Goal: Task Accomplishment & Management: Manage account settings

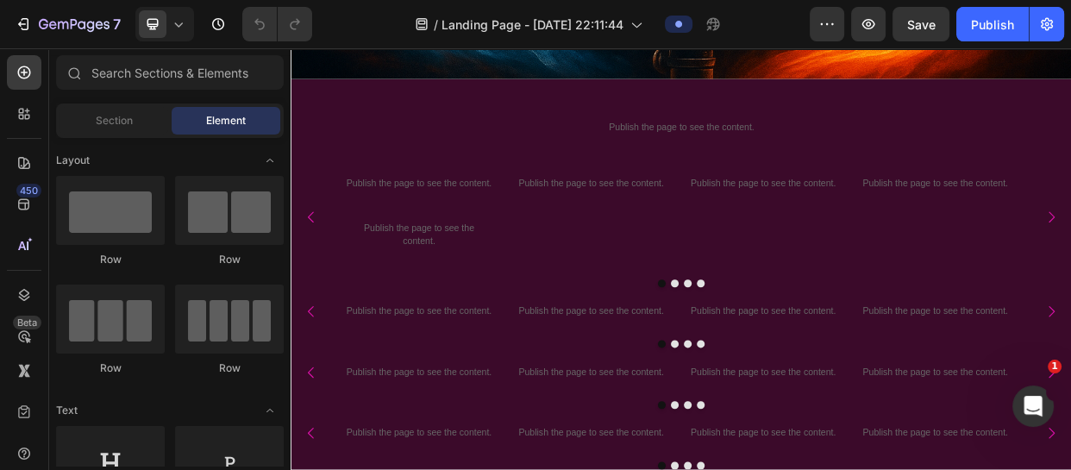
scroll to position [707, 0]
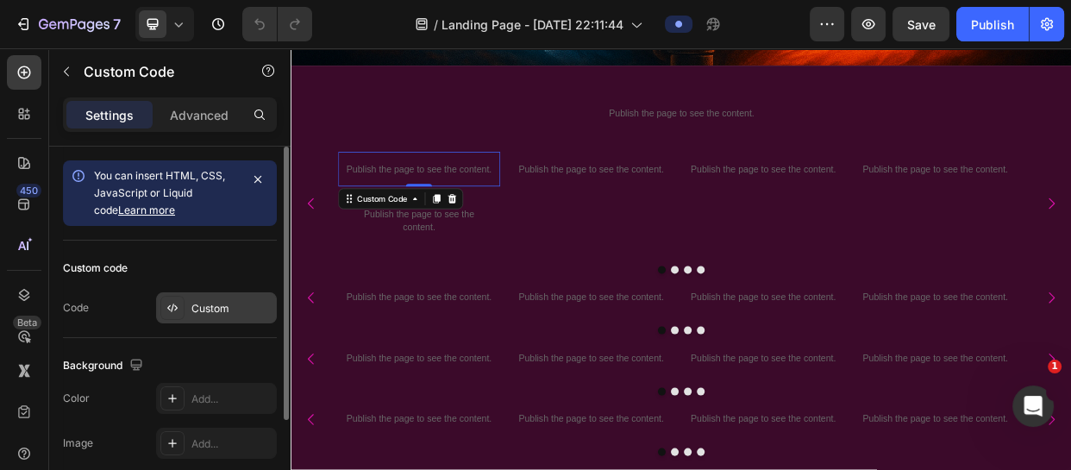
click at [198, 301] on div "Custom" at bounding box center [232, 309] width 81 height 16
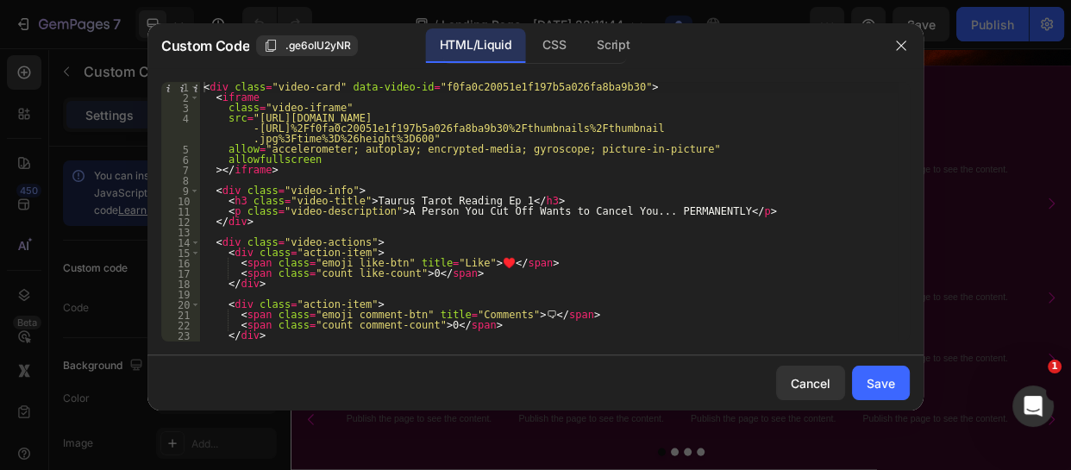
click at [287, 195] on div "< div class = "video-card" data-video-id = "f0fa0c20051e1f197b5a026fa8ba9b30" >…" at bounding box center [549, 222] width 698 height 280
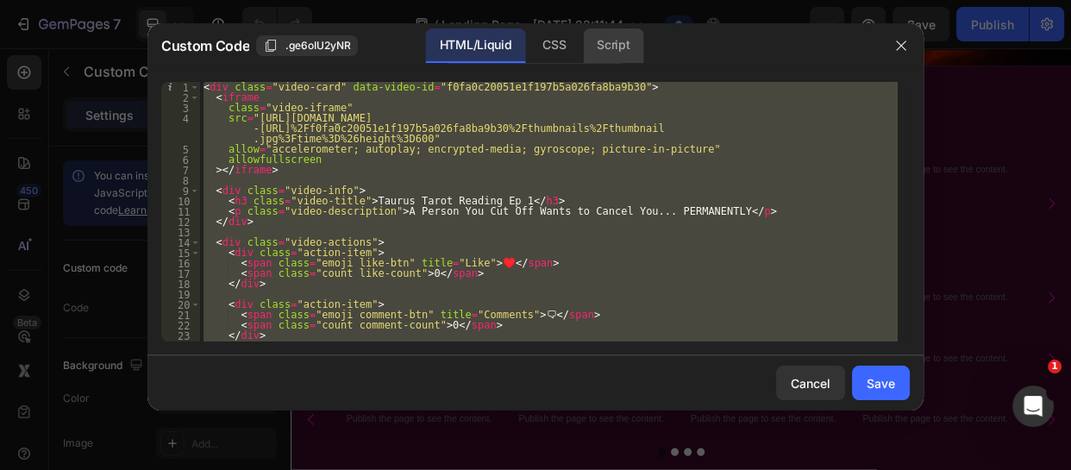
click at [612, 49] on div "Script" at bounding box center [613, 45] width 60 height 35
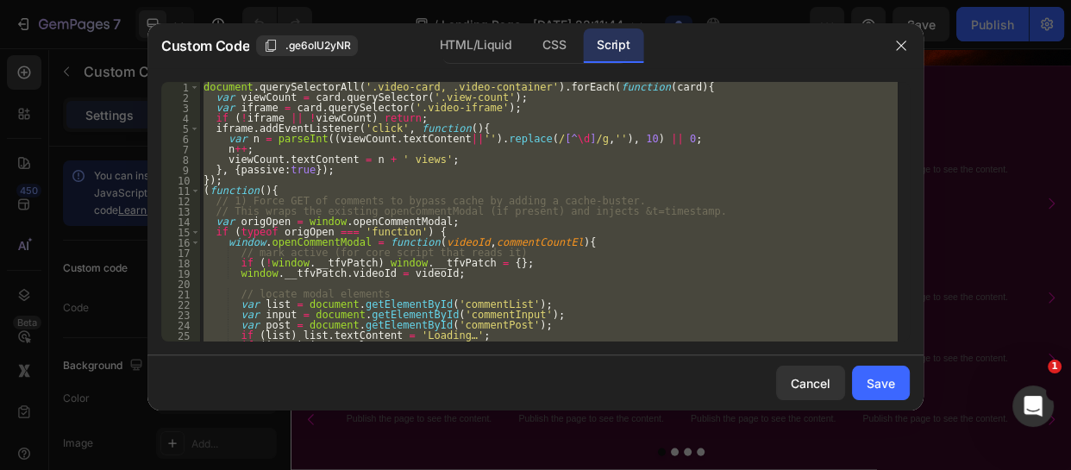
click at [263, 122] on div "document . querySelectorAll ( '.video-card, .video-container' ) . forEach ( fun…" at bounding box center [549, 212] width 698 height 260
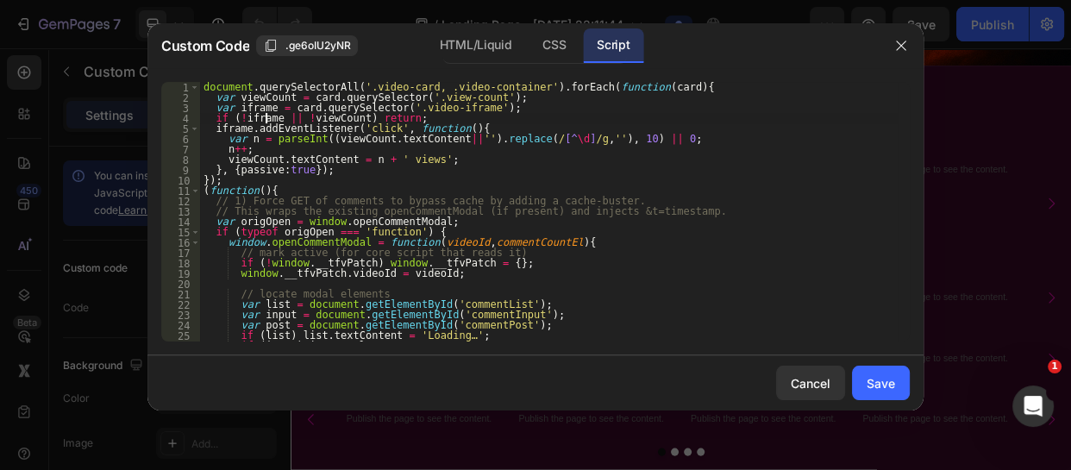
type textarea "} })();"
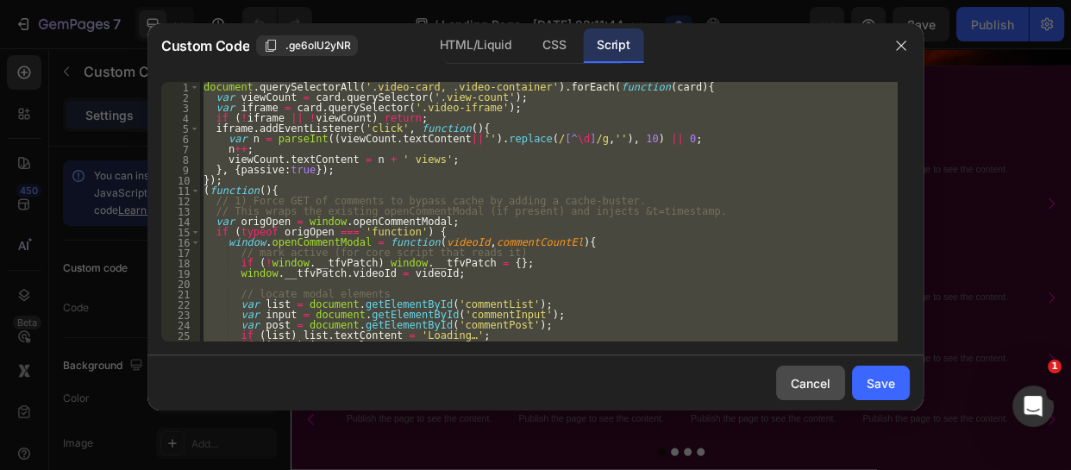
click at [806, 388] on div "Cancel" at bounding box center [811, 383] width 40 height 18
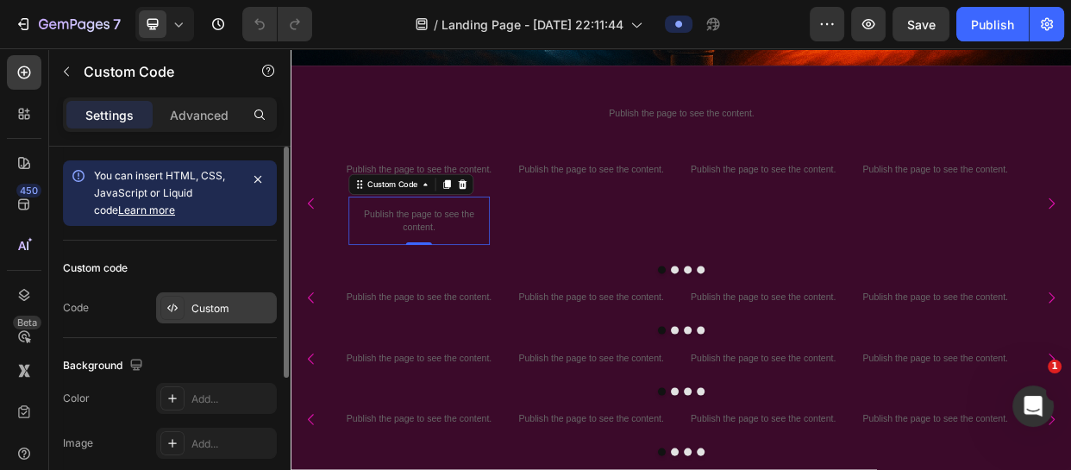
click at [229, 311] on div "Custom" at bounding box center [232, 309] width 81 height 16
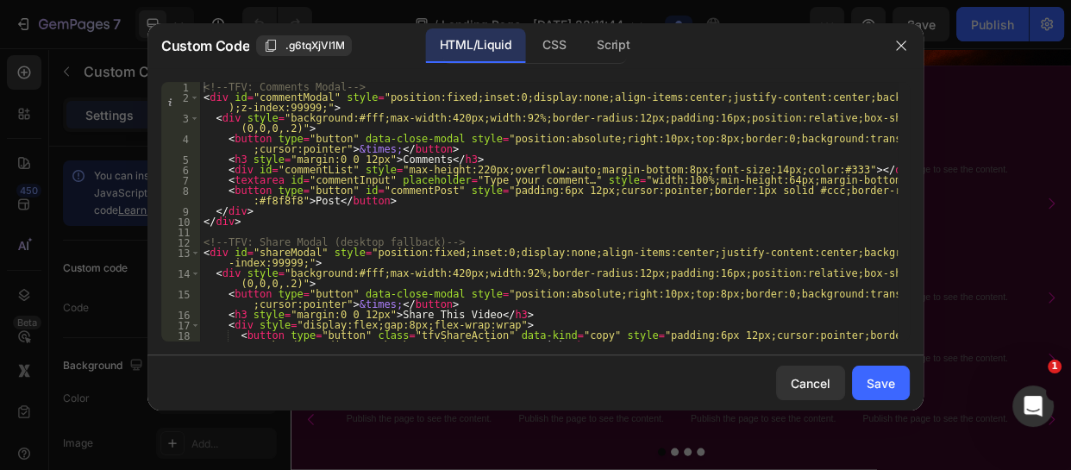
click at [222, 350] on div "1 2 3 4 5 6 7 8 9 10 11 12 13 14 15 16 17 18 19 <!-- TFV: Comments Modal --> < …" at bounding box center [536, 211] width 776 height 287
click at [240, 233] on div "<!-- TFV: Comments Modal --> < div id = "commentModal" style = "position:fixed;…" at bounding box center [549, 227] width 698 height 291
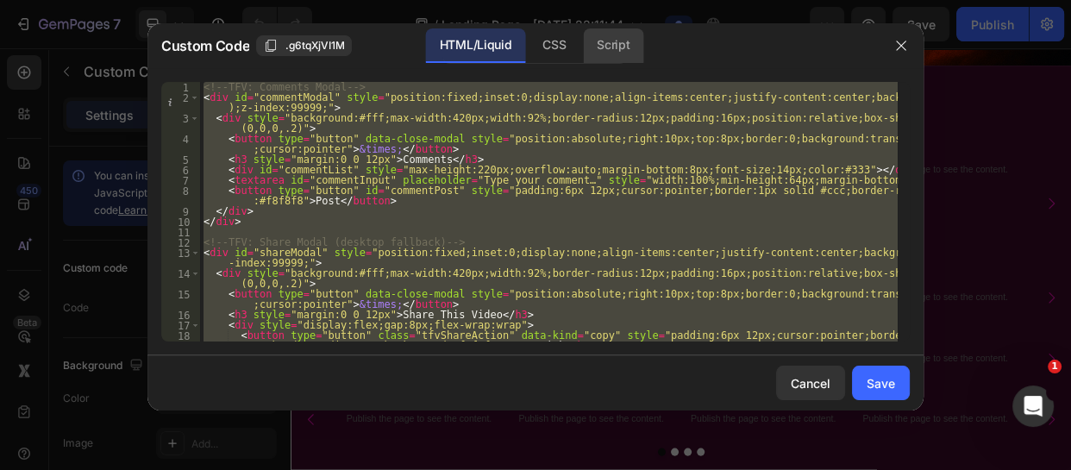
click at [621, 45] on div "Script" at bounding box center [613, 45] width 60 height 35
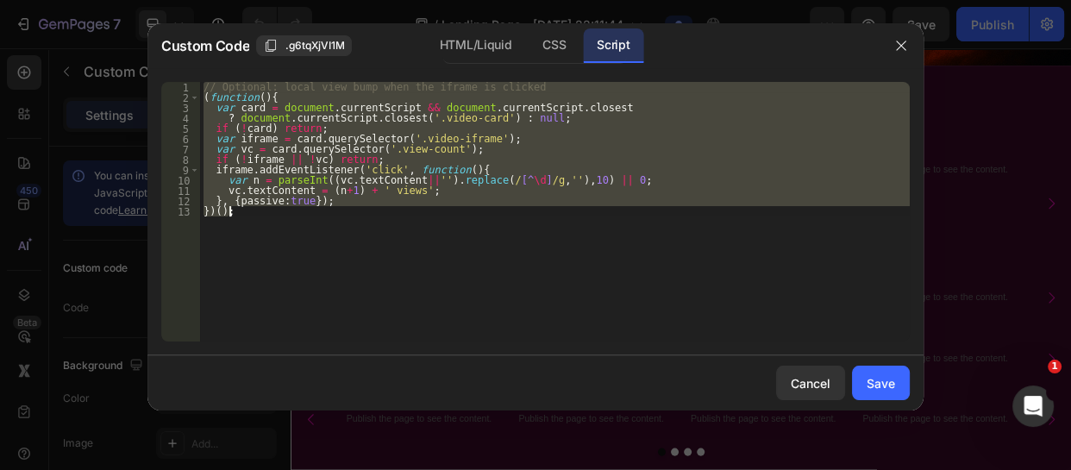
click at [320, 140] on div "// Optional: local view bump when the iframe is clicked ( function ( ) { var ca…" at bounding box center [555, 212] width 710 height 260
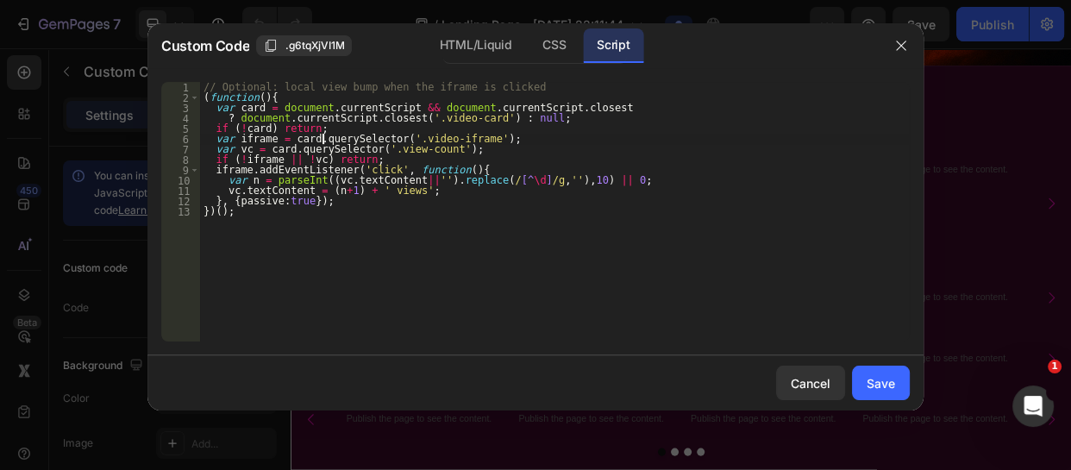
type textarea "}, {passive:true}); })();"
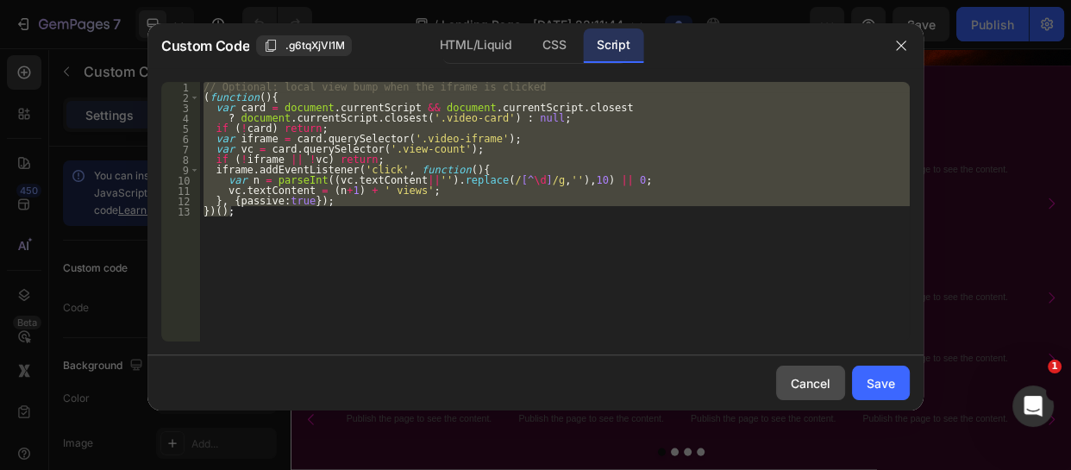
click at [800, 374] on div "Cancel" at bounding box center [811, 383] width 40 height 18
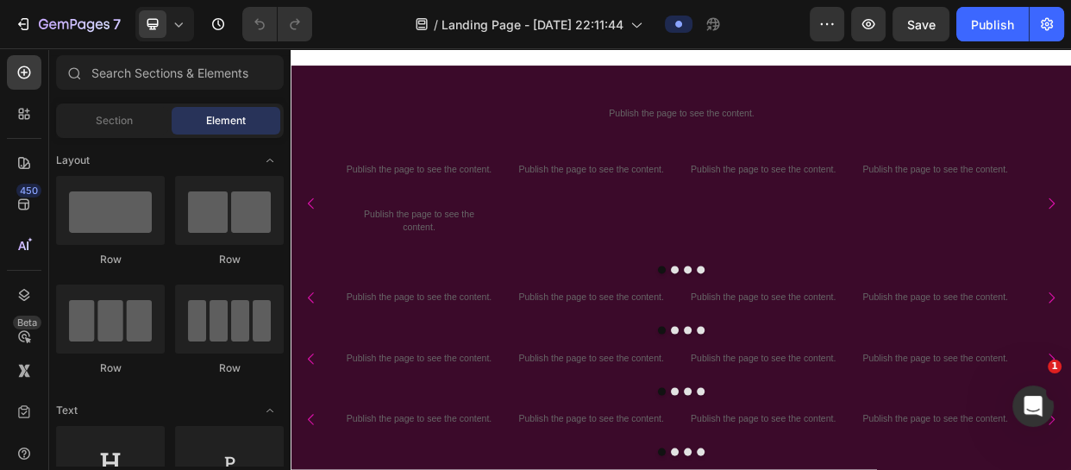
scroll to position [1078, 0]
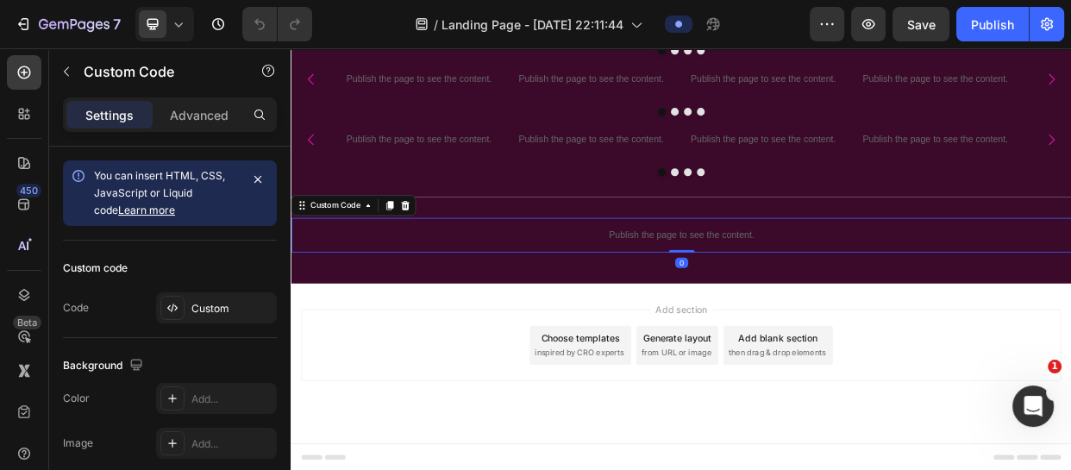
click at [737, 292] on p "Publish the page to see the content." at bounding box center [808, 296] width 1035 height 18
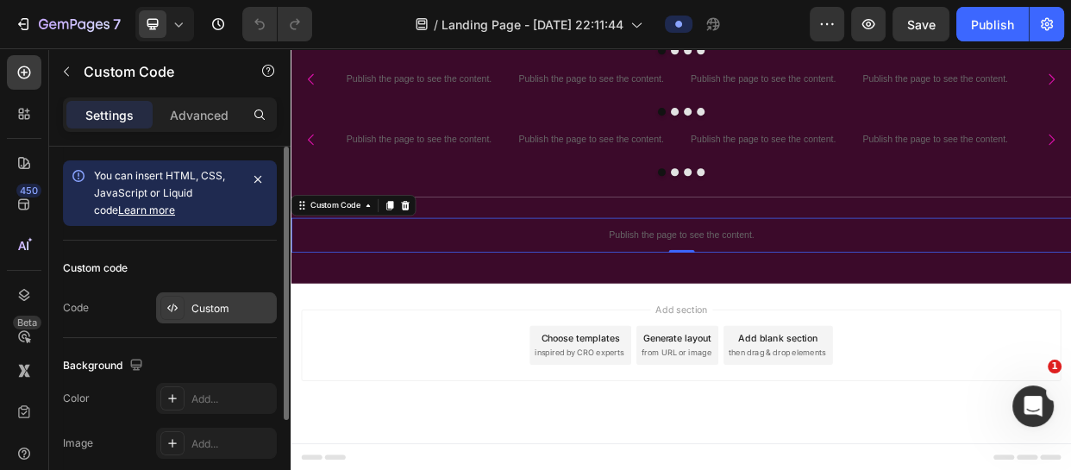
click at [210, 311] on div "Custom" at bounding box center [232, 309] width 81 height 16
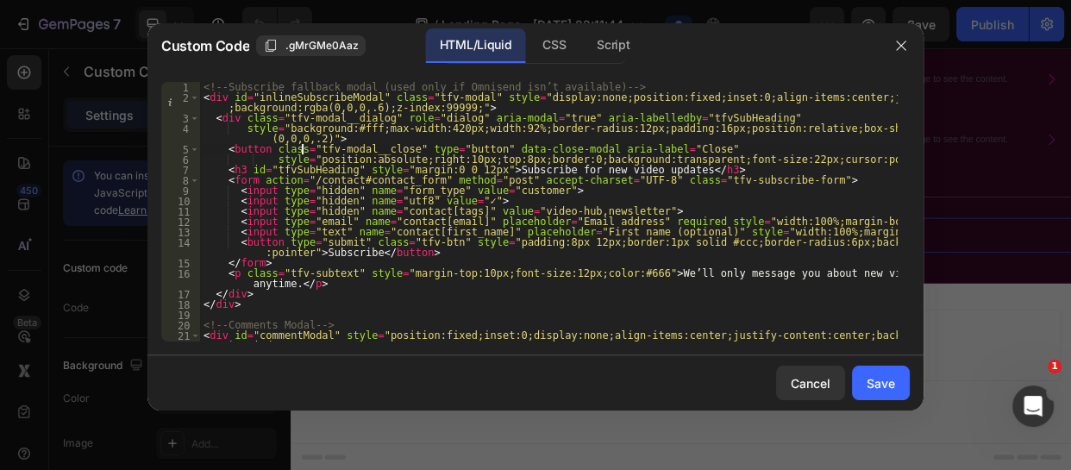
click at [300, 151] on div "<!-- Subscribe fallback modal (used only if Omnisend isn’t available) --> < div…" at bounding box center [549, 227] width 698 height 291
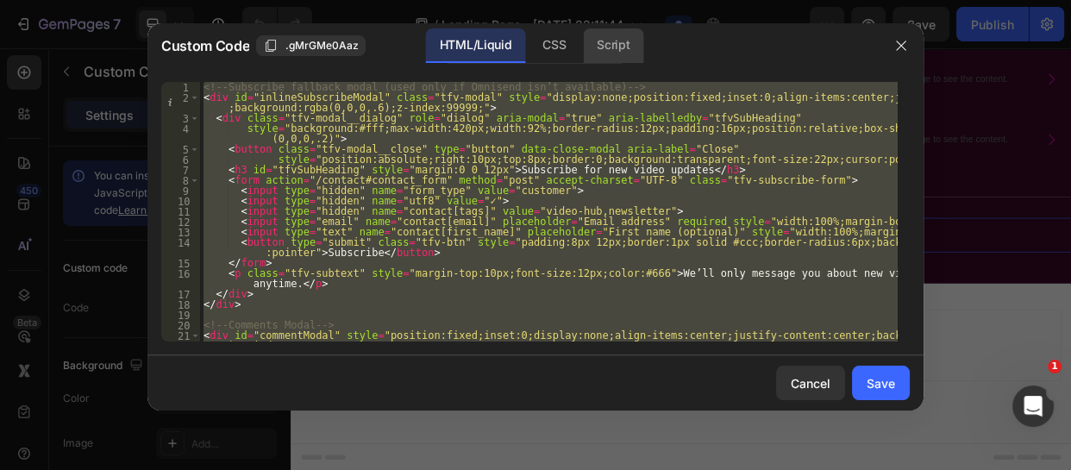
click at [619, 45] on div "Script" at bounding box center [613, 45] width 60 height 35
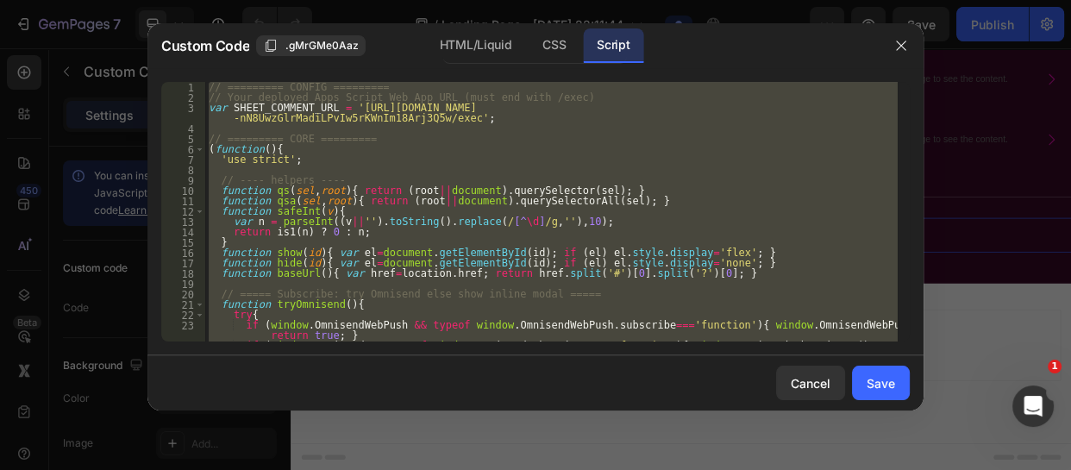
click at [243, 106] on div "// ========= CONFIG ========= // Your deployed Apps Script Web App URL (must en…" at bounding box center [551, 212] width 693 height 260
click at [422, 161] on div "// ========= CONFIG ========= // Your deployed Apps Script Web App URL (must en…" at bounding box center [551, 212] width 693 height 260
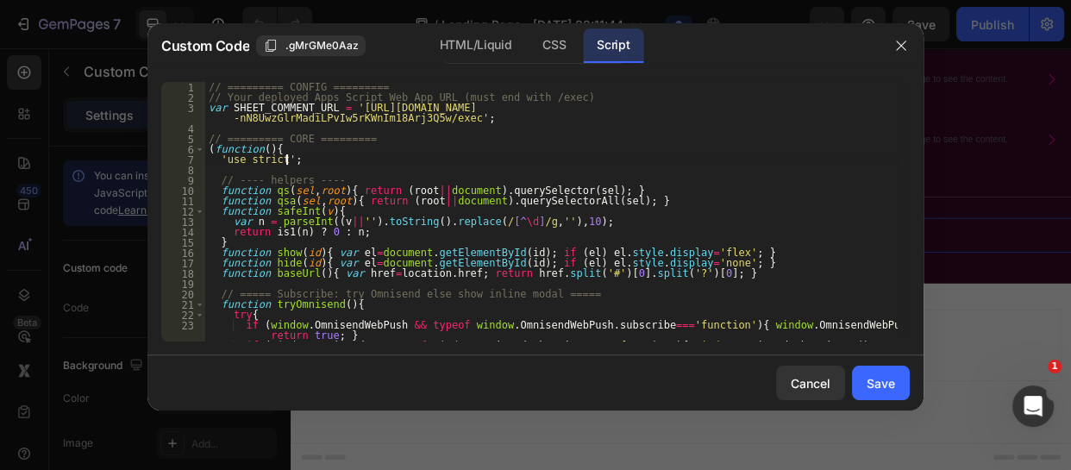
type textarea "else bindCommentButtons(); })();"
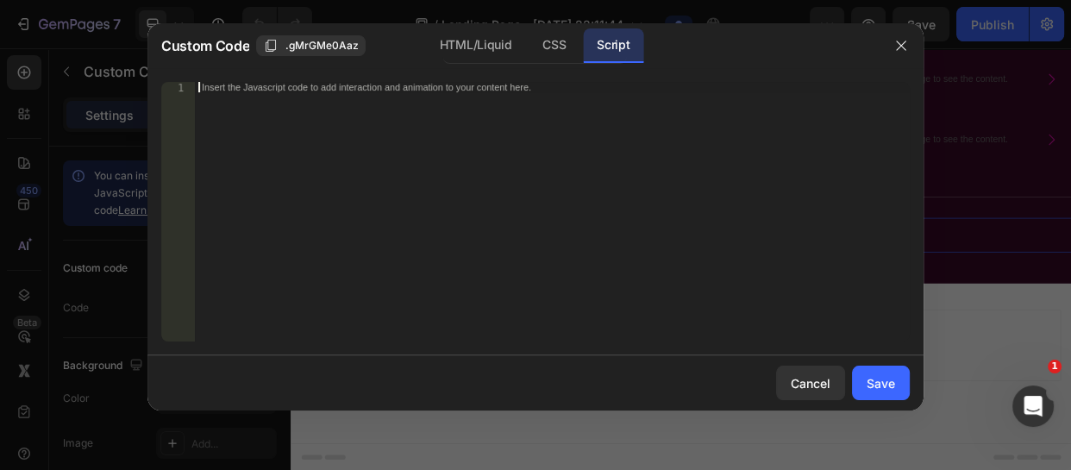
paste textarea "})();"
type textarea "})();"
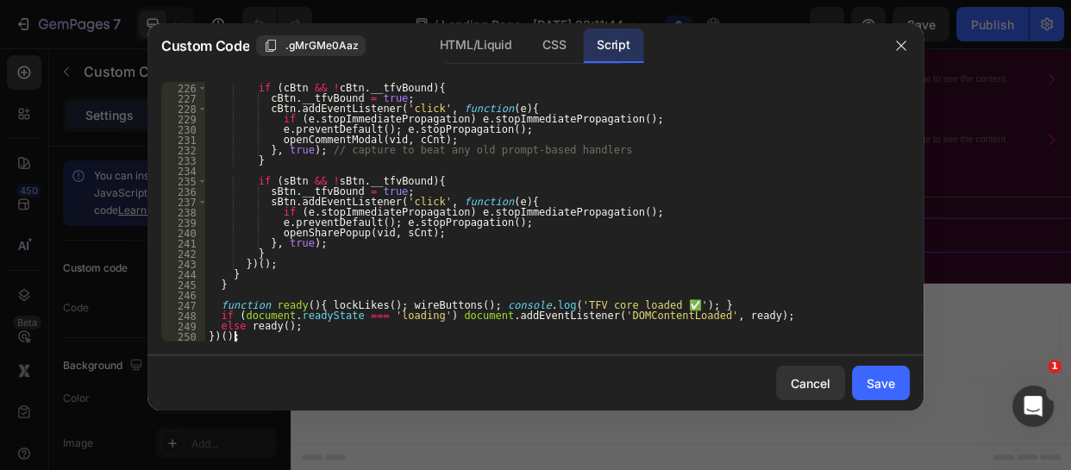
scroll to position [2338, 0]
click at [889, 387] on div "Save" at bounding box center [881, 383] width 28 height 18
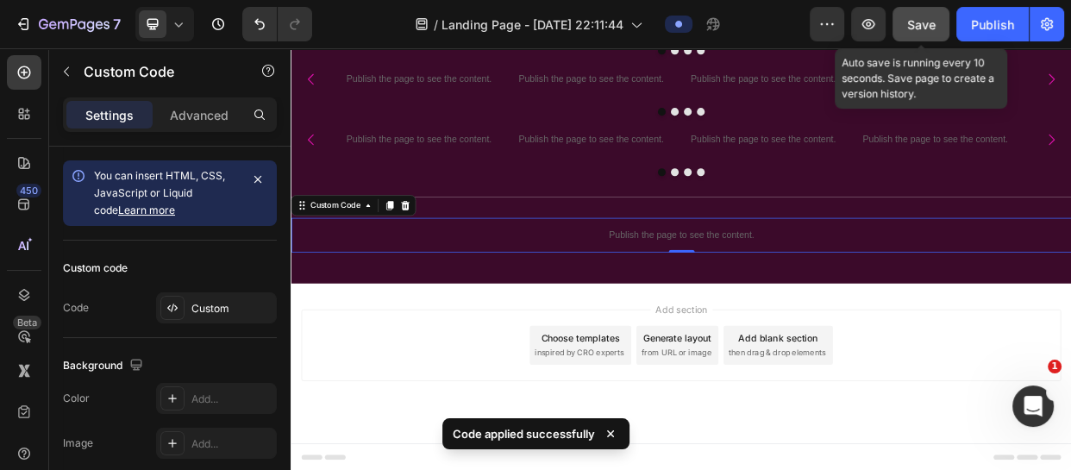
click at [905, 22] on button "Save" at bounding box center [921, 24] width 57 height 35
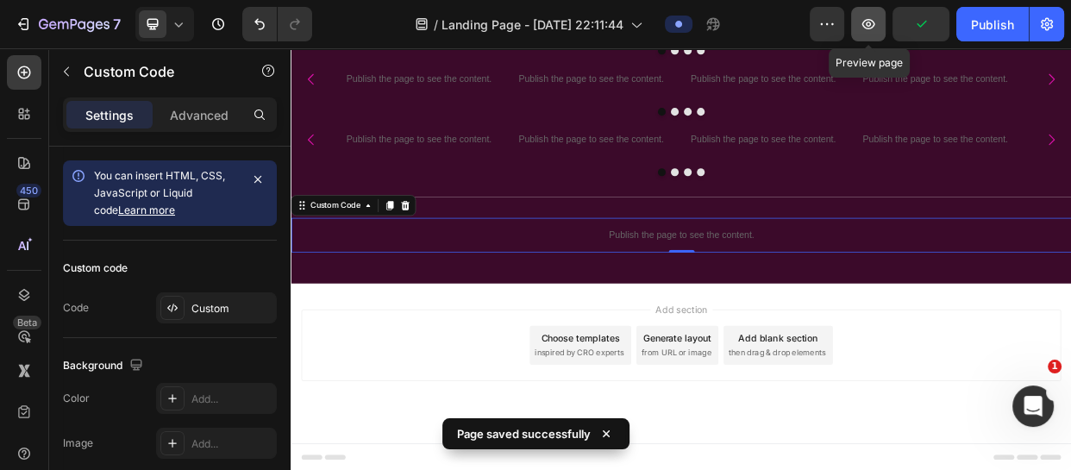
click at [869, 29] on icon "button" at bounding box center [868, 24] width 17 height 17
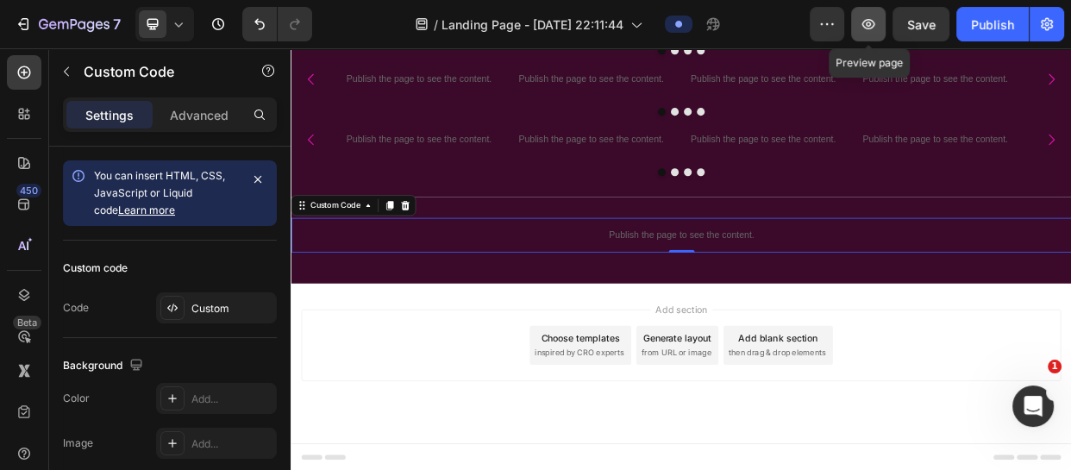
click at [861, 30] on icon "button" at bounding box center [868, 24] width 17 height 17
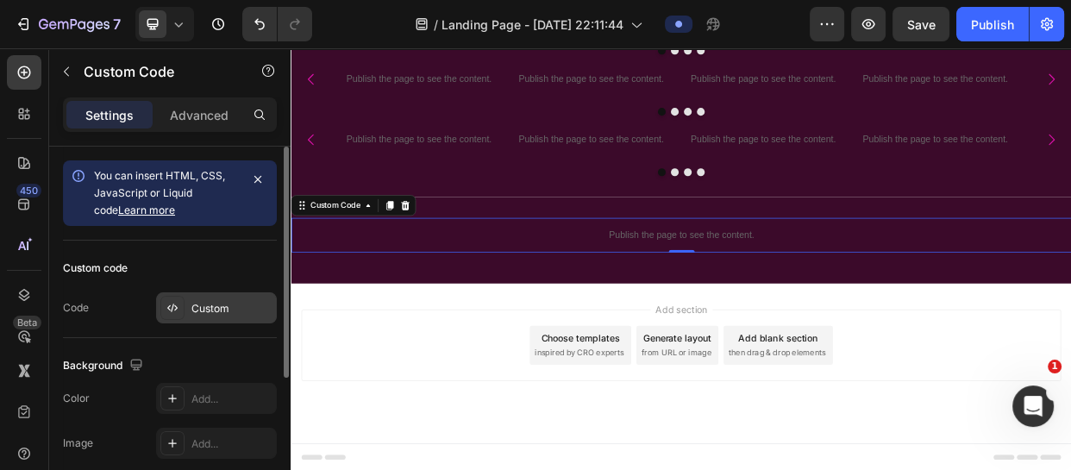
click at [217, 302] on div "Custom" at bounding box center [232, 309] width 81 height 16
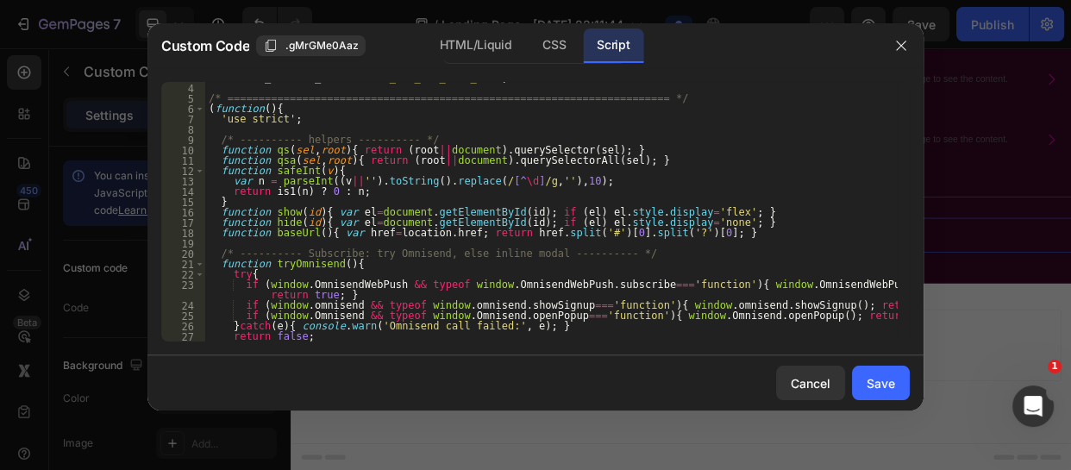
scroll to position [0, 0]
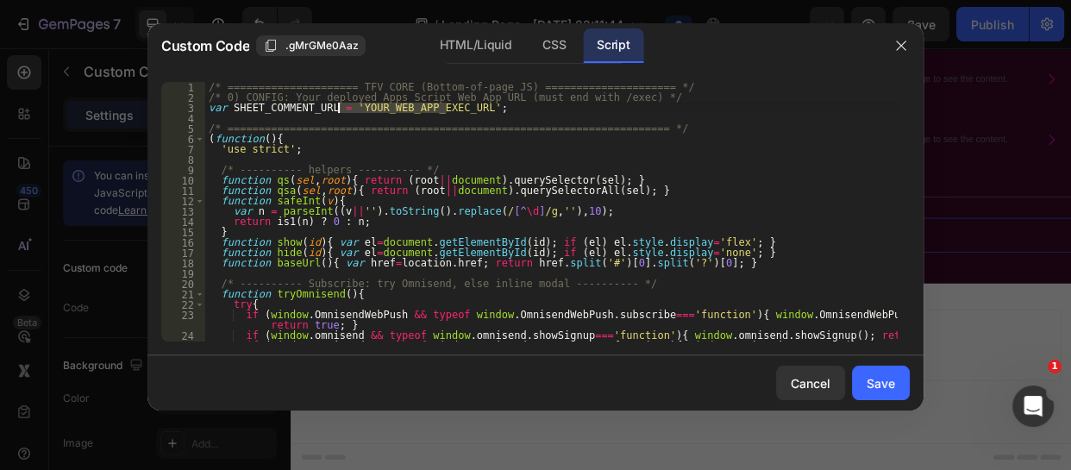
drag, startPoint x: 444, startPoint y: 109, endPoint x: 337, endPoint y: 112, distance: 107.0
click at [337, 112] on div "/* ===================== TFV CORE (Bottom-of-page JS) ===================== */ …" at bounding box center [551, 222] width 693 height 280
paste textarea "[URL][DOMAIN_NAME]"
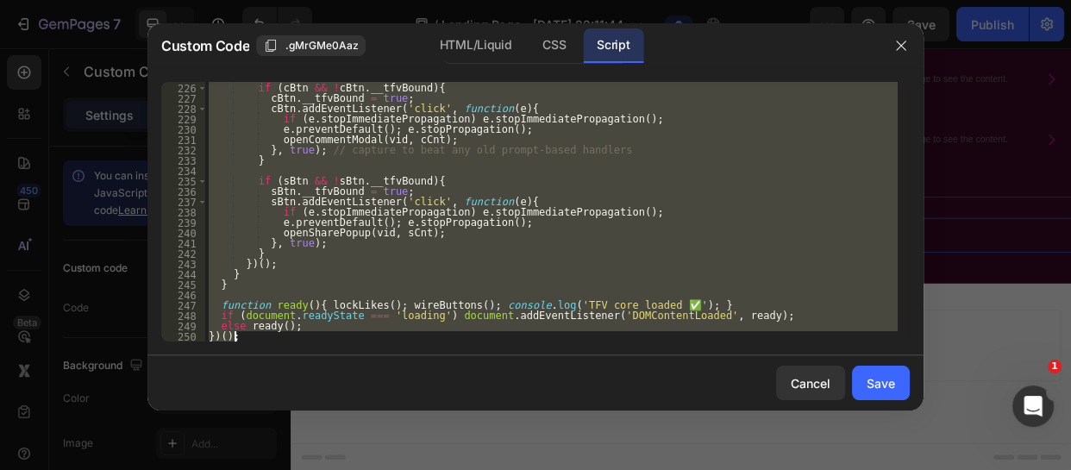
scroll to position [2348, 0]
drag, startPoint x: 215, startPoint y: 225, endPoint x: 330, endPoint y: 367, distance: 182.1
click at [330, 367] on div "Custom Code .gMrGMe0Aaz HTML/Liquid CSS Script var SHEET_COMMENT_URL = '[URL][D…" at bounding box center [536, 216] width 776 height 387
type textarea "else ready(); })();"
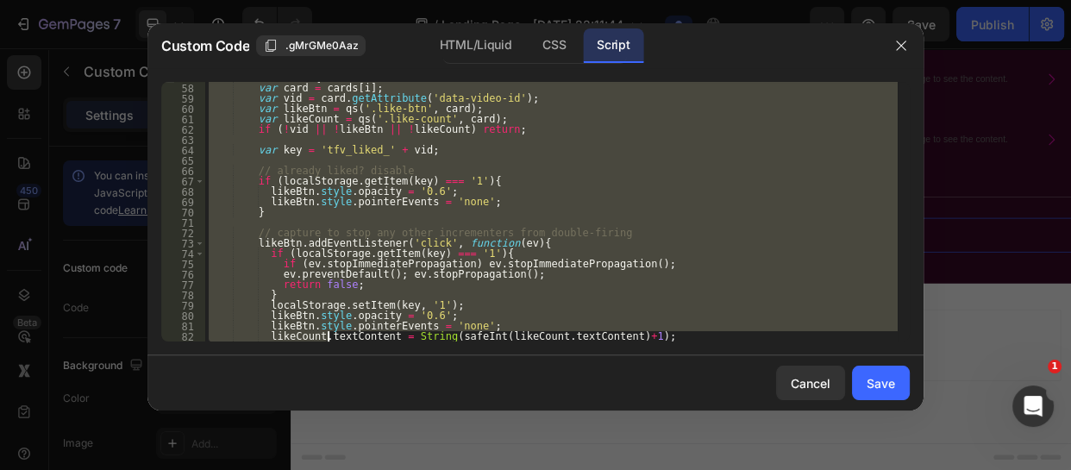
scroll to position [672, 0]
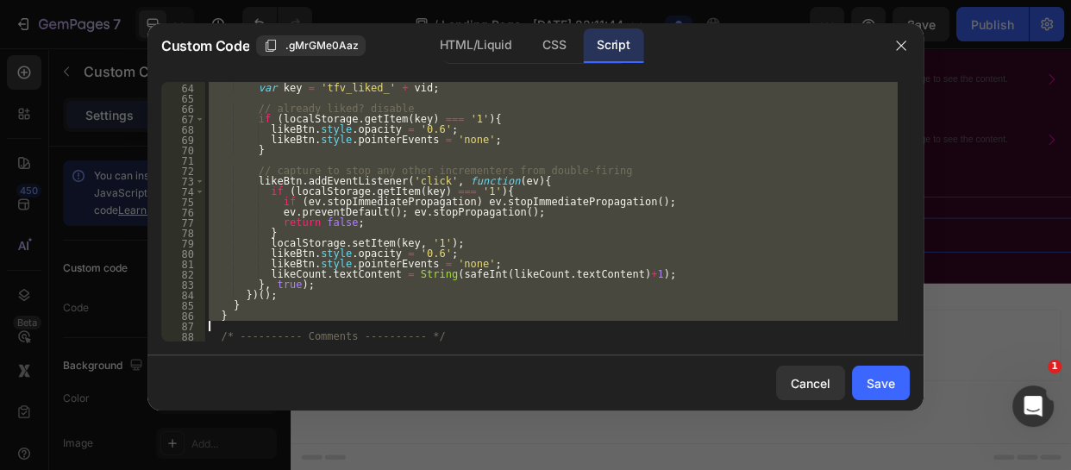
drag, startPoint x: 215, startPoint y: 129, endPoint x: 332, endPoint y: 327, distance: 229.8
click at [332, 327] on div "var key = 'tfv_liked_' + vid ; // already liked? disable if ( localStorage . ge…" at bounding box center [551, 212] width 693 height 280
type textarea "}"
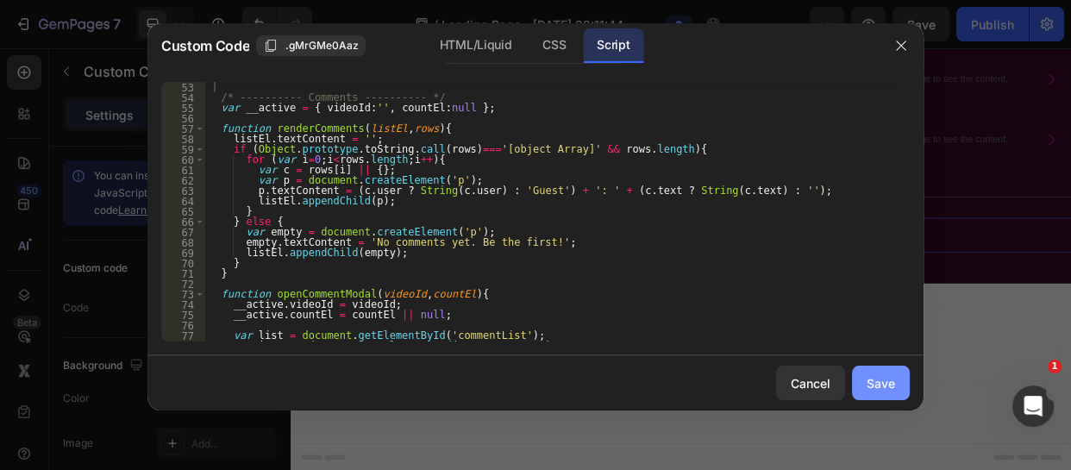
click at [888, 367] on button "Save" at bounding box center [881, 383] width 58 height 35
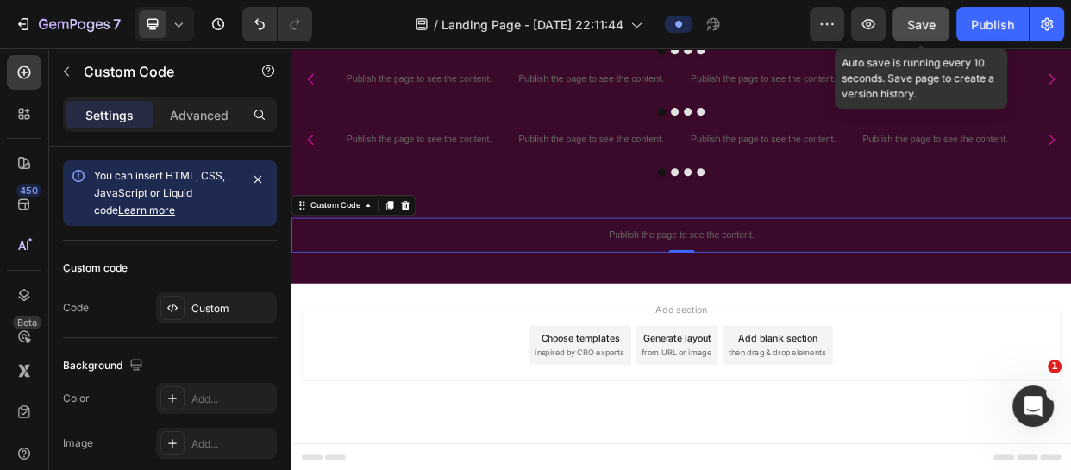
click at [908, 27] on span "Save" at bounding box center [922, 24] width 28 height 15
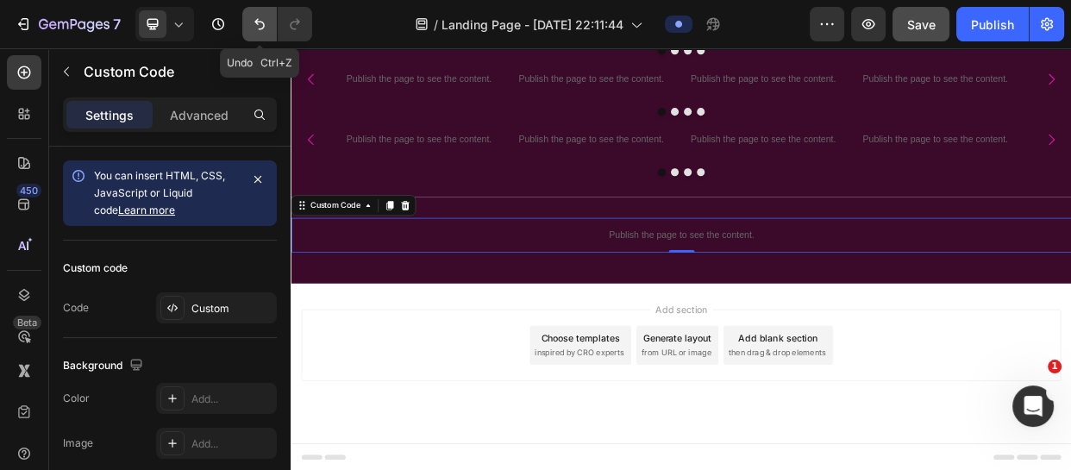
click at [269, 28] on button "Undo/Redo" at bounding box center [259, 24] width 35 height 35
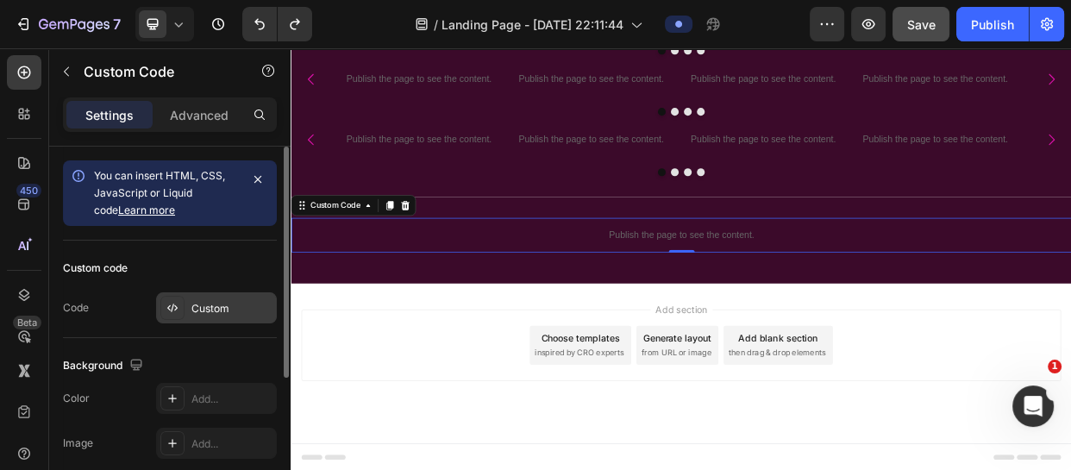
click at [224, 303] on div "Custom" at bounding box center [232, 309] width 81 height 16
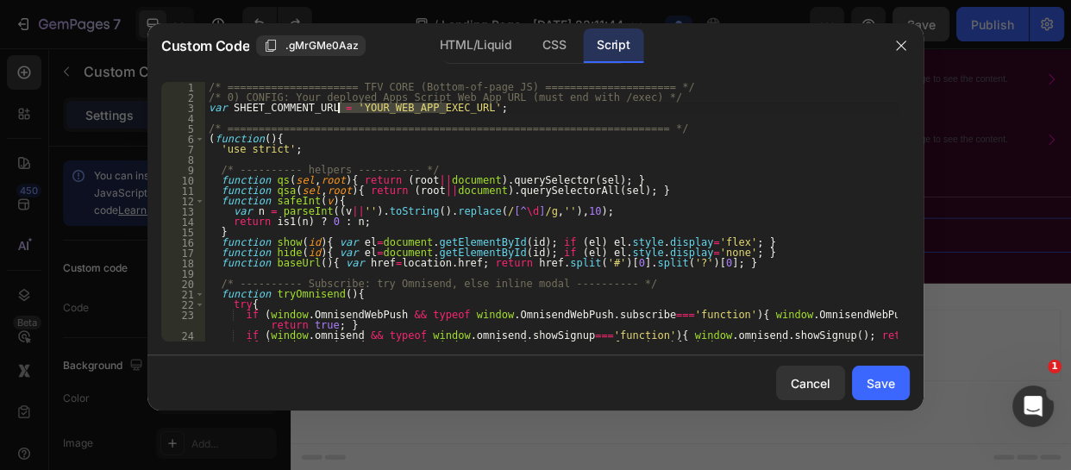
drag, startPoint x: 447, startPoint y: 111, endPoint x: 339, endPoint y: 112, distance: 107.8
click at [339, 112] on div "/* ===================== TFV CORE (Bottom-of-page JS) ===================== */ …" at bounding box center [551, 222] width 693 height 280
paste textarea "[URL][DOMAIN_NAME]"
type textarea "var SHEET_COMMENT_URL = '[URL][DOMAIN_NAME]';"
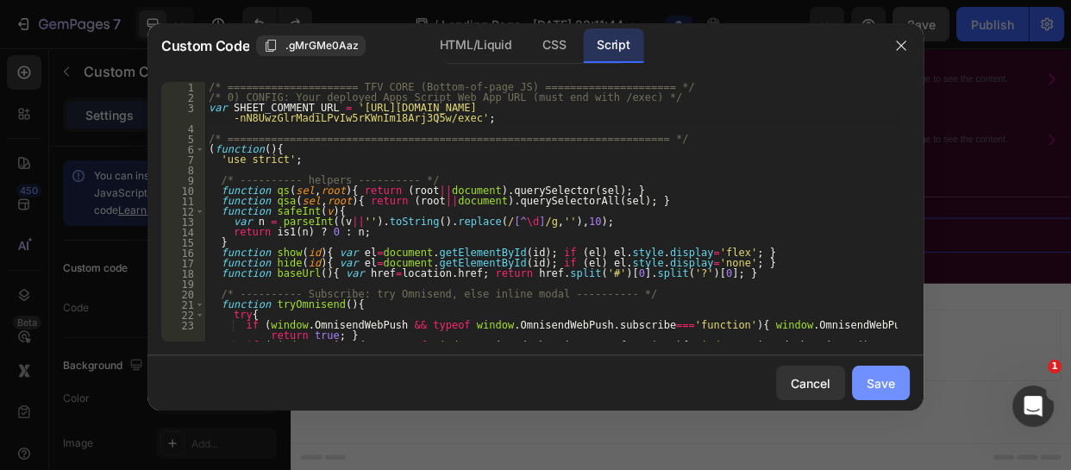
click at [892, 391] on div "Save" at bounding box center [881, 383] width 28 height 18
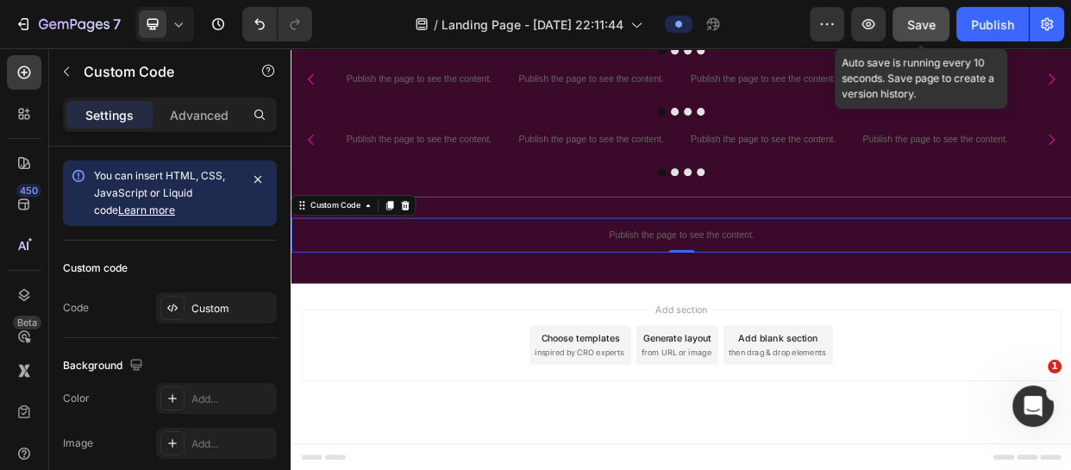
click at [917, 18] on span "Save" at bounding box center [922, 24] width 28 height 15
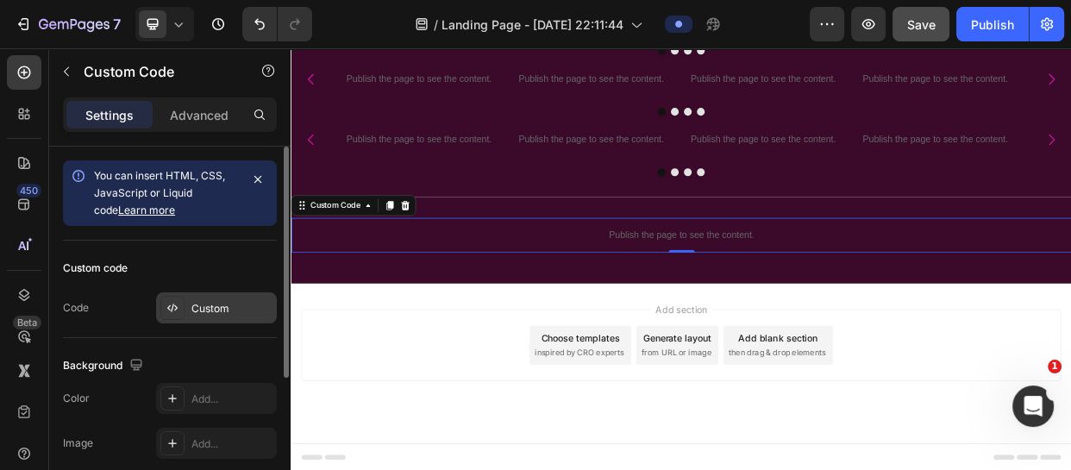
click at [198, 302] on div "Custom" at bounding box center [232, 309] width 81 height 16
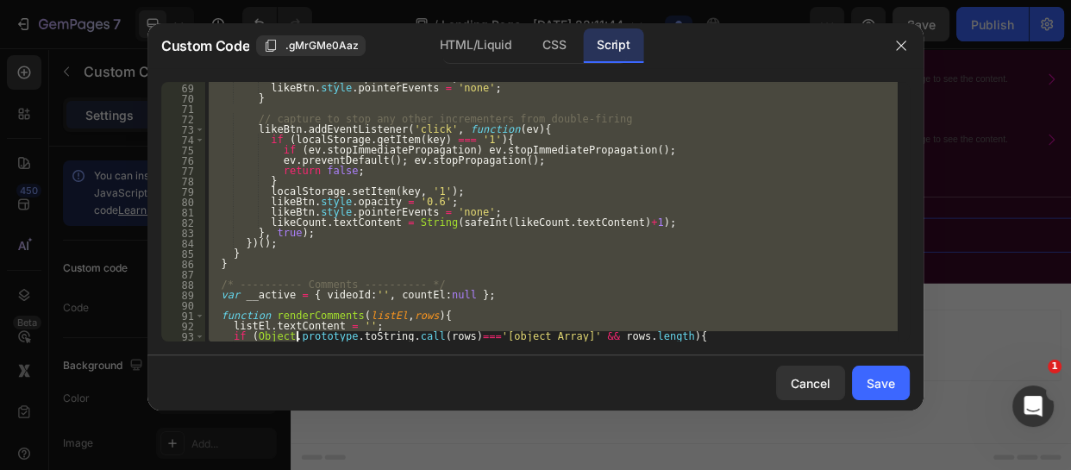
scroll to position [858, 0]
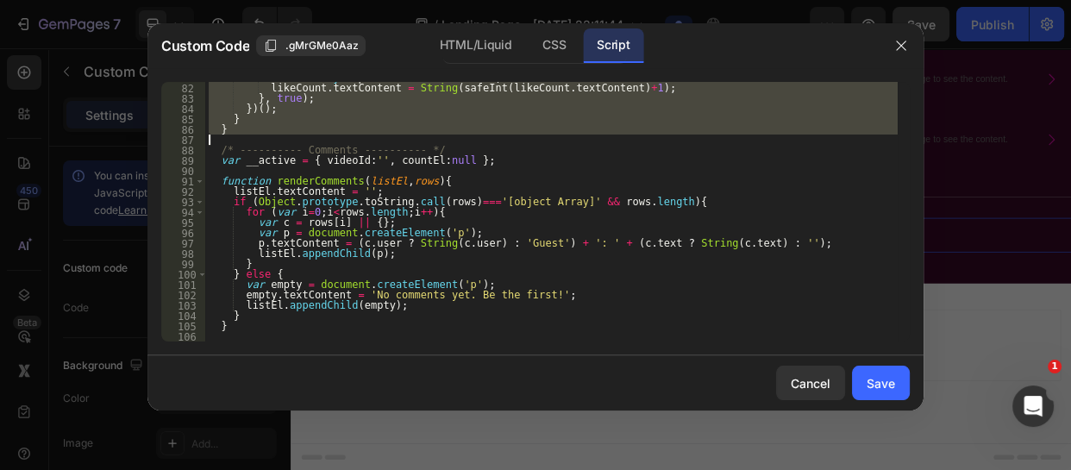
drag, startPoint x: 216, startPoint y: 174, endPoint x: 311, endPoint y: 141, distance: 101.5
click at [311, 141] on div "likeBtn . style . pointerEvents = 'none' ; likeCount . textContent = String ( s…" at bounding box center [551, 212] width 693 height 280
type textarea "}"
paste textarea
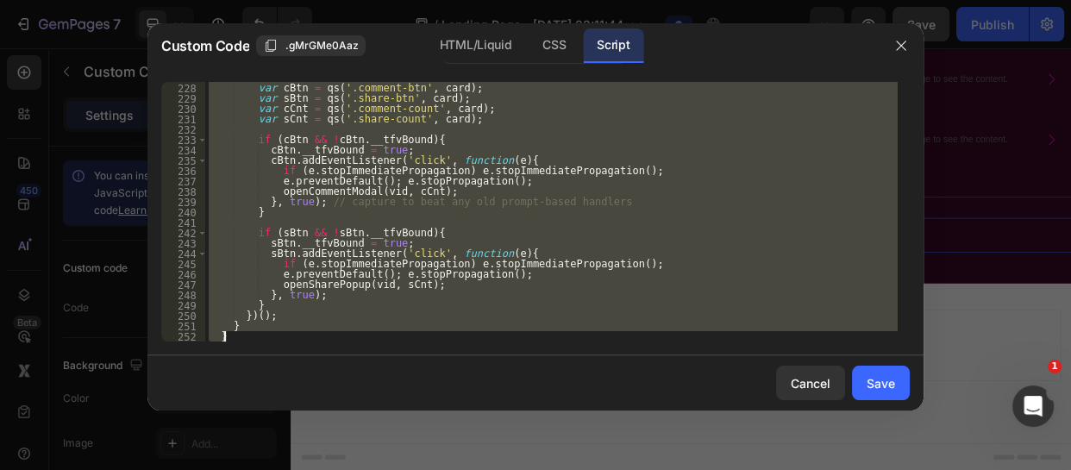
scroll to position [2421, 0]
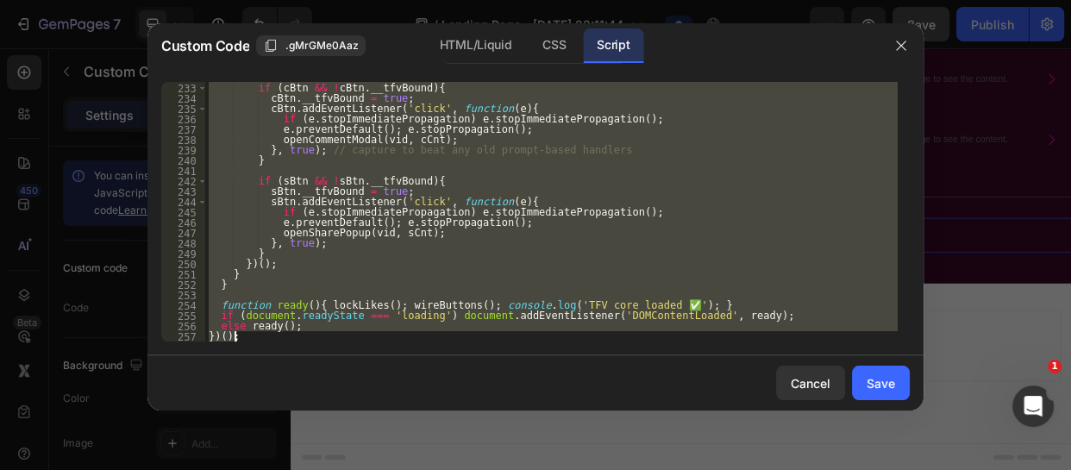
drag, startPoint x: 218, startPoint y: 207, endPoint x: 341, endPoint y: 358, distance: 194.4
click at [341, 358] on div "Custom Code .gMrGMe0Aaz HTML/Liquid CSS Script 232 233 234 235 236 237 238 239 …" at bounding box center [536, 216] width 776 height 387
paste textarea "}"
type textarea "}"
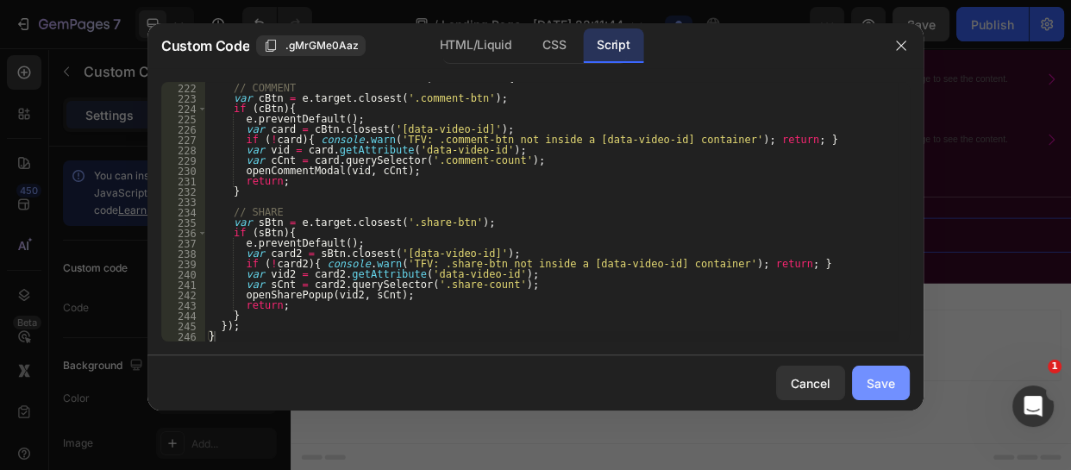
click at [890, 386] on div "Save" at bounding box center [881, 383] width 28 height 18
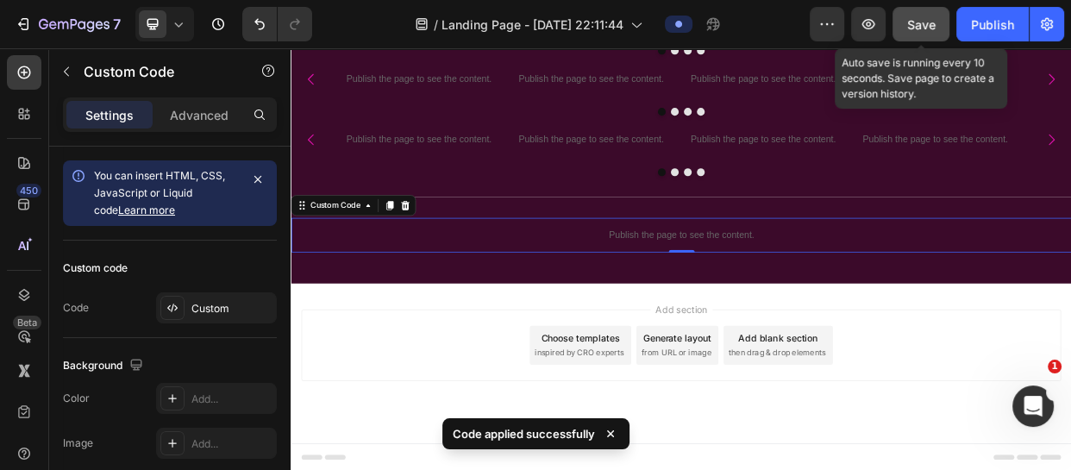
click at [909, 25] on span "Save" at bounding box center [922, 24] width 28 height 15
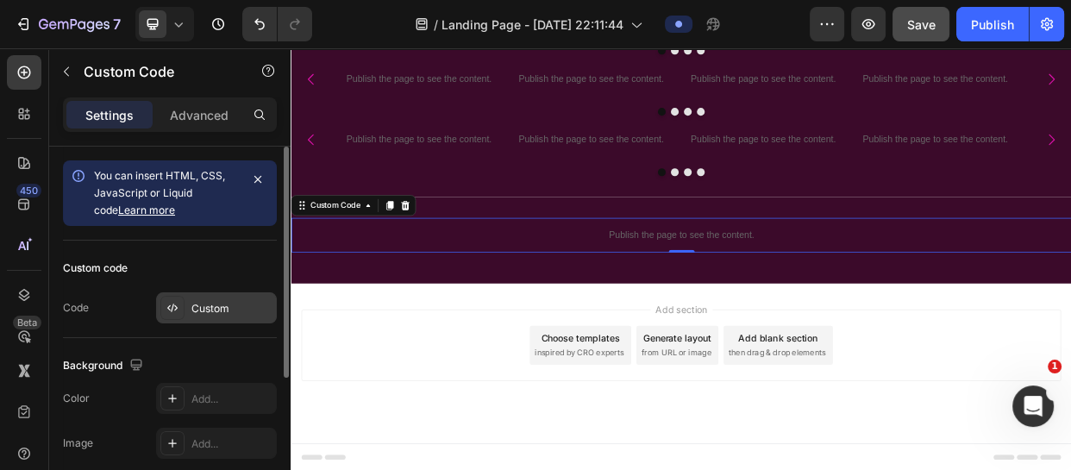
click at [210, 311] on div "Custom" at bounding box center [232, 309] width 81 height 16
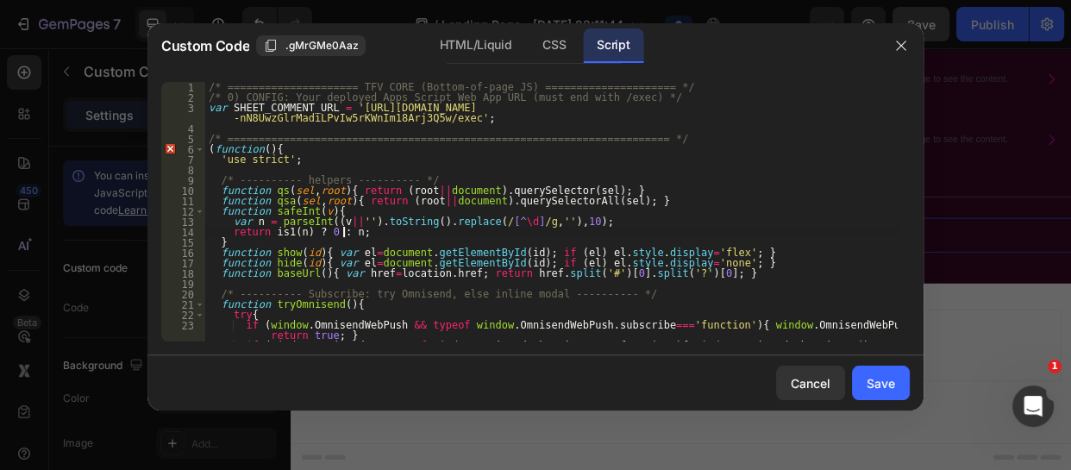
click at [352, 231] on div "/* ===================== TFV CORE (Bottom-of-page JS) ===================== */ …" at bounding box center [551, 222] width 693 height 280
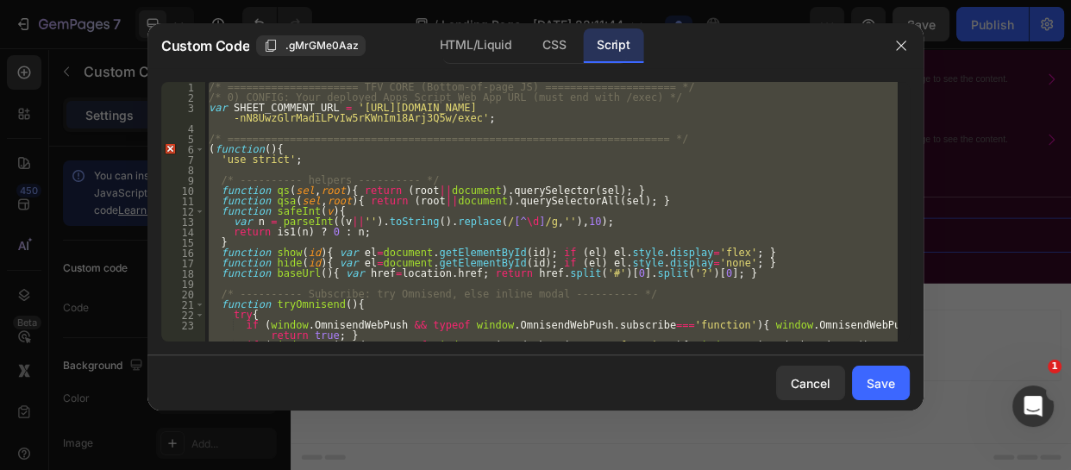
paste textarea "})();"
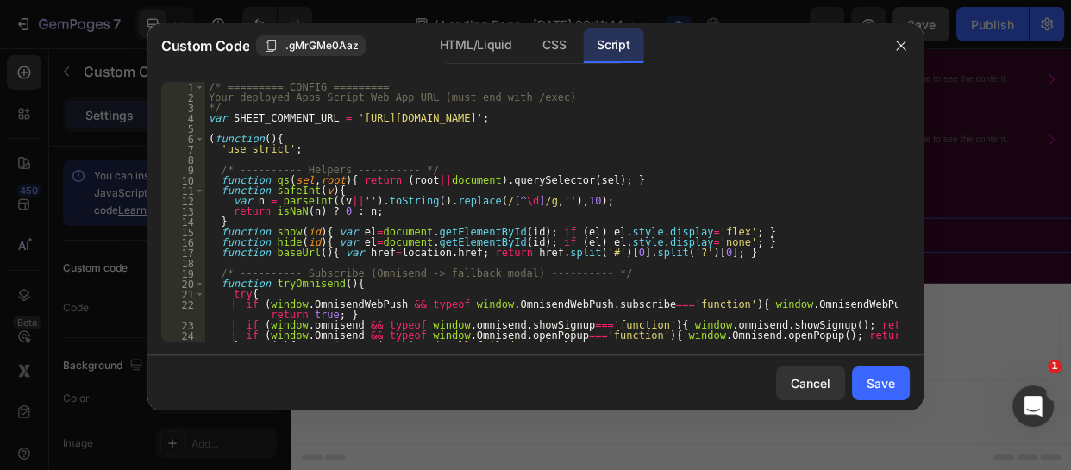
scroll to position [0, 0]
drag, startPoint x: 706, startPoint y: 117, endPoint x: 339, endPoint y: 121, distance: 366.6
click at [339, 121] on div "/* ========= CONFIG ========= Your deployed Apps Script Web App URL (must end w…" at bounding box center [551, 222] width 693 height 280
paste textarea "AKfycbyr6hXGm6-Rhj3TwNKFJWfWKKRMTrMq932-nN8UwzGlrMadiLPvIw5rKWnIm18Arj3Q5w"
type textarea "var SHEET_COMMENT_URL = 'AKfycbyr6hXGm6-Rhj3TwNKFJWfWKKRMTrMq932-nN8UwzGlrMadiL…"
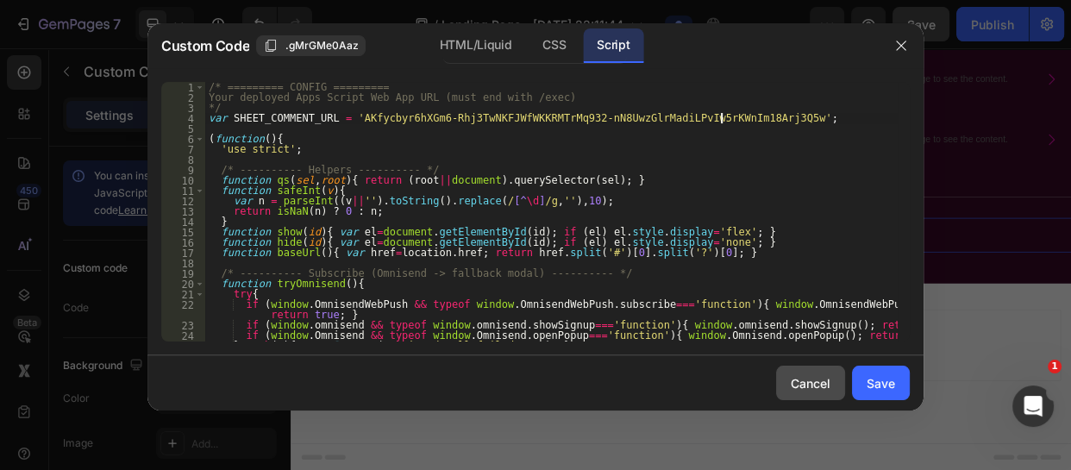
click at [800, 379] on div "Cancel" at bounding box center [811, 383] width 40 height 18
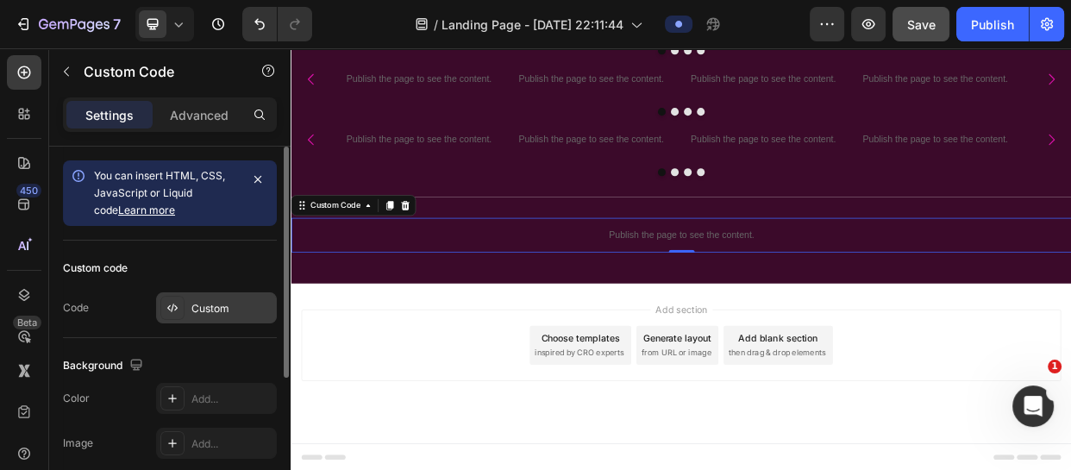
click at [226, 301] on div "Custom" at bounding box center [232, 309] width 81 height 16
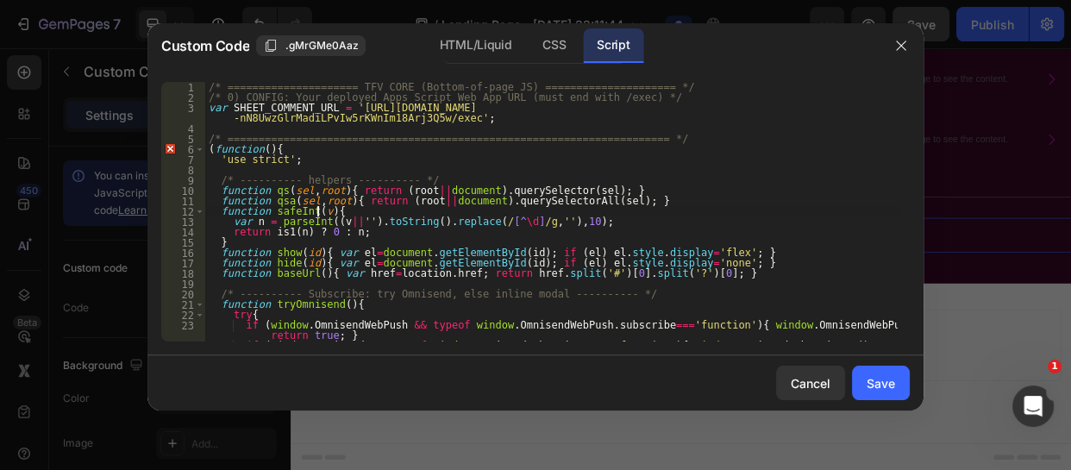
click at [315, 213] on div "/* ===================== TFV CORE (Bottom-of-page JS) ===================== */ …" at bounding box center [551, 222] width 693 height 280
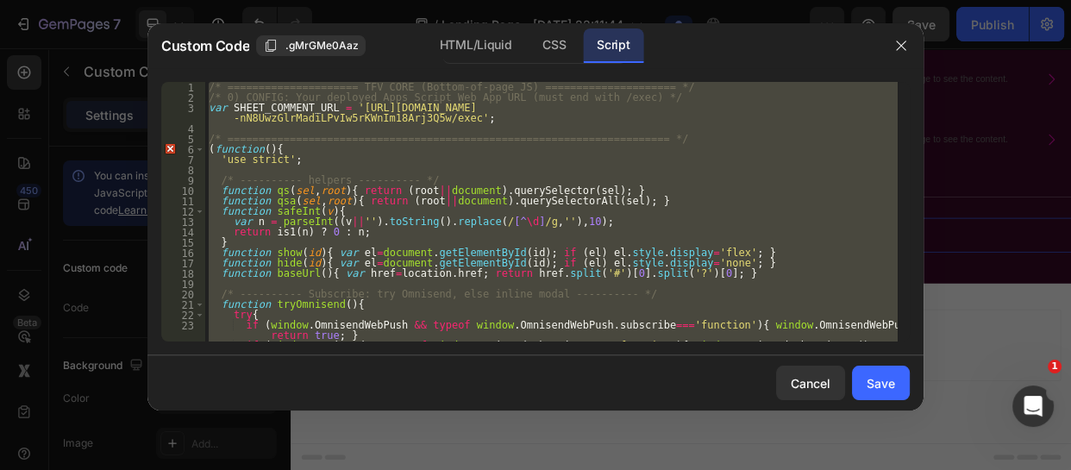
paste textarea "})();"
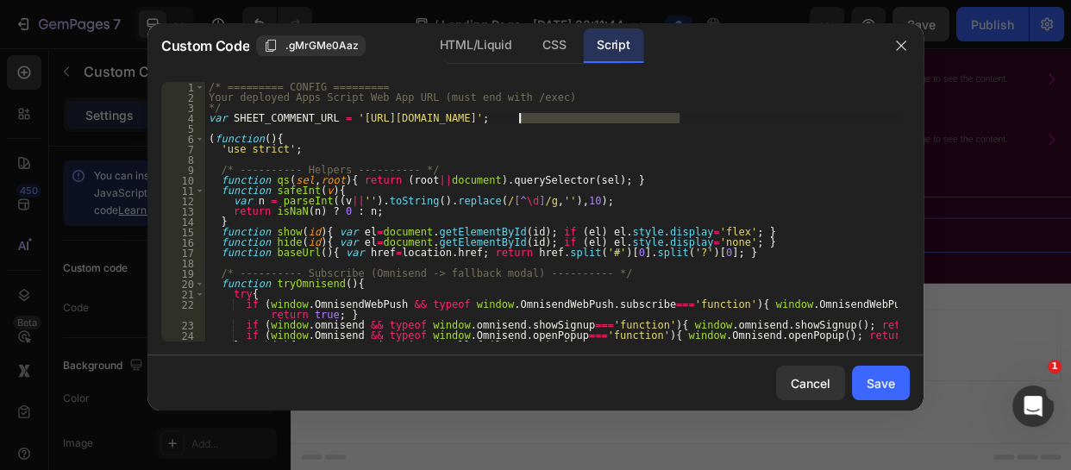
drag, startPoint x: 679, startPoint y: 117, endPoint x: 518, endPoint y: 118, distance: 160.5
click at [518, 118] on div "/* ========= CONFIG ========= Your deployed Apps Script Web App URL (must end w…" at bounding box center [551, 222] width 693 height 280
paste textarea "AKfycbyr6hXGm6-Rhj3TwNKFJWfWKKRMTrMq932-nN8UwzGlrMadiLPvIw5rKWnIm18Arj3Q5w"
type textarea "var SHEET_COMMENT_URL = '[URL][DOMAIN_NAME]';"
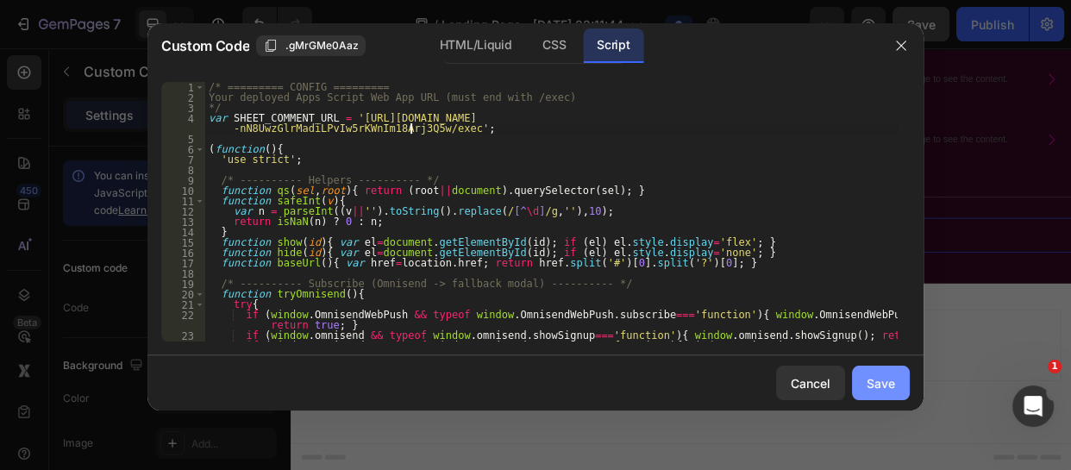
click at [898, 371] on button "Save" at bounding box center [881, 383] width 58 height 35
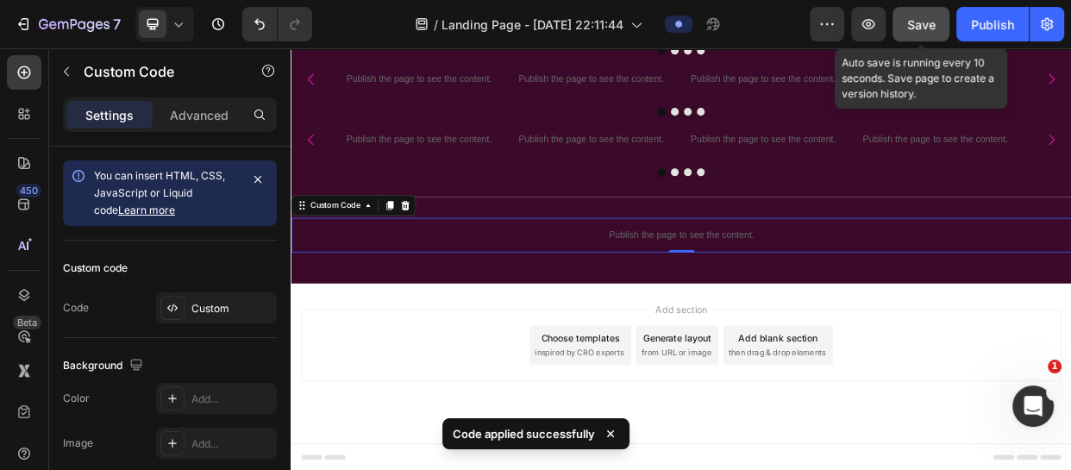
click at [913, 22] on span "Save" at bounding box center [922, 24] width 28 height 15
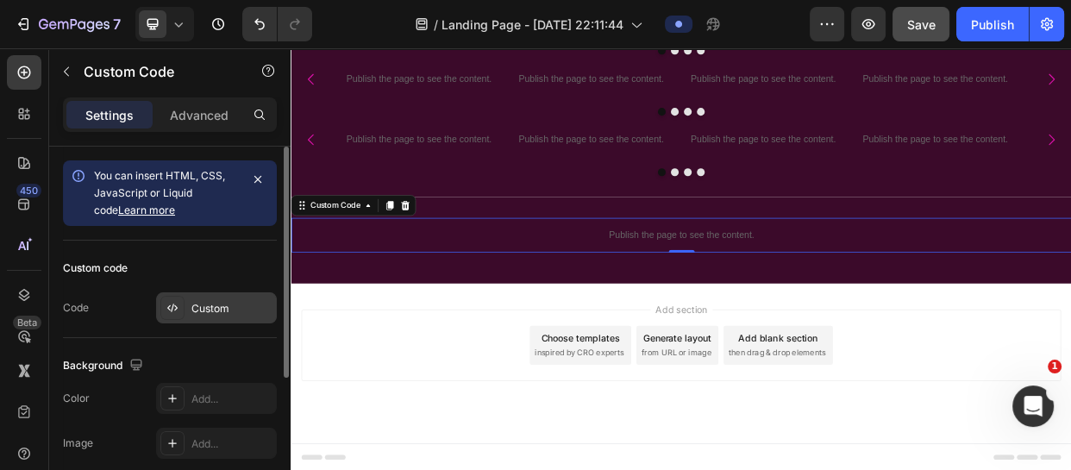
click at [204, 295] on div "Custom" at bounding box center [216, 307] width 121 height 31
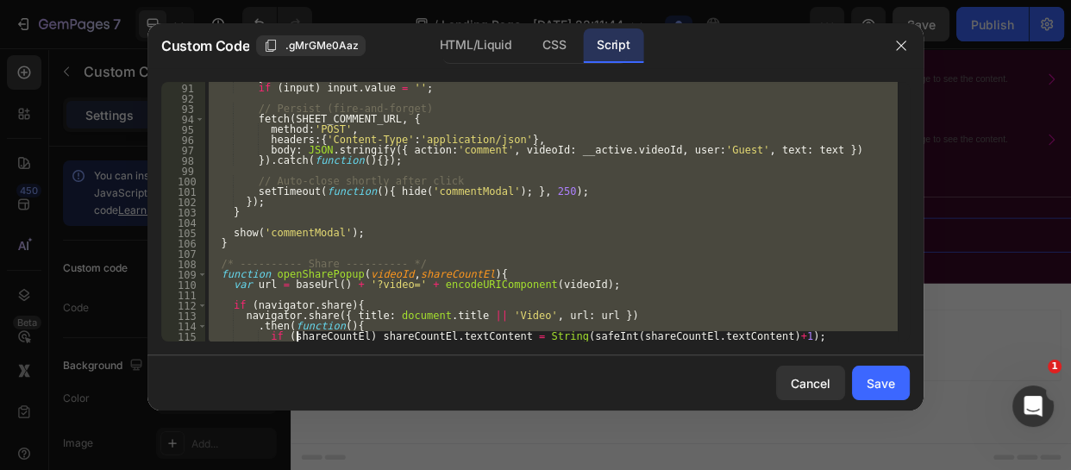
scroll to position [1002, 0]
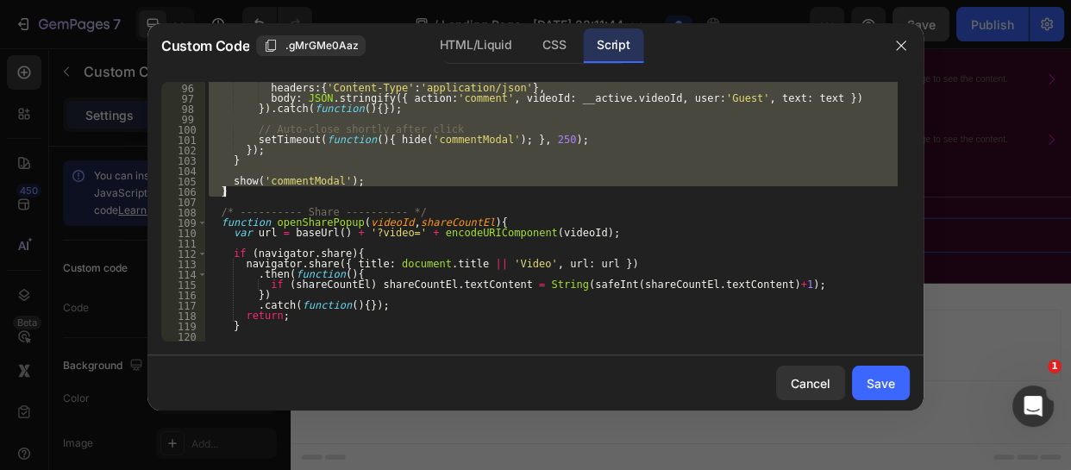
drag, startPoint x: 216, startPoint y: 178, endPoint x: 292, endPoint y: 190, distance: 76.9
click at [292, 190] on div "method : 'POST' , headers : { 'Content-Type' : 'application/json' } , body : JS…" at bounding box center [551, 212] width 693 height 280
paste textarea "})();"
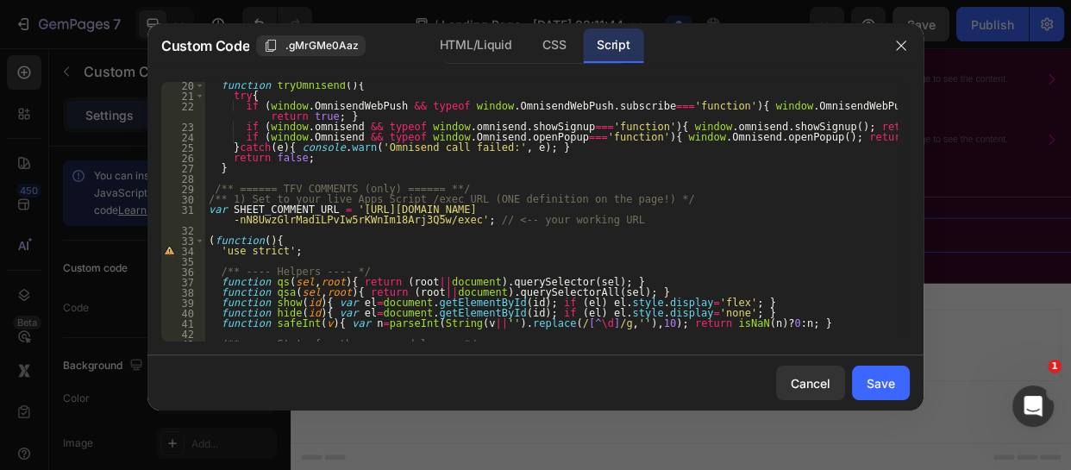
scroll to position [258, 0]
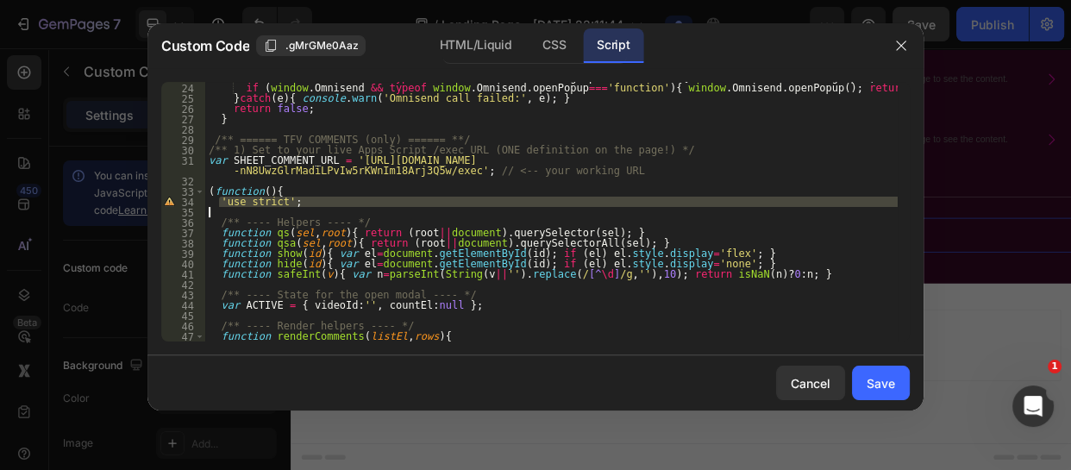
drag, startPoint x: 217, startPoint y: 202, endPoint x: 291, endPoint y: 217, distance: 75.0
click at [291, 217] on div "if ( window . omnisend && typeof window . [GEOGRAPHIC_DATA] . showSignup === 'f…" at bounding box center [551, 212] width 693 height 280
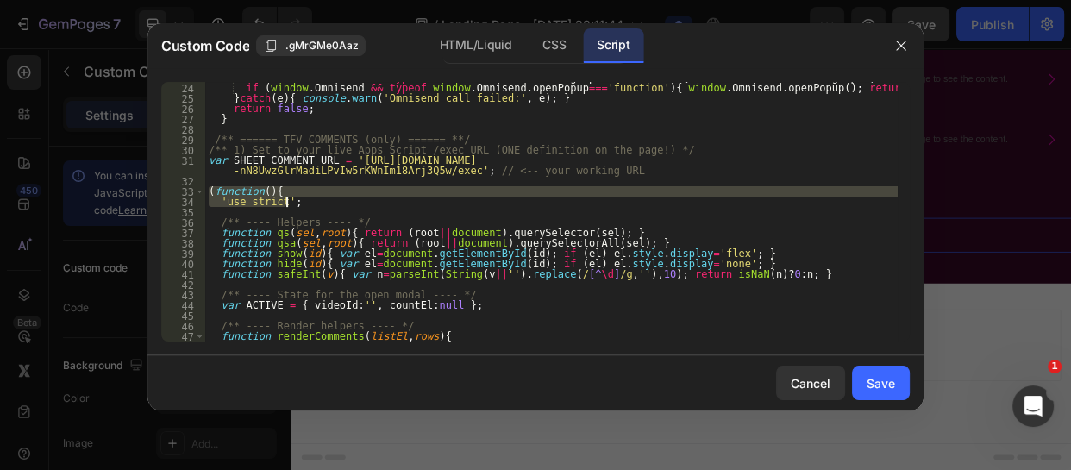
drag, startPoint x: 206, startPoint y: 192, endPoint x: 293, endPoint y: 203, distance: 87.7
click at [293, 203] on div "if ( window . omnisend && typeof window . [GEOGRAPHIC_DATA] . showSignup === 'f…" at bounding box center [551, 212] width 693 height 280
type textarea "(function(){ 'use strict';"
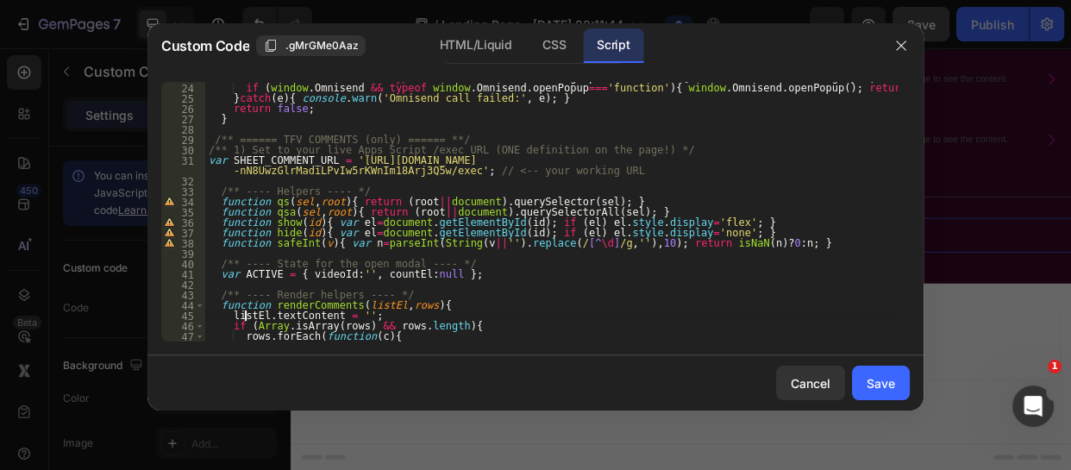
click at [245, 321] on div "if ( window . omnisend && typeof window . [GEOGRAPHIC_DATA] . showSignup === 'f…" at bounding box center [551, 212] width 693 height 280
type textarea "listEl.textContent = '';"
click at [795, 380] on div "Cancel" at bounding box center [811, 383] width 40 height 18
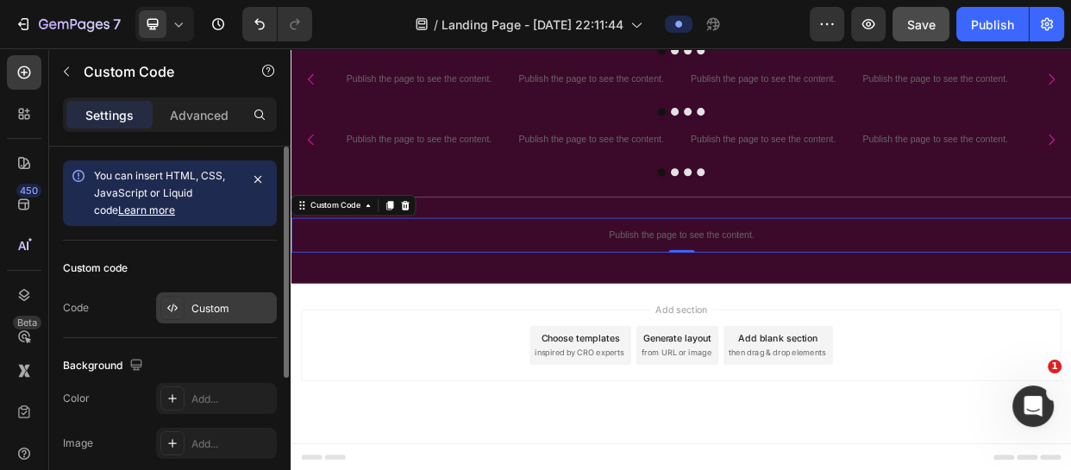
click at [192, 295] on div "Custom" at bounding box center [216, 307] width 121 height 31
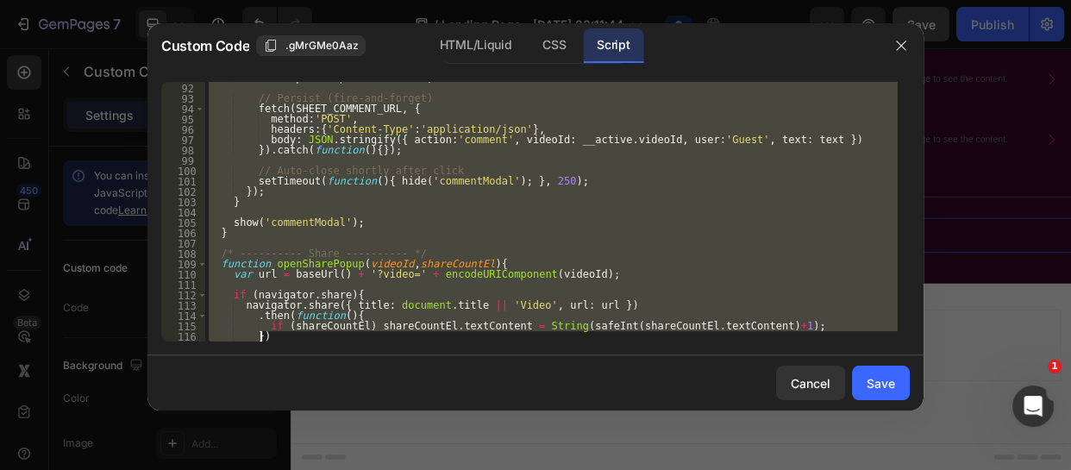
scroll to position [1014, 0]
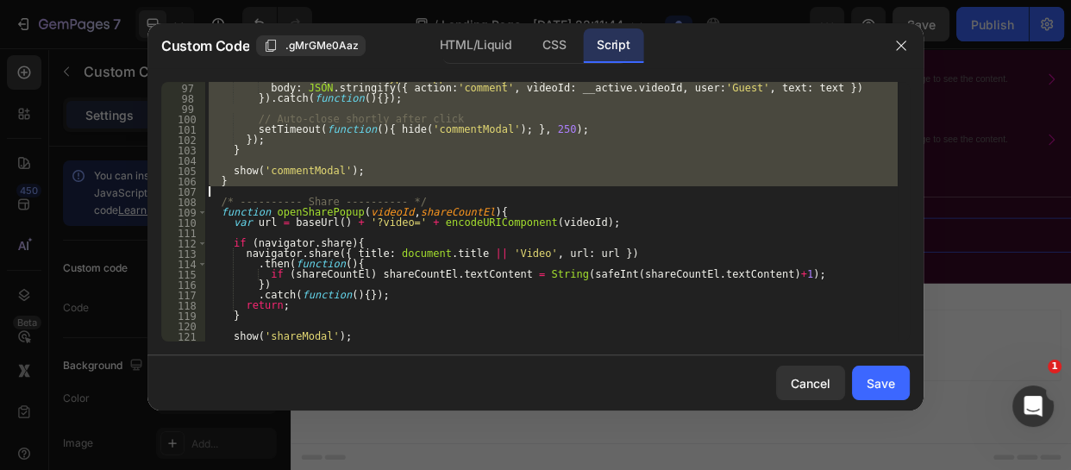
drag, startPoint x: 213, startPoint y: 150, endPoint x: 317, endPoint y: 188, distance: 110.3
click at [317, 188] on div "headers : { 'Content-Type' : 'application/json' } , body : JSON . stringify ({ …" at bounding box center [551, 212] width 693 height 280
paste textarea "})();"
type textarea "})();"
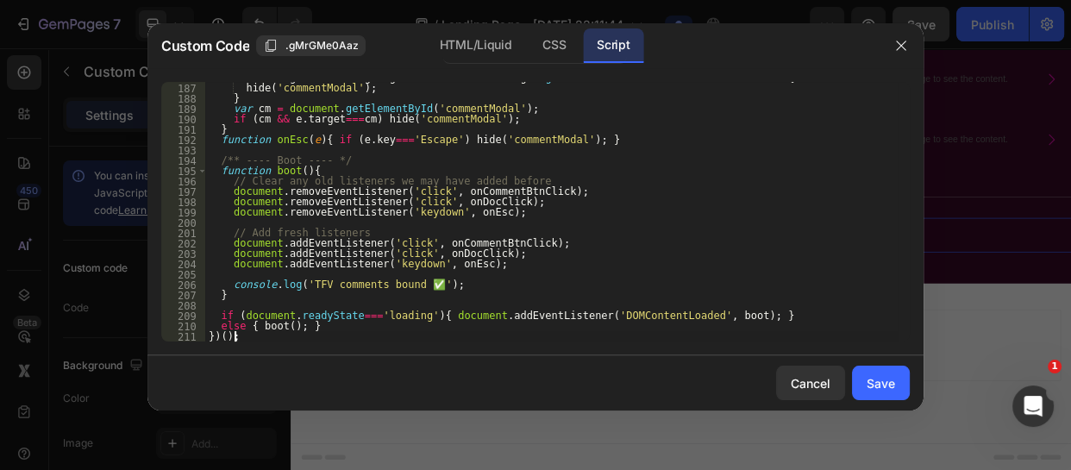
scroll to position [1956, 0]
click at [886, 383] on div "Save" at bounding box center [881, 383] width 28 height 18
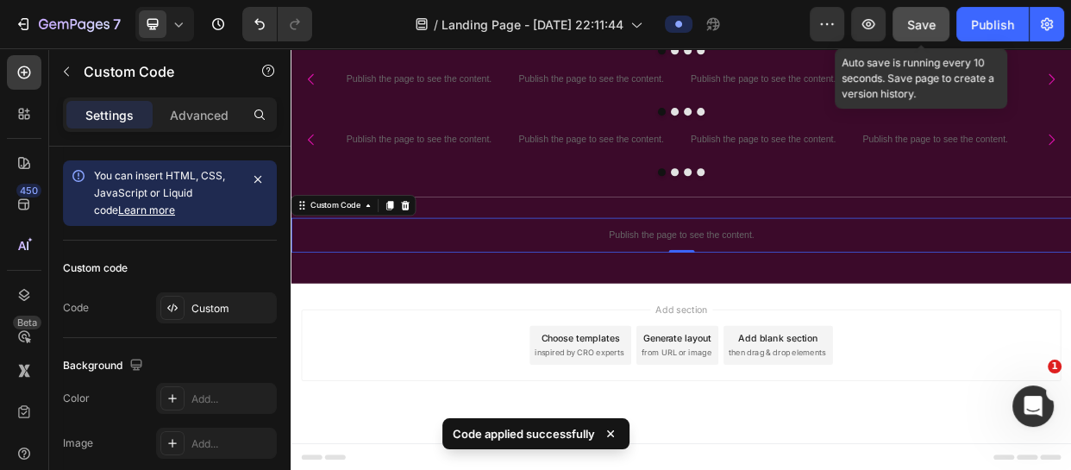
click at [921, 22] on span "Save" at bounding box center [922, 24] width 28 height 15
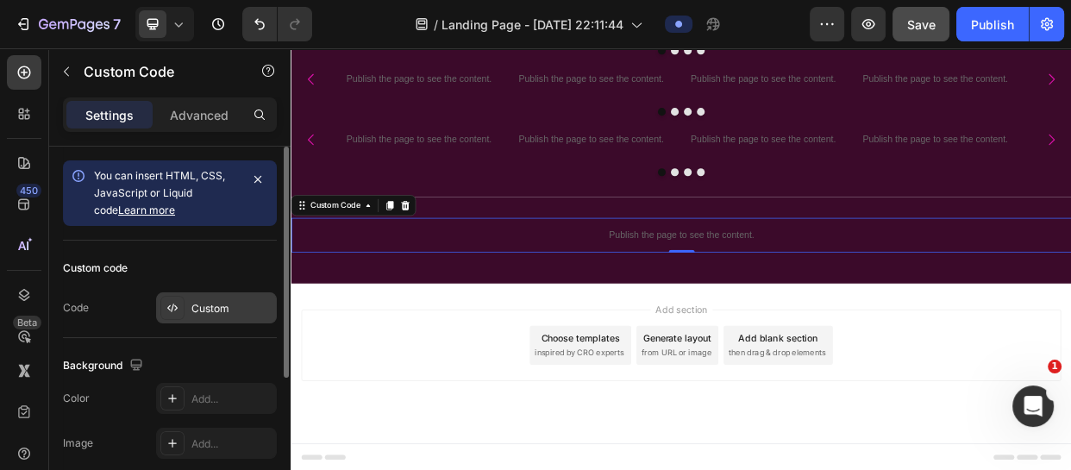
click at [206, 304] on div "Custom" at bounding box center [232, 309] width 81 height 16
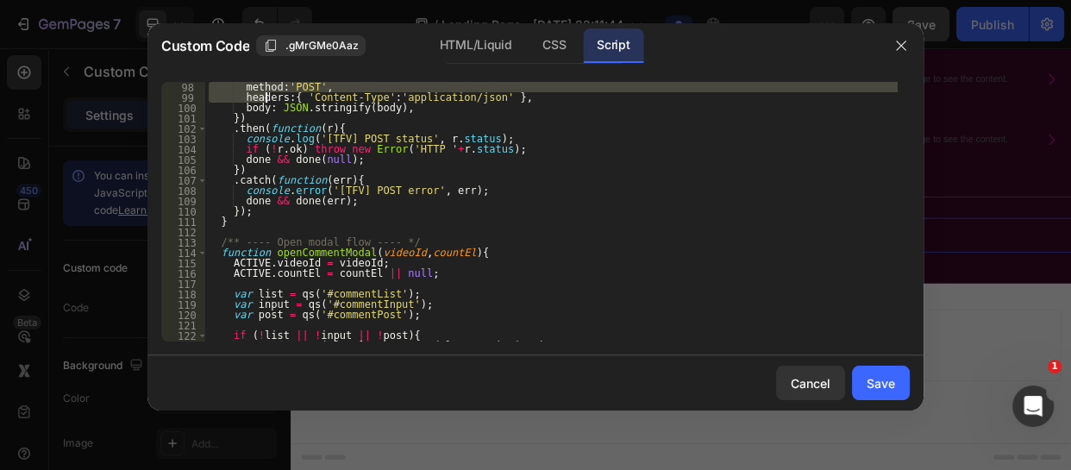
scroll to position [1035, 0]
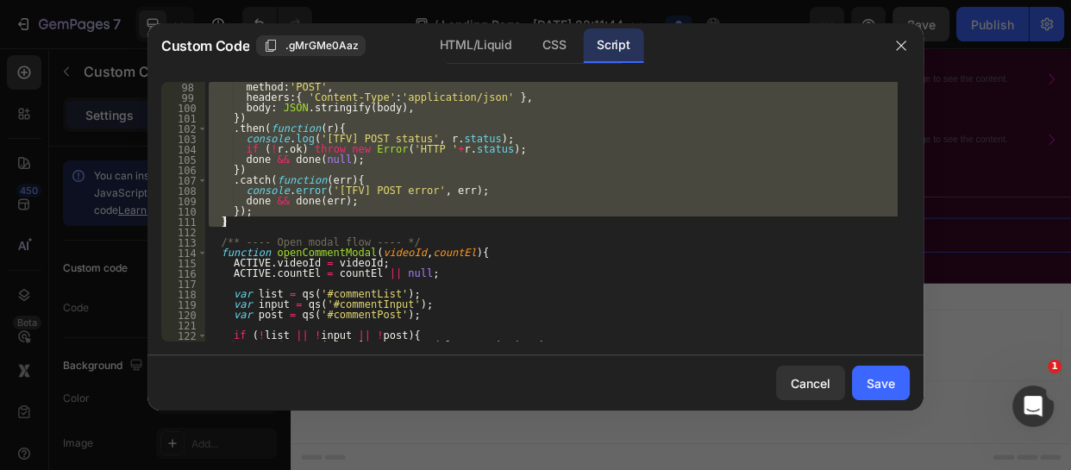
drag, startPoint x: 217, startPoint y: 217, endPoint x: 298, endPoint y: 221, distance: 80.3
click at [298, 221] on div "method : 'POST' , headers : { 'Content-Type' : 'application/json' } , body : JS…" at bounding box center [551, 222] width 693 height 280
paste textarea
type textarea "}"
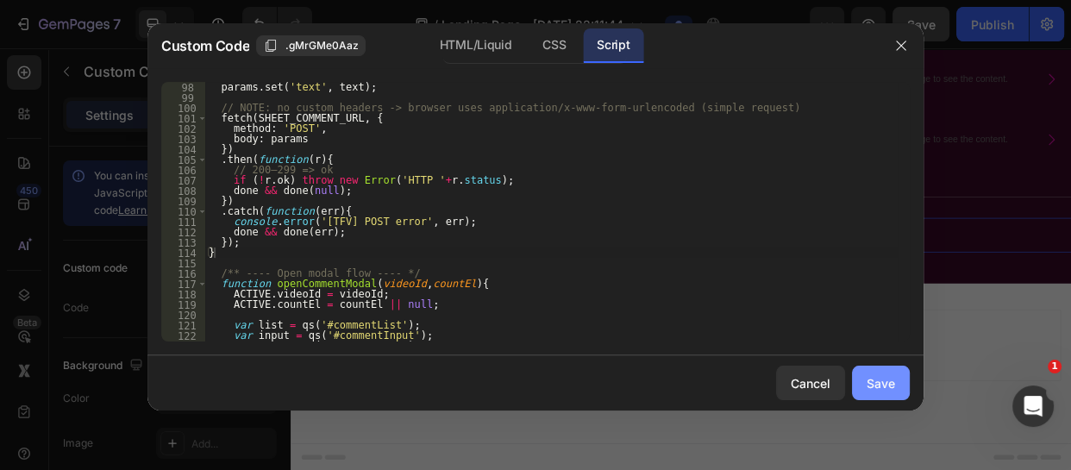
click at [886, 380] on div "Save" at bounding box center [881, 383] width 28 height 18
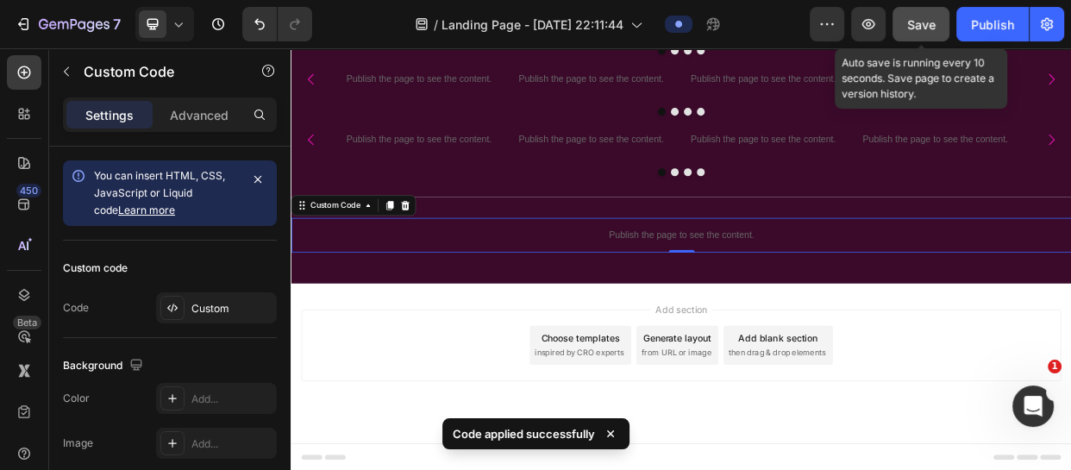
click at [925, 22] on span "Save" at bounding box center [922, 24] width 28 height 15
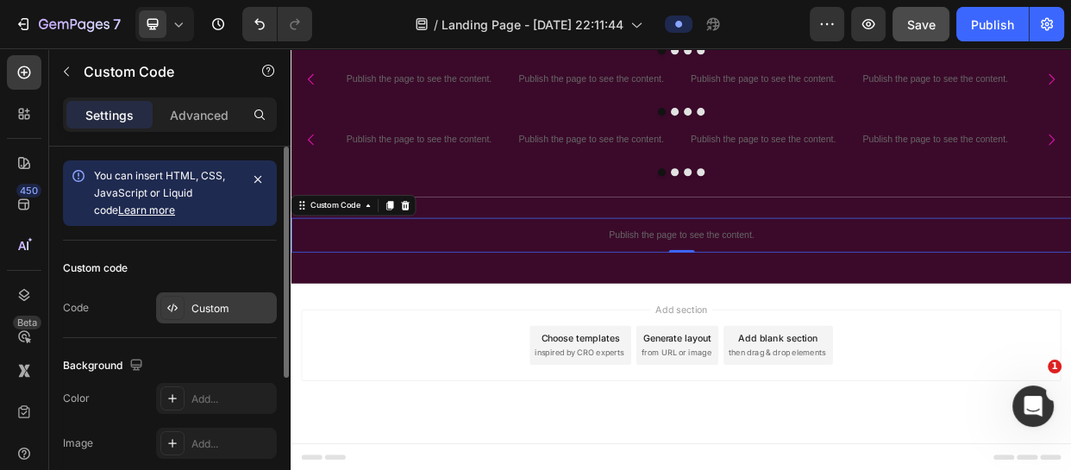
click at [209, 311] on div "Custom" at bounding box center [232, 309] width 81 height 16
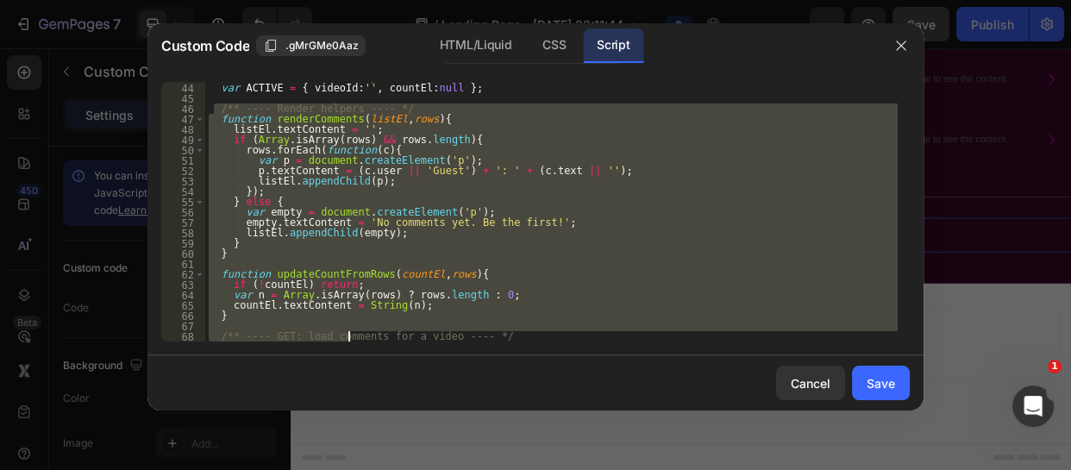
scroll to position [474, 0]
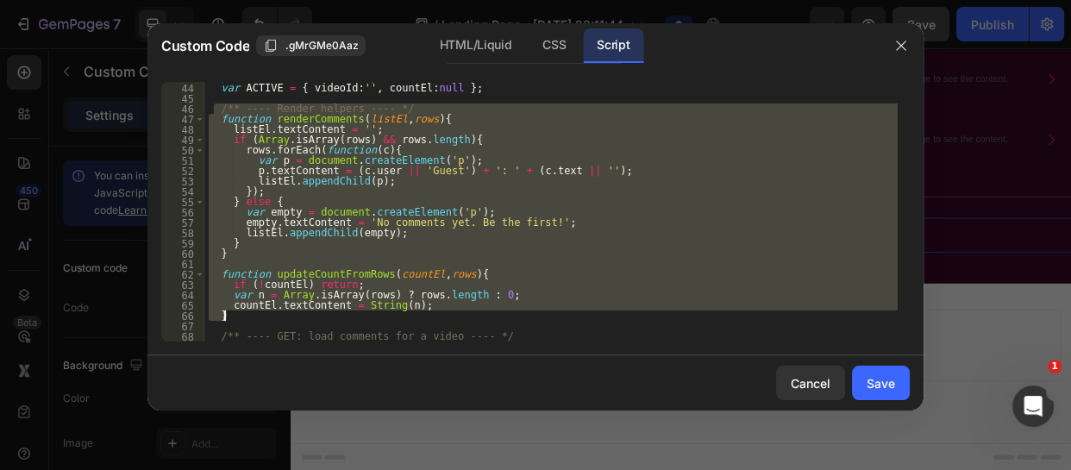
drag, startPoint x: 212, startPoint y: 113, endPoint x: 347, endPoint y: 320, distance: 246.9
click at [347, 320] on div "/** ---- State for the open modal ---- */ var ACTIVE = { videoId : '' , countEl…" at bounding box center [551, 212] width 693 height 280
paste textarea
type textarea "}"
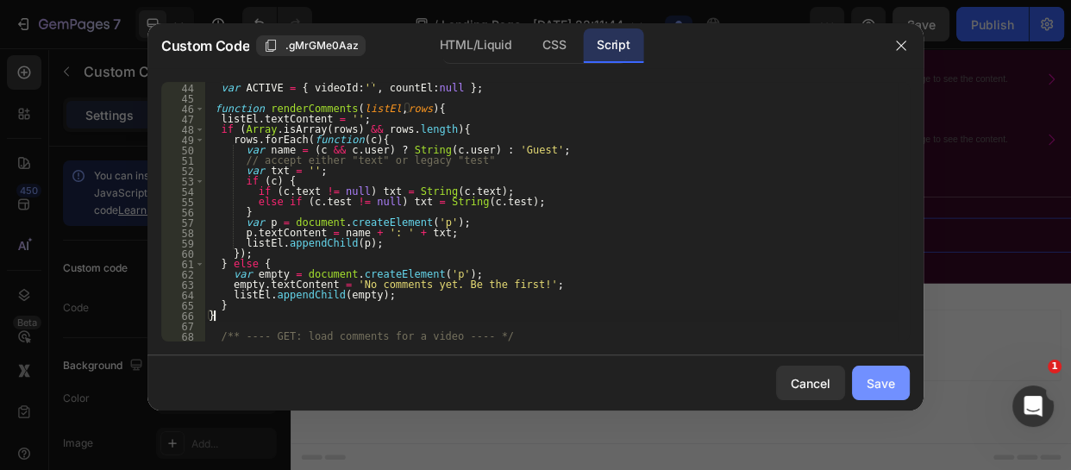
click at [870, 389] on div "Save" at bounding box center [881, 383] width 28 height 18
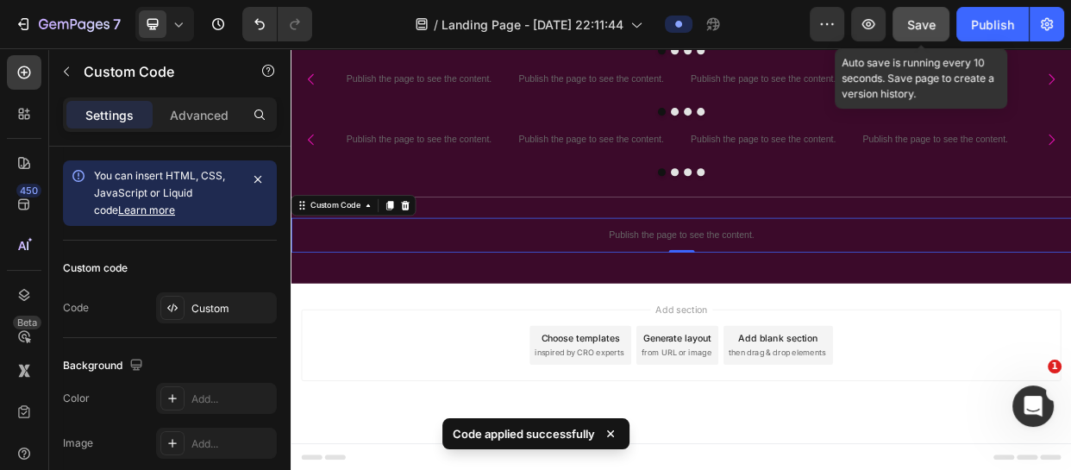
click at [908, 25] on span "Save" at bounding box center [922, 24] width 28 height 15
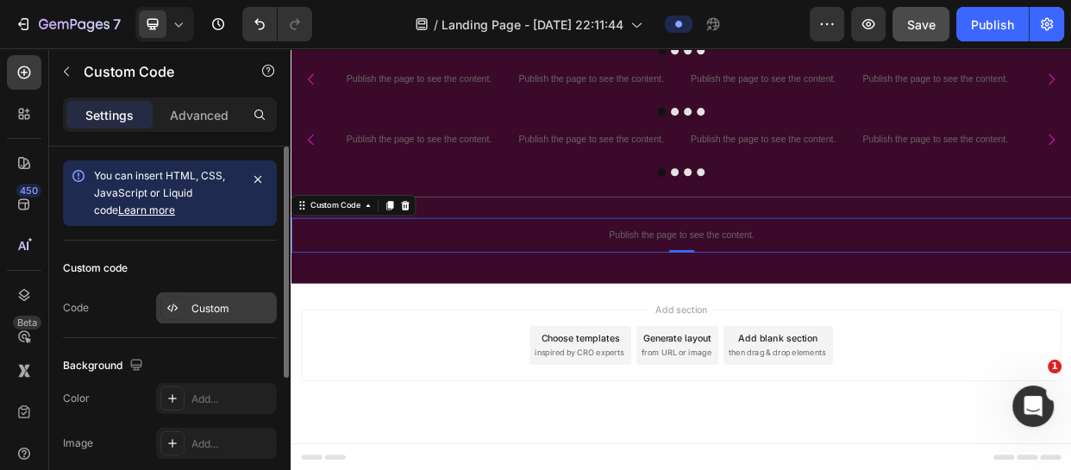
click at [210, 302] on div "Custom" at bounding box center [232, 309] width 81 height 16
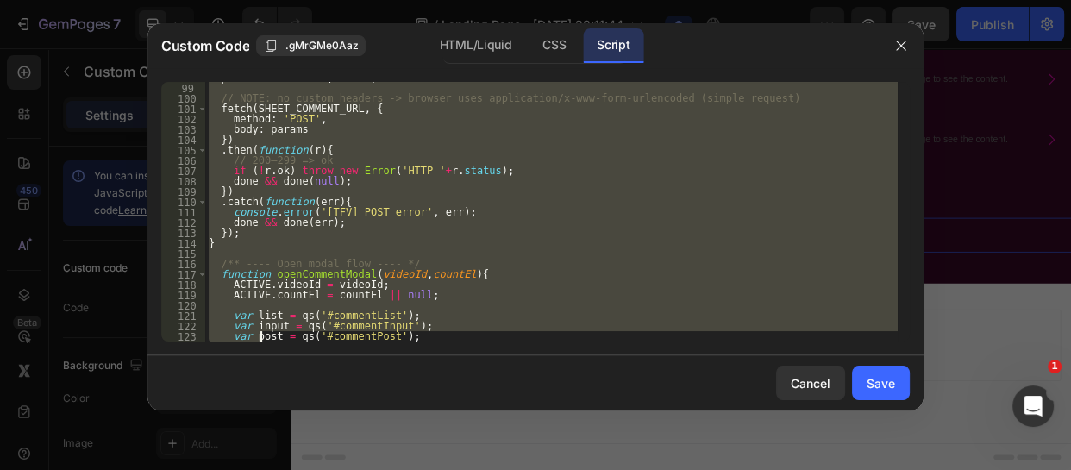
scroll to position [1054, 0]
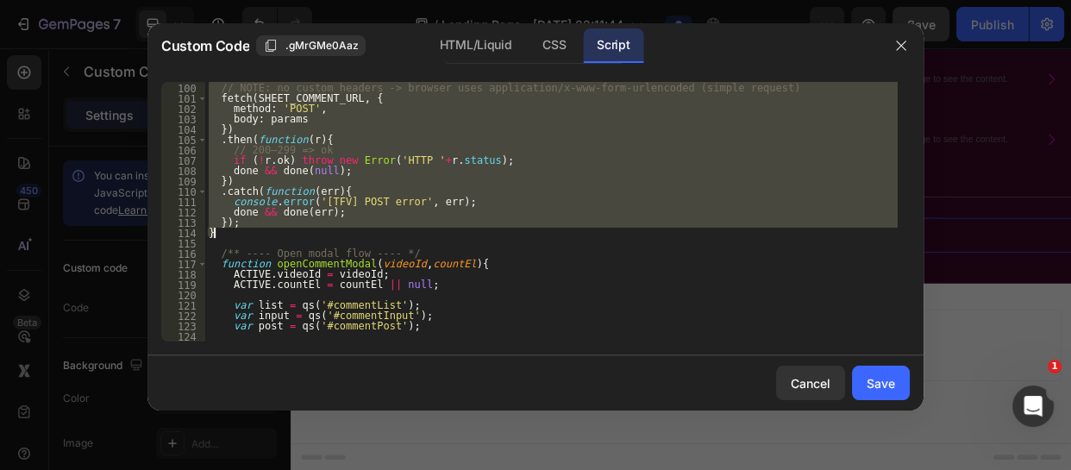
drag, startPoint x: 214, startPoint y: 218, endPoint x: 277, endPoint y: 231, distance: 64.3
click at [277, 231] on div "// NOTE: no custom headers -> browser uses application/x-www-form-urlencoded (s…" at bounding box center [551, 212] width 693 height 280
paste textarea
type textarea "}"
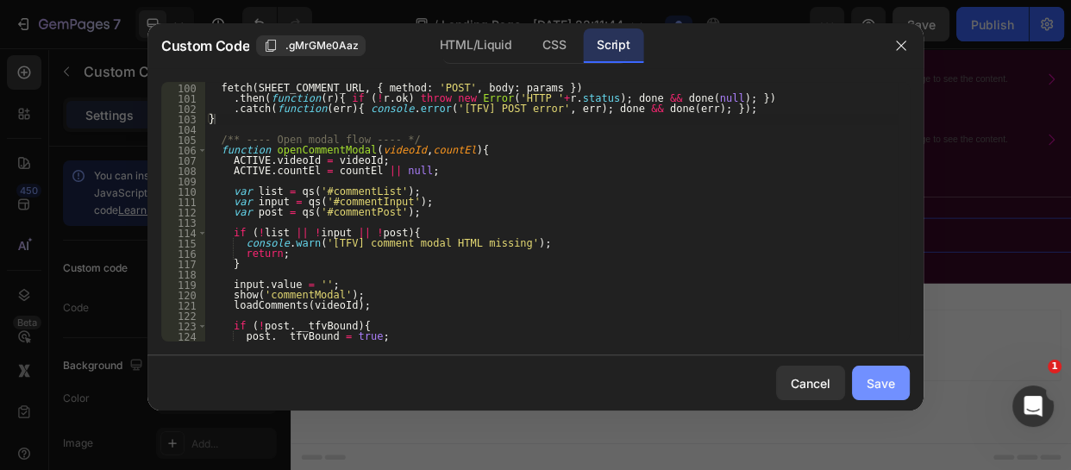
click at [888, 371] on button "Save" at bounding box center [881, 383] width 58 height 35
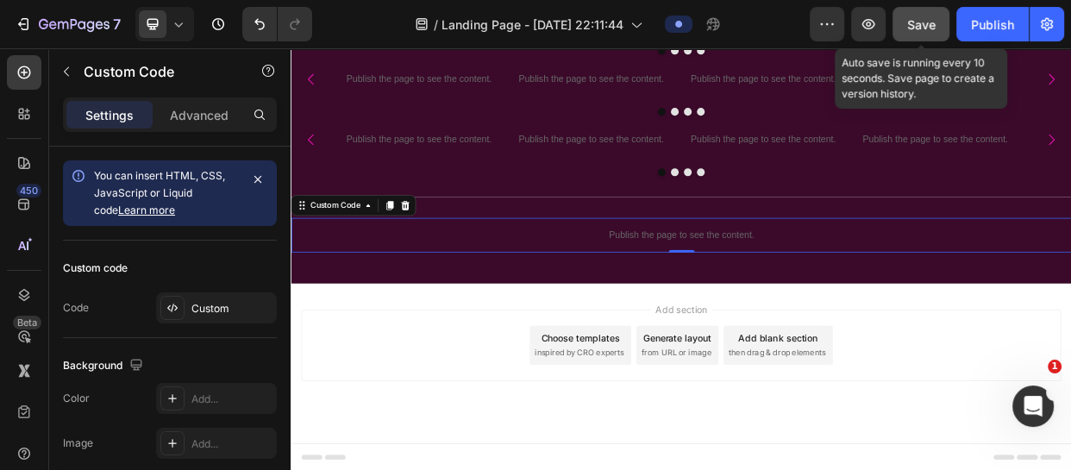
click at [913, 18] on span "Save" at bounding box center [922, 24] width 28 height 15
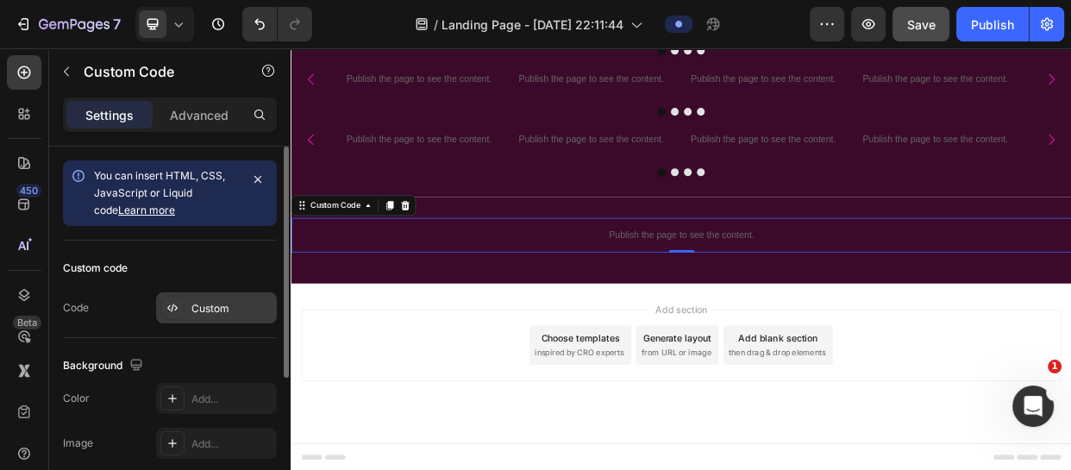
click at [216, 295] on div "Custom" at bounding box center [216, 307] width 121 height 31
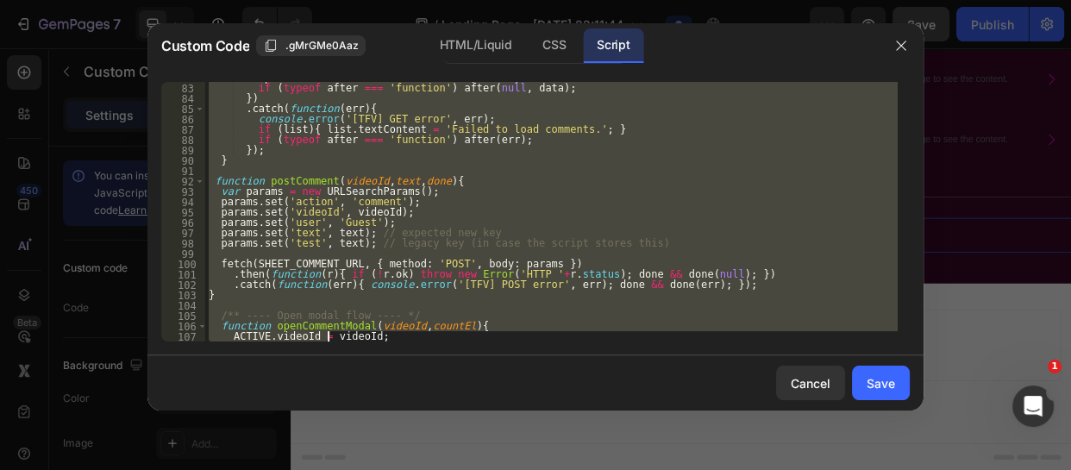
scroll to position [983, 0]
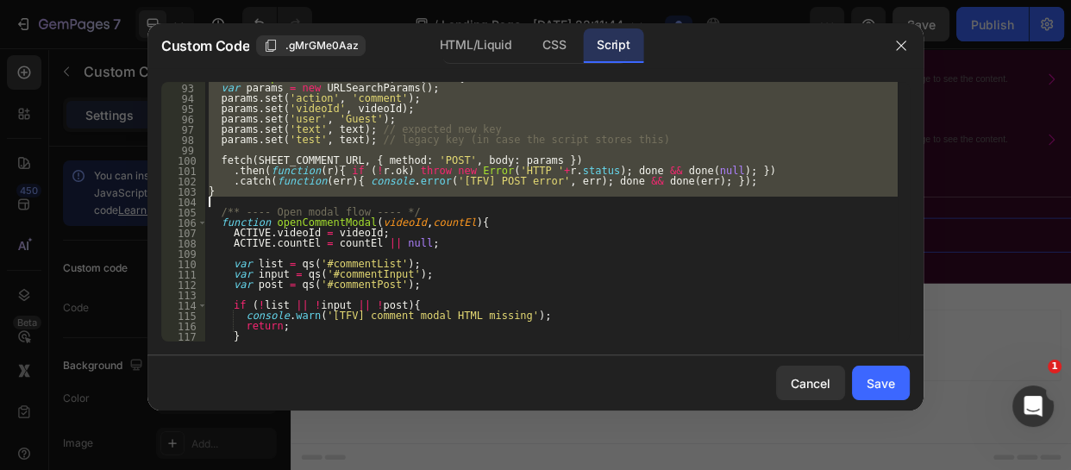
drag, startPoint x: 215, startPoint y: 124, endPoint x: 341, endPoint y: 198, distance: 146.2
click at [341, 198] on div "function postComment ( videoId , text , done ) { var params = new URLSearchPara…" at bounding box center [551, 212] width 693 height 280
paste textarea
type textarea "}"
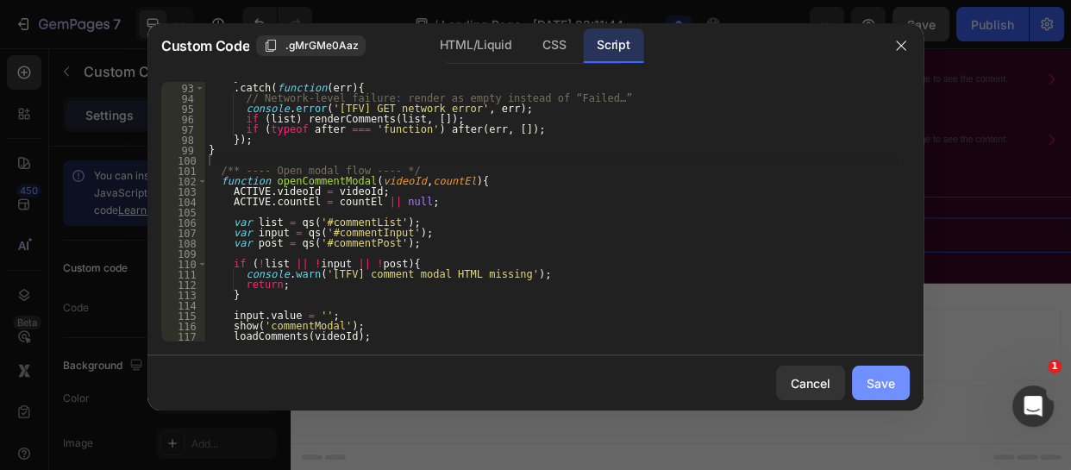
click at [882, 384] on div "Save" at bounding box center [881, 383] width 28 height 18
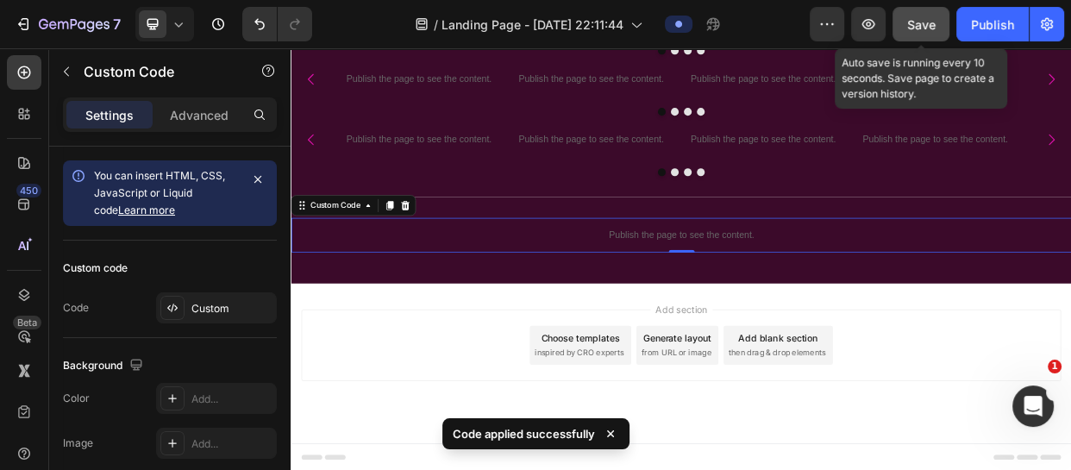
click at [914, 17] on span "Save" at bounding box center [922, 24] width 28 height 15
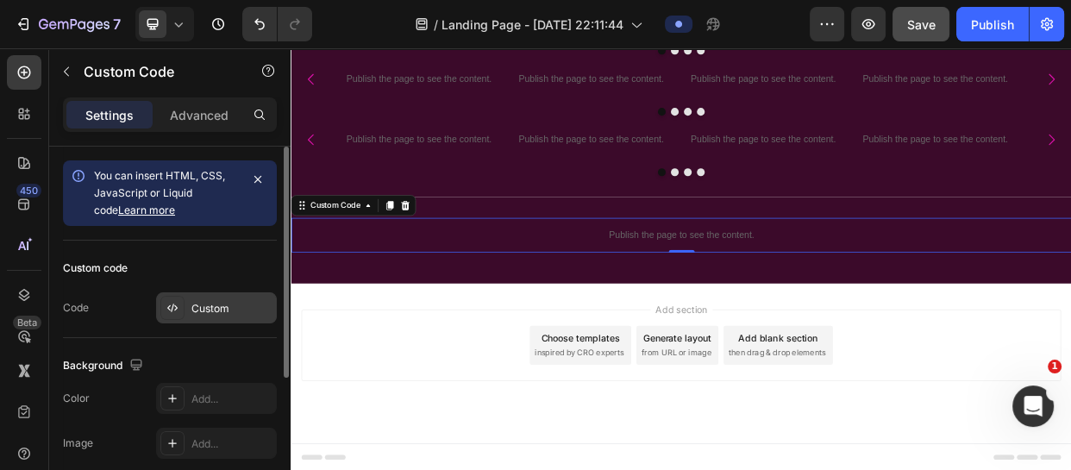
click at [206, 314] on div "Custom" at bounding box center [232, 309] width 81 height 16
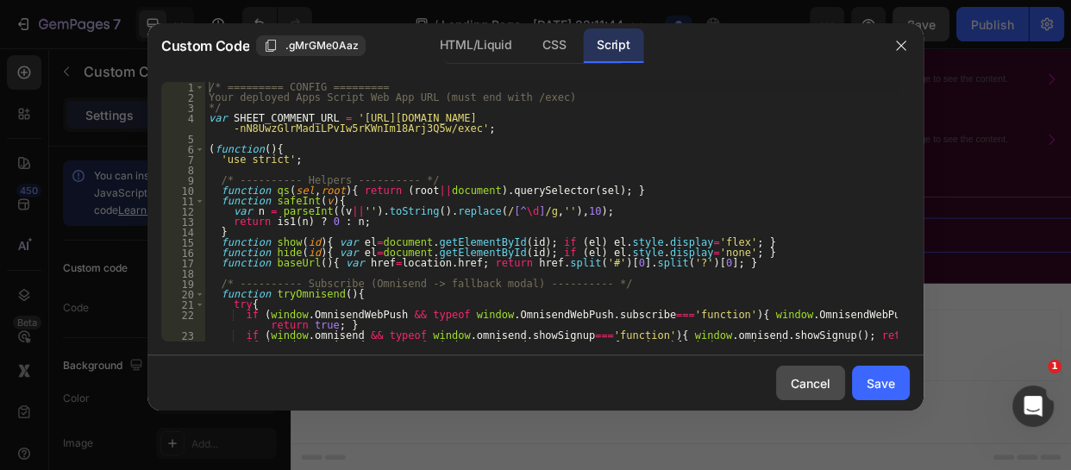
click at [801, 377] on div "Cancel" at bounding box center [811, 383] width 40 height 18
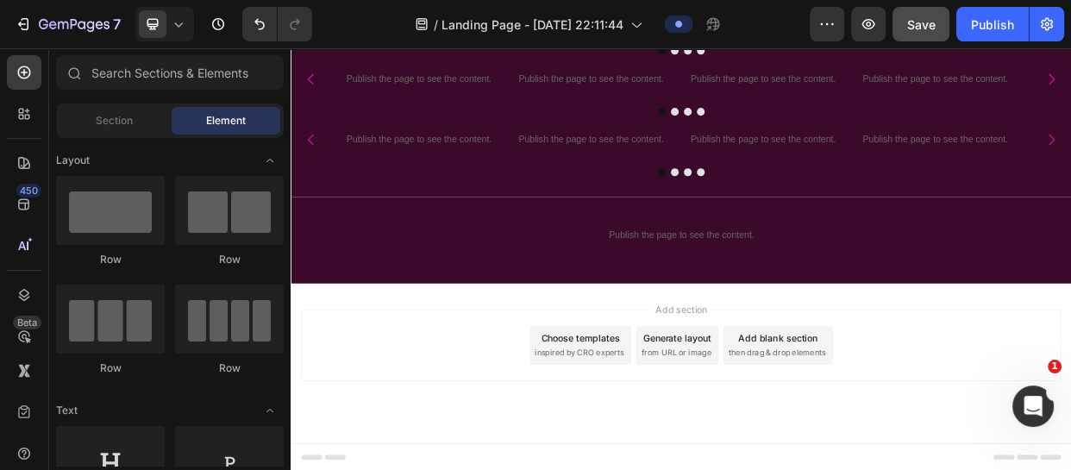
scroll to position [590, 0]
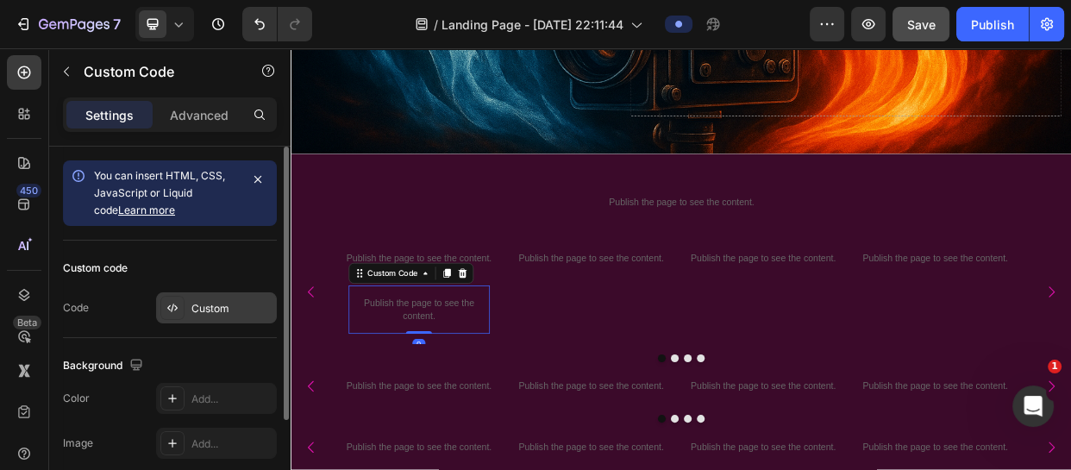
click at [214, 297] on div "Custom" at bounding box center [216, 307] width 121 height 31
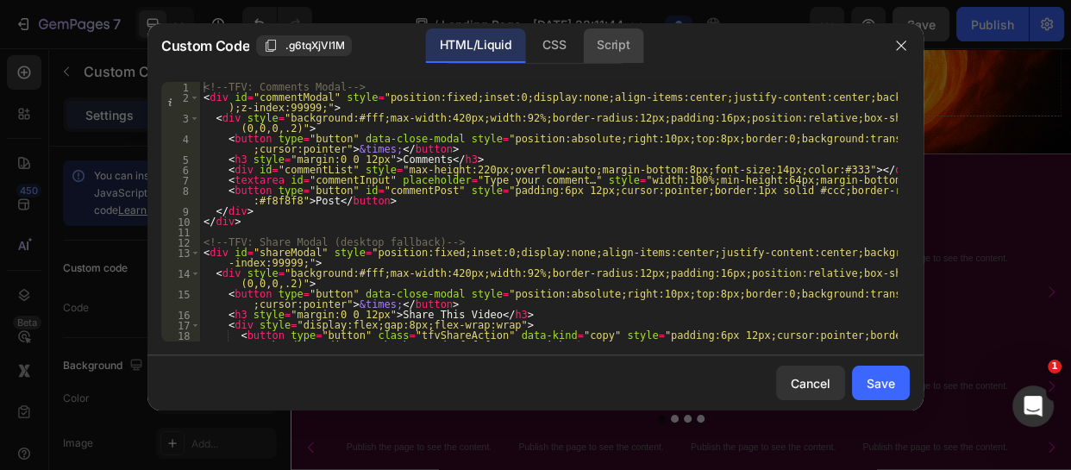
click at [633, 41] on div "Script" at bounding box center [613, 45] width 60 height 35
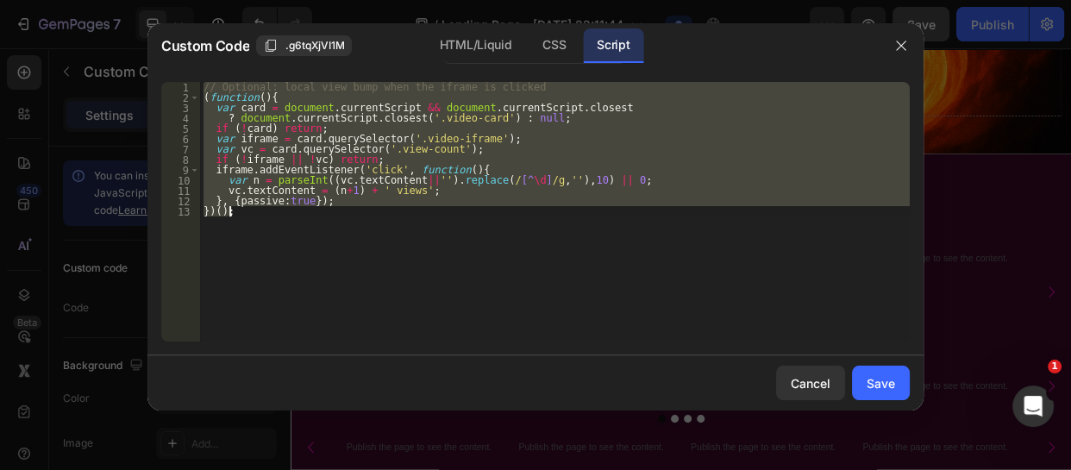
click at [331, 147] on div "// Optional: local view bump when the iframe is clicked ( function ( ) { var ca…" at bounding box center [555, 212] width 710 height 260
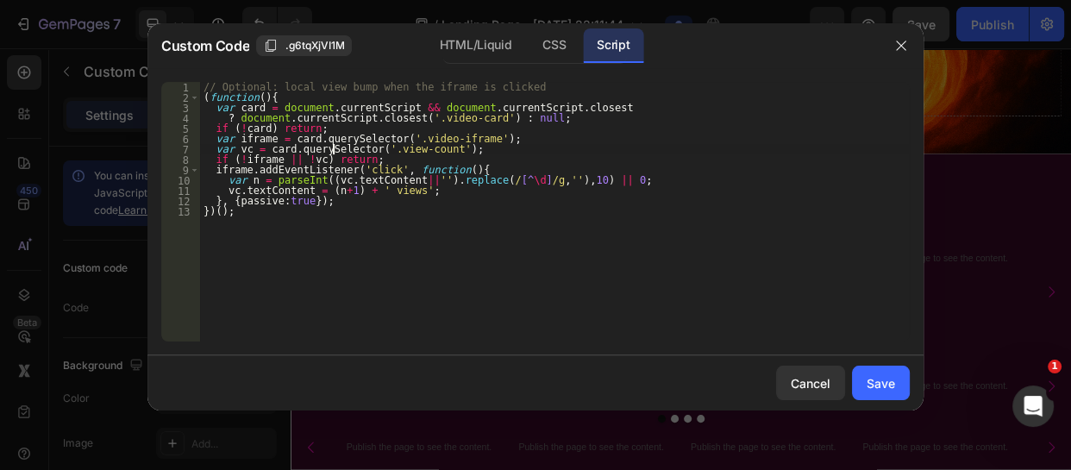
type textarea "}, {passive:true}); })();"
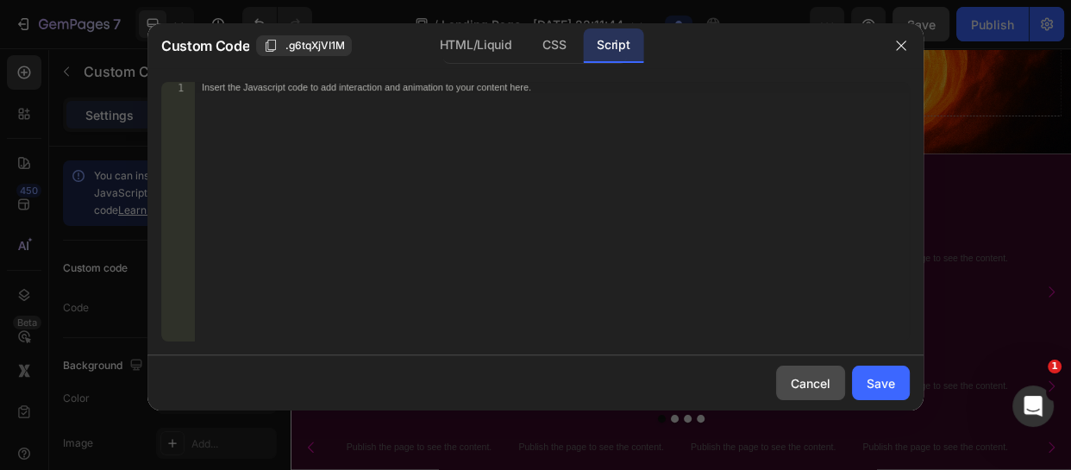
click at [819, 383] on div "Cancel" at bounding box center [811, 383] width 40 height 18
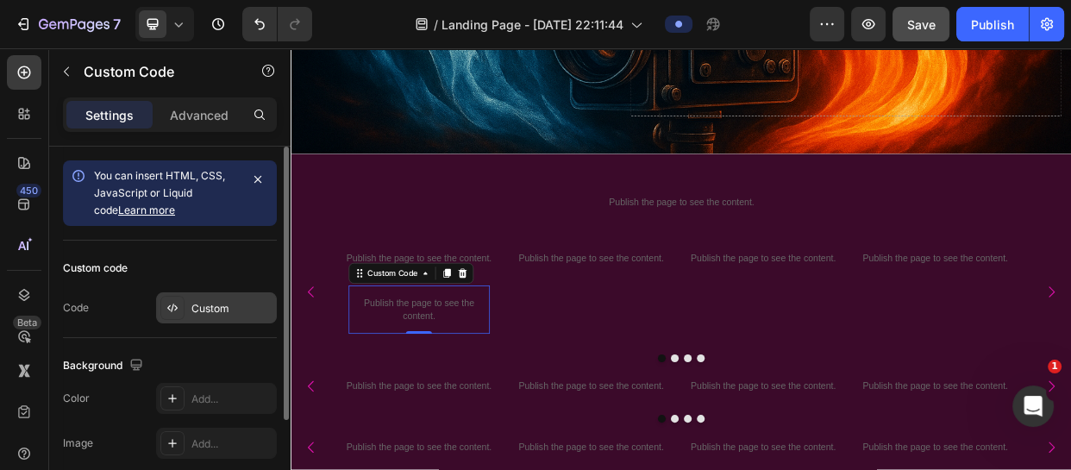
click at [197, 311] on div "Custom" at bounding box center [232, 309] width 81 height 16
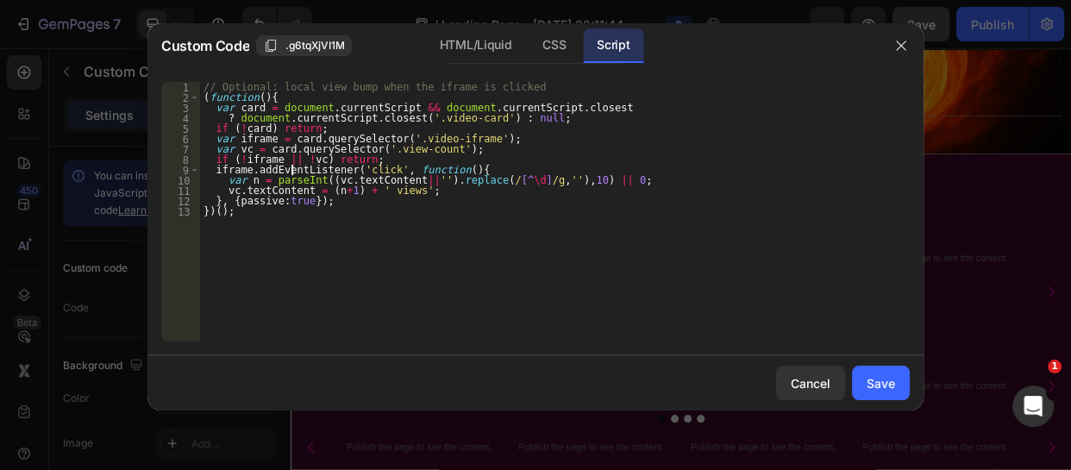
click at [289, 168] on div "// Optional: local view bump when the iframe is clicked ( function ( ) { var ca…" at bounding box center [555, 222] width 710 height 280
type textarea "}, {passive:true}); })();"
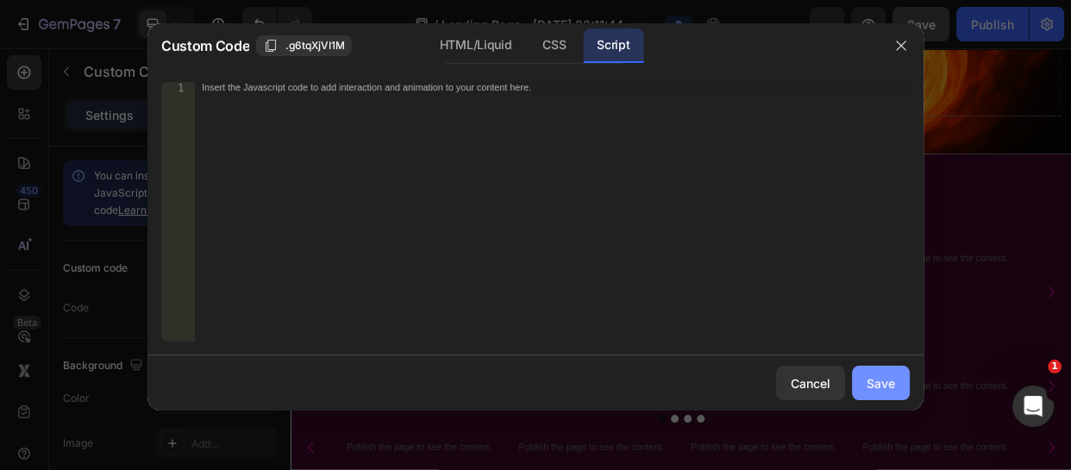
click at [873, 390] on div "Save" at bounding box center [881, 383] width 28 height 18
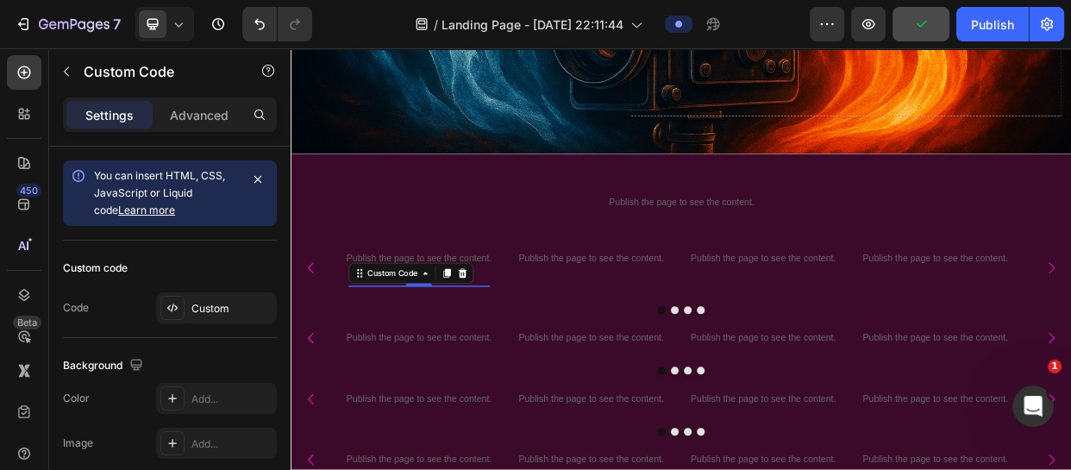
scroll to position [1014, 0]
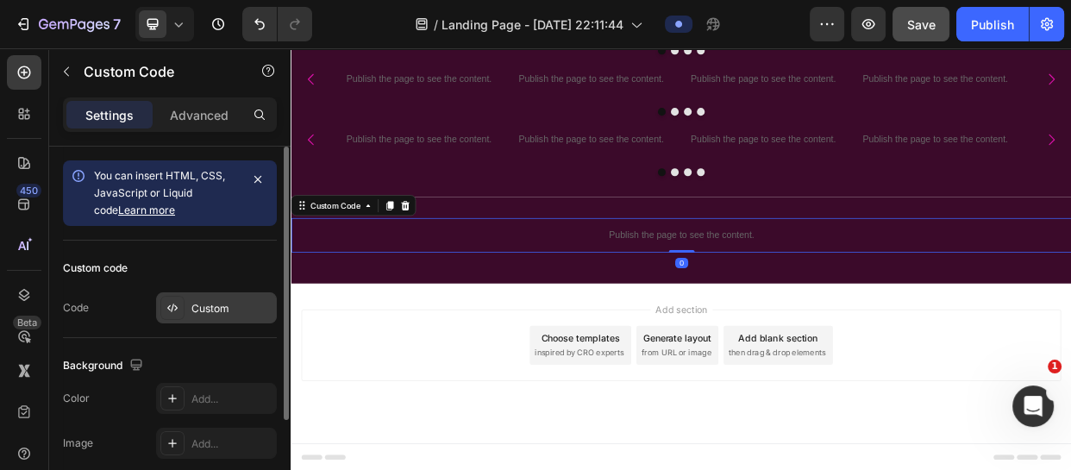
click at [210, 301] on div "Custom" at bounding box center [232, 309] width 81 height 16
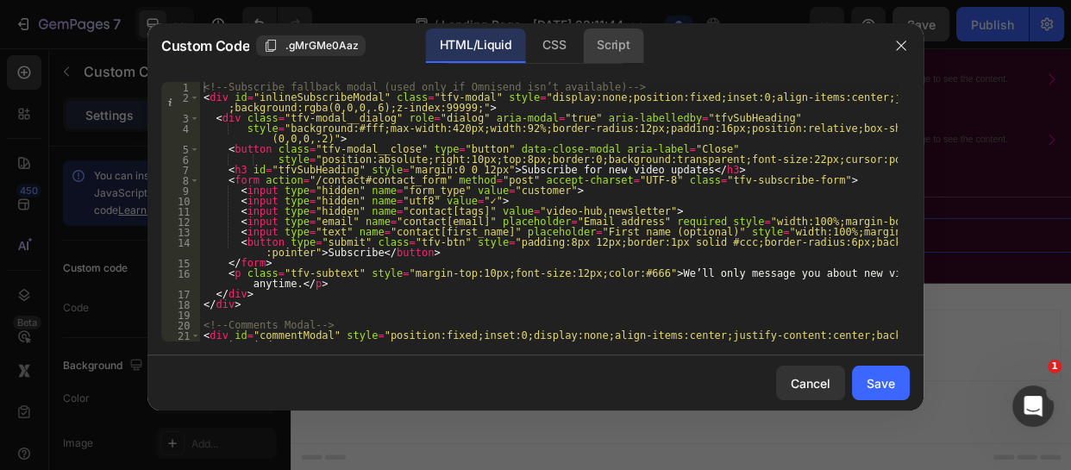
click at [615, 49] on div "Script" at bounding box center [613, 45] width 60 height 35
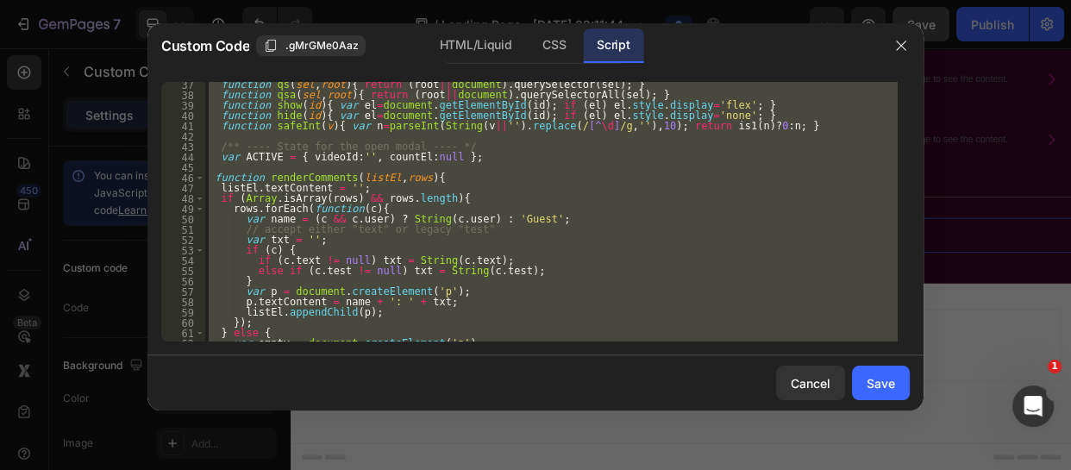
scroll to position [179, 0]
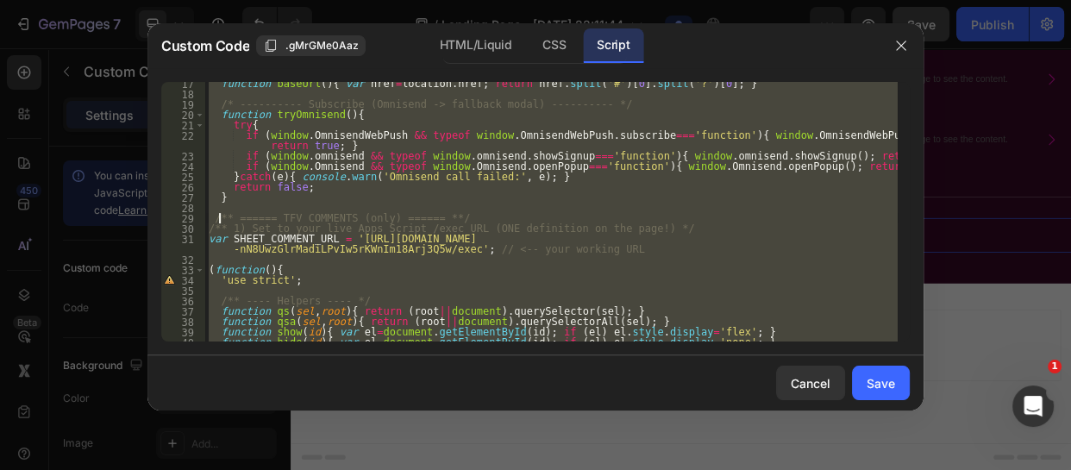
type textarea "var SHEET_COMMENT_URL = '[URL][DOMAIN_NAME]'; // <-- your working URL"
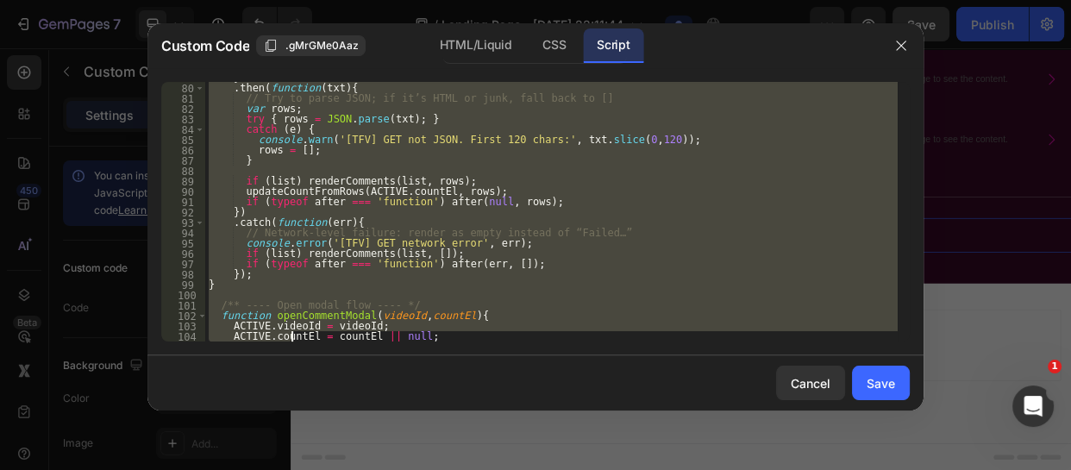
scroll to position [962, 0]
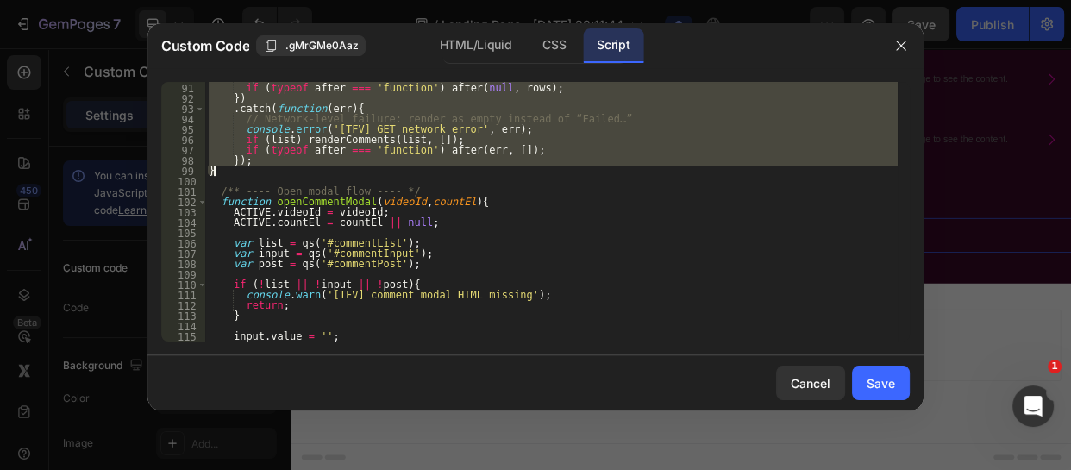
drag, startPoint x: 212, startPoint y: 221, endPoint x: 286, endPoint y: 176, distance: 86.0
click at [286, 176] on div "updateCountFromRows ( ACTIVE . countEl , rows ) ; if ( typeof after === 'functi…" at bounding box center [551, 212] width 693 height 280
paste textarea "})();"
type textarea "})();"
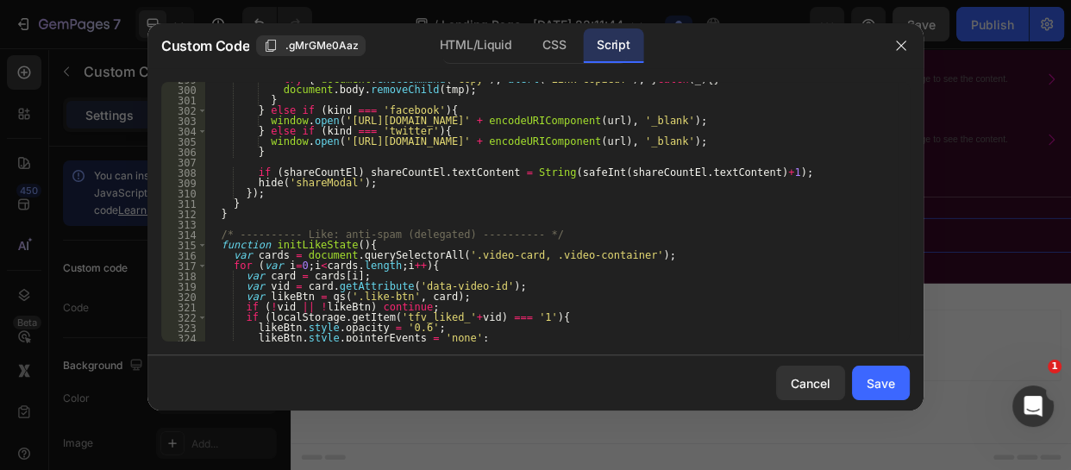
scroll to position [3344, 0]
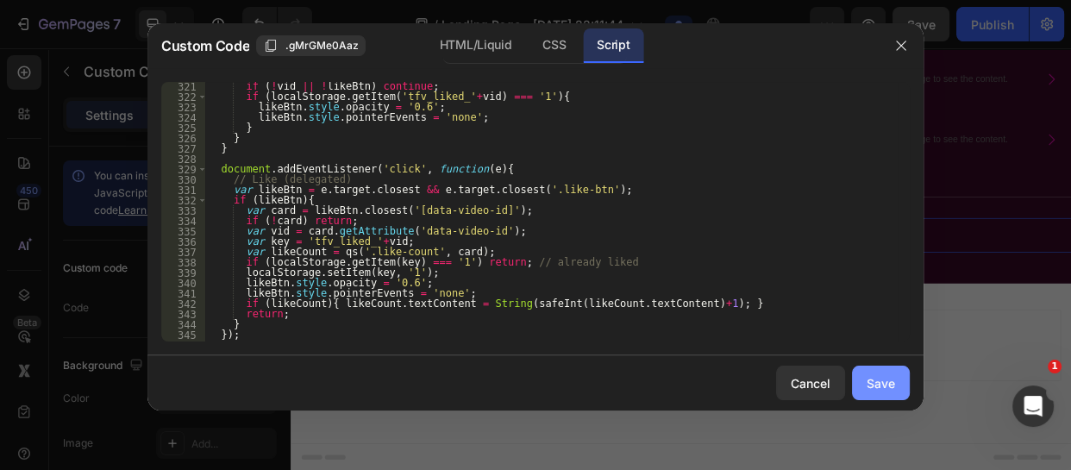
click at [876, 379] on div "Save" at bounding box center [881, 383] width 28 height 18
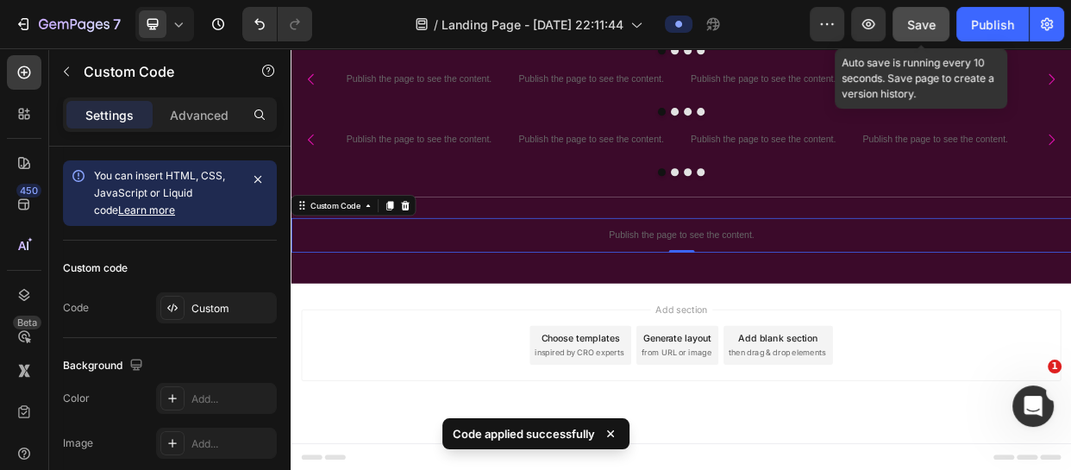
click at [919, 22] on span "Save" at bounding box center [922, 24] width 28 height 15
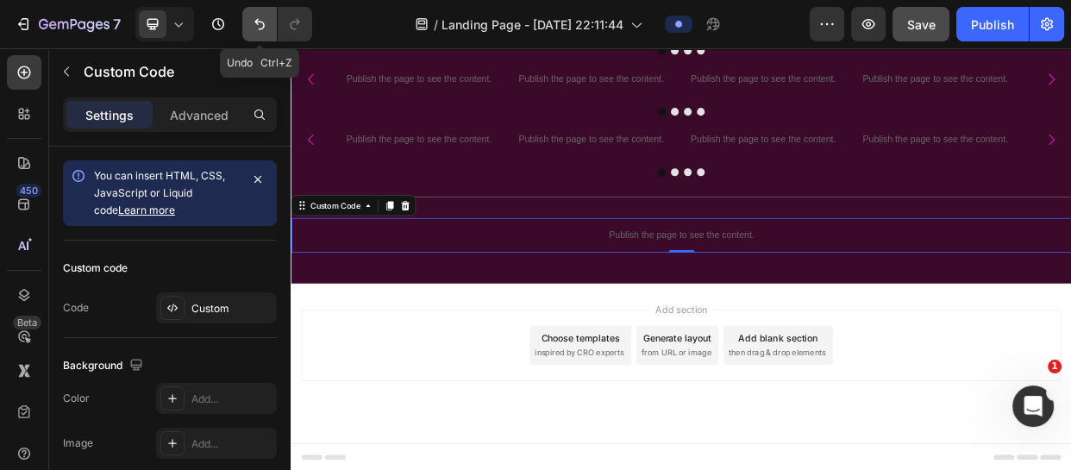
click at [244, 21] on button "Undo/Redo" at bounding box center [259, 24] width 35 height 35
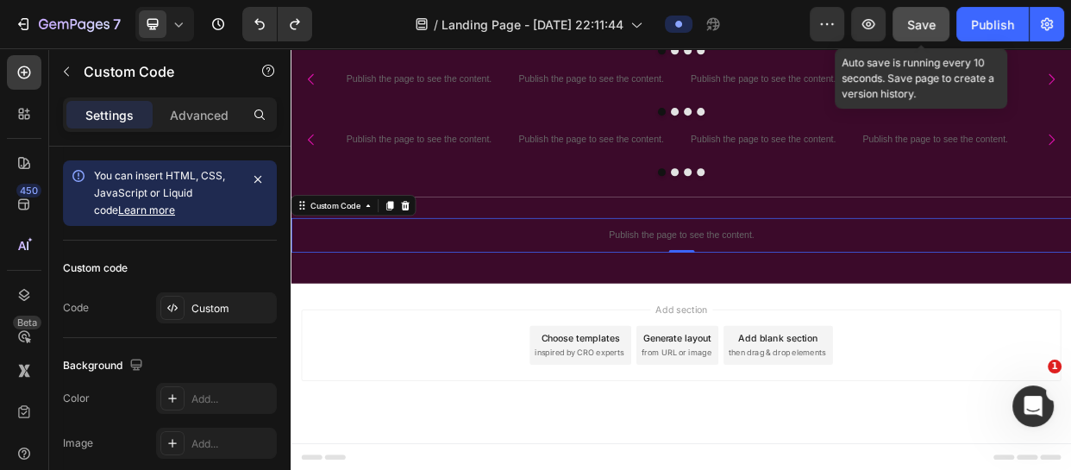
click at [923, 23] on span "Save" at bounding box center [922, 24] width 28 height 15
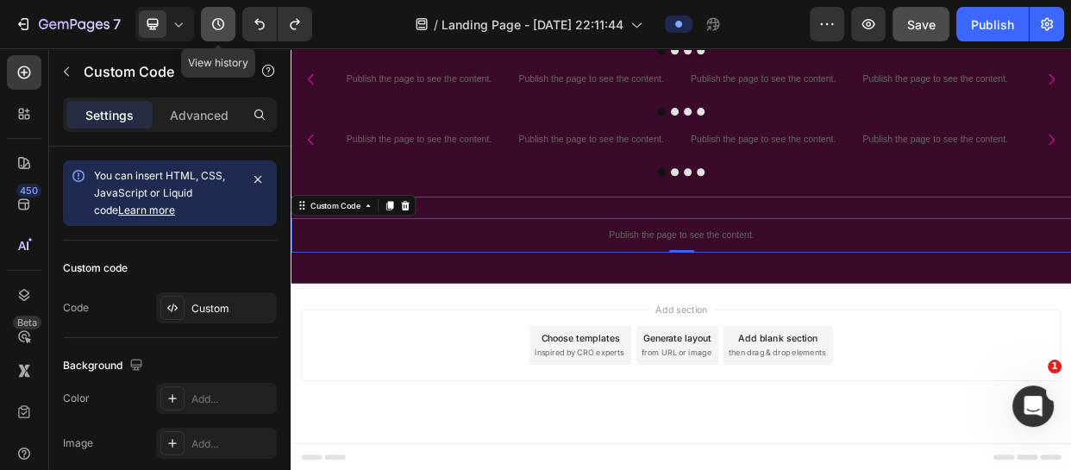
click at [222, 16] on icon "button" at bounding box center [218, 24] width 17 height 17
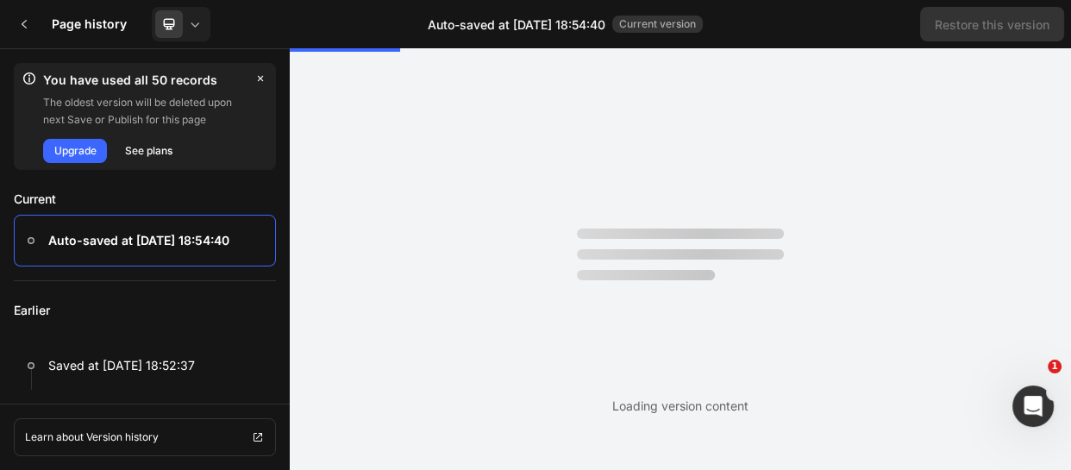
scroll to position [0, 0]
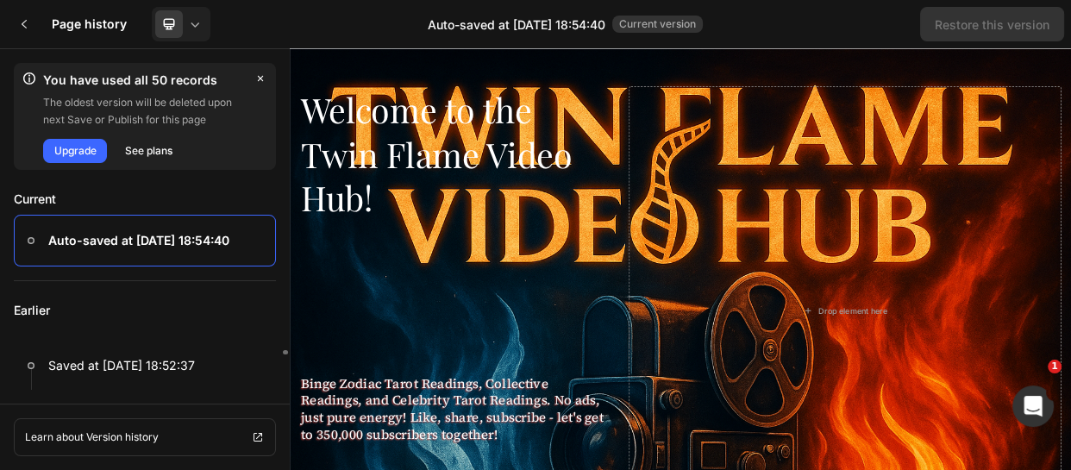
click at [235, 293] on p "Earlier" at bounding box center [145, 310] width 262 height 59
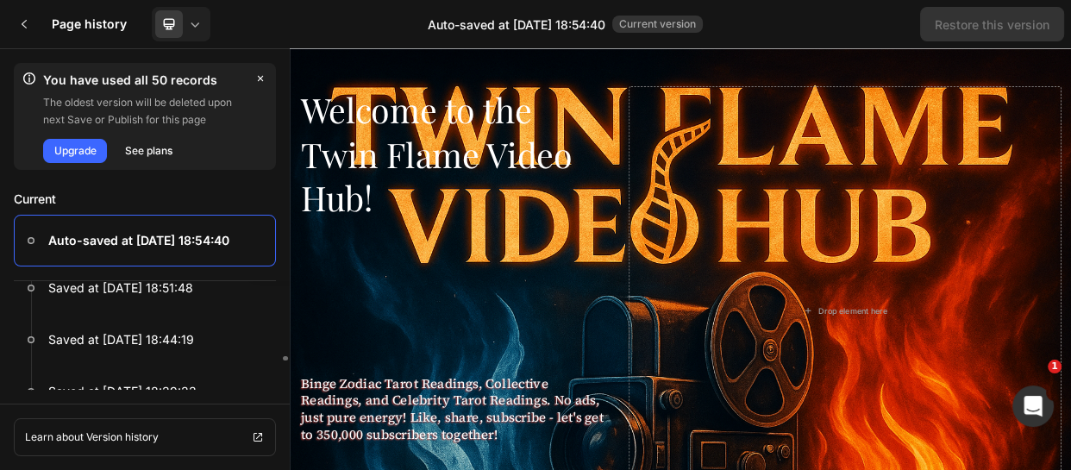
scroll to position [155, 0]
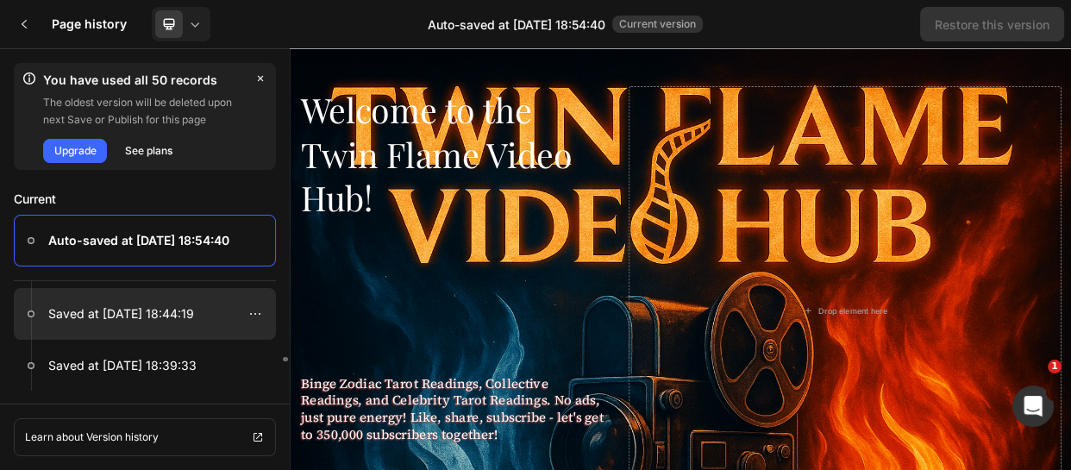
click at [198, 305] on div at bounding box center [145, 314] width 262 height 52
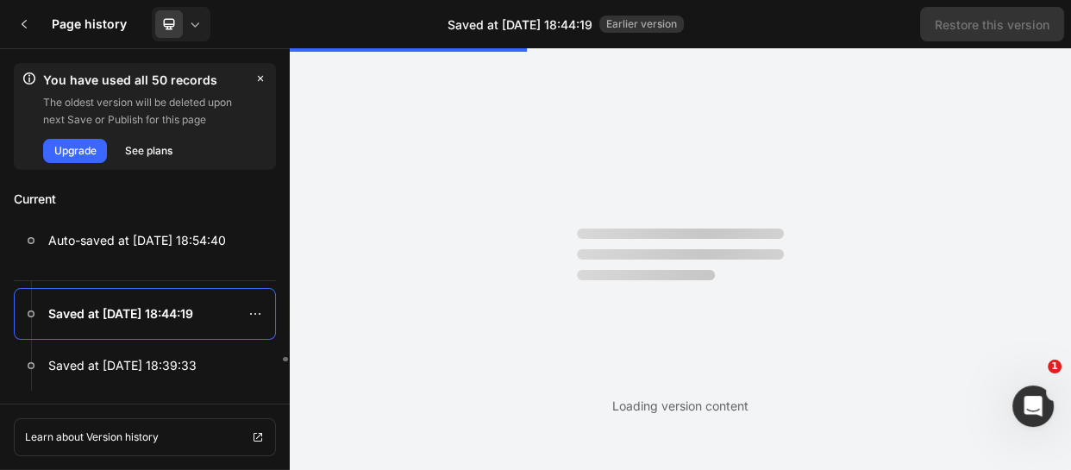
scroll to position [0, 0]
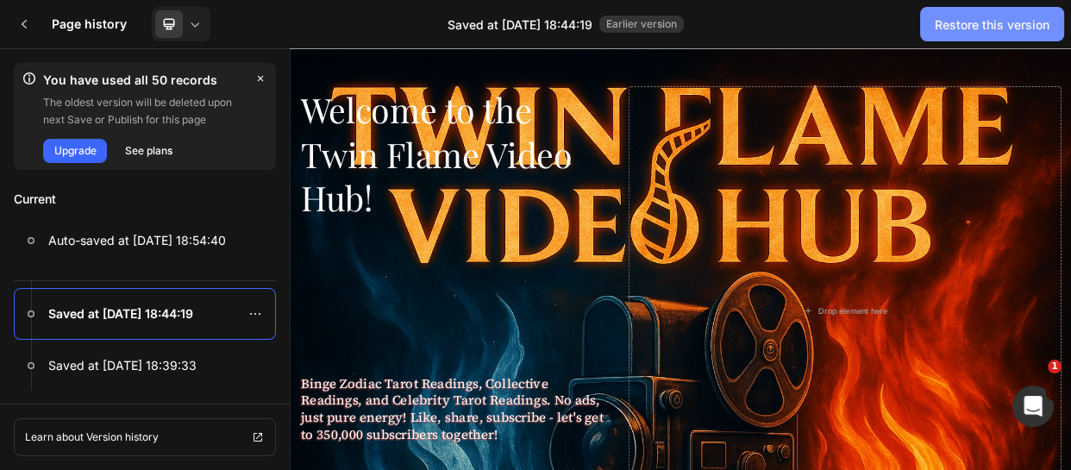
click at [954, 29] on div "Restore this version" at bounding box center [992, 25] width 115 height 18
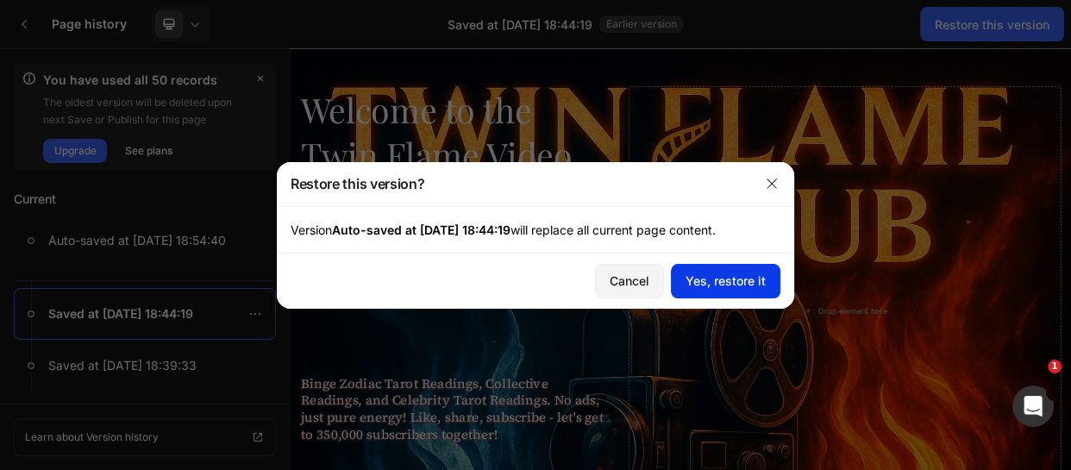
click at [729, 276] on div "Yes, restore it" at bounding box center [726, 281] width 80 height 18
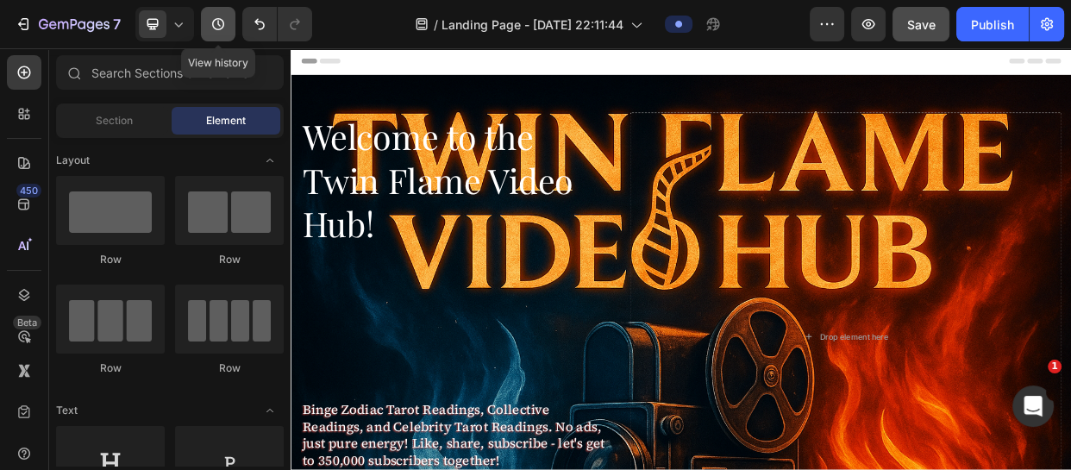
click at [217, 25] on icon "button" at bounding box center [218, 24] width 17 height 17
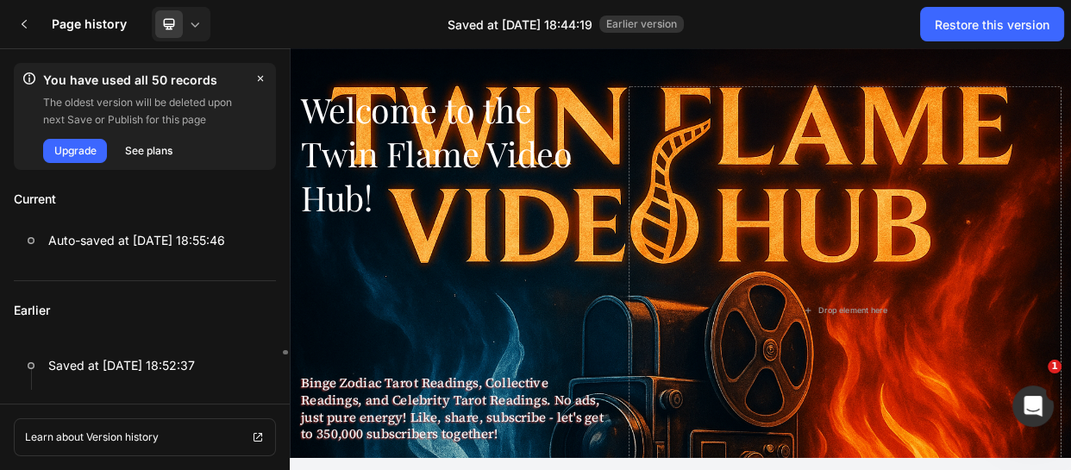
click at [213, 290] on p "Earlier" at bounding box center [145, 310] width 262 height 59
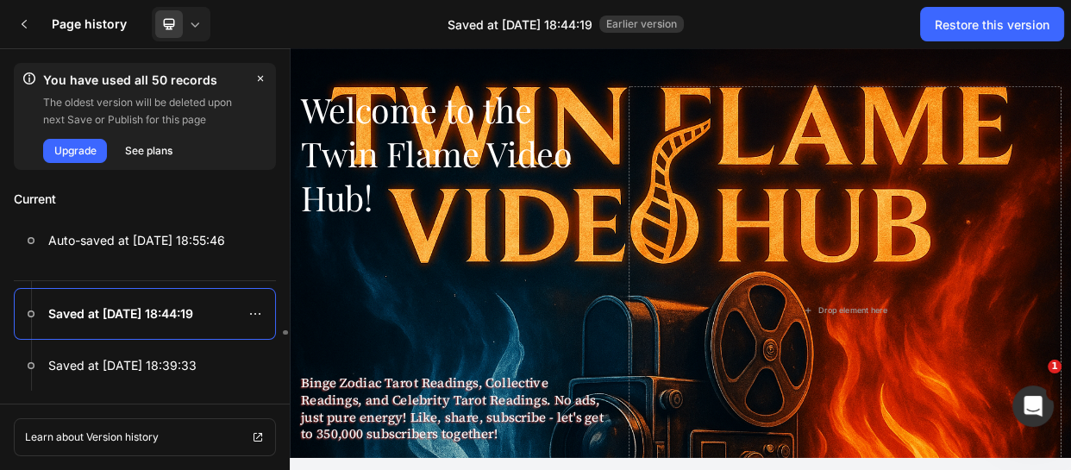
scroll to position [129, 0]
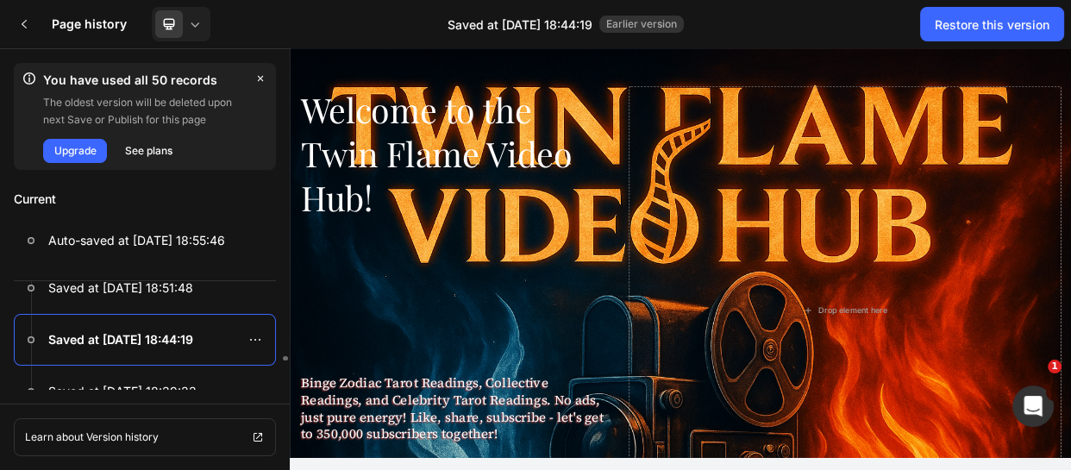
click at [213, 290] on div at bounding box center [145, 288] width 262 height 52
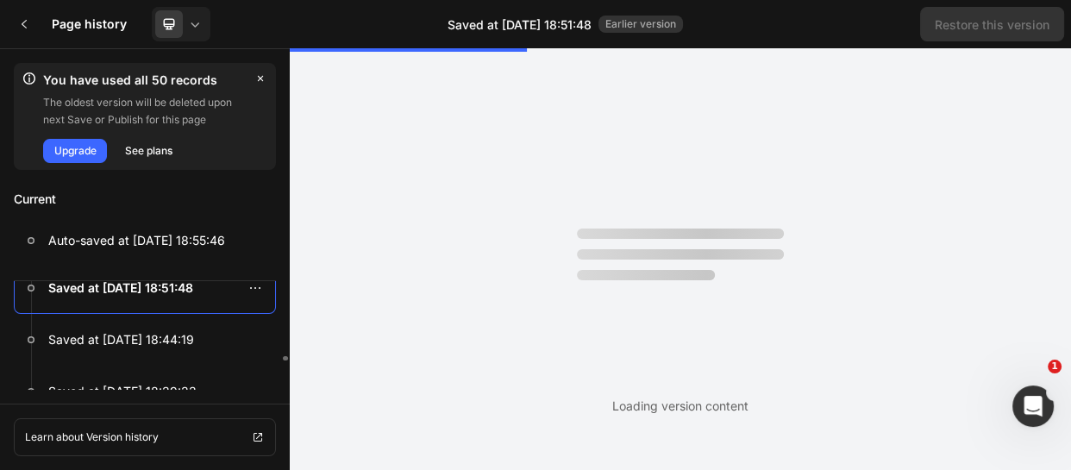
scroll to position [0, 0]
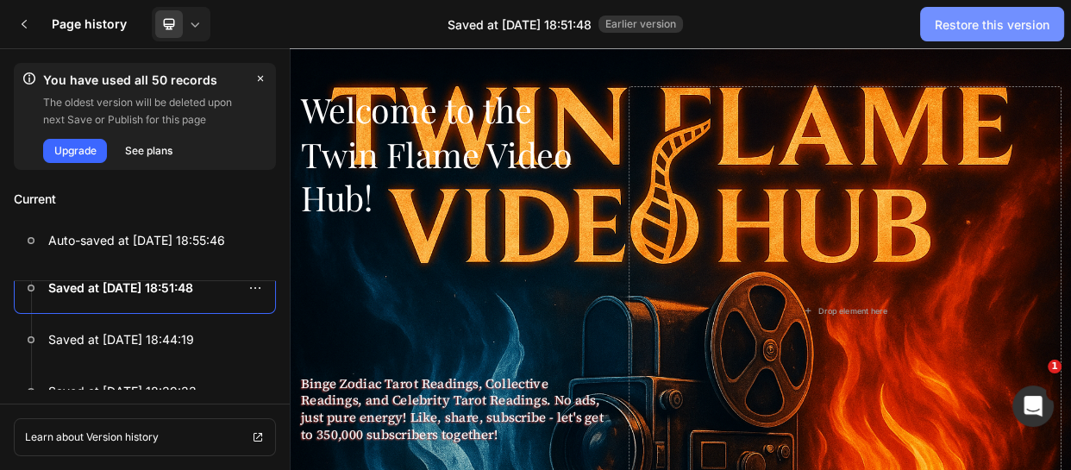
click at [988, 18] on div "Restore this version" at bounding box center [992, 25] width 115 height 18
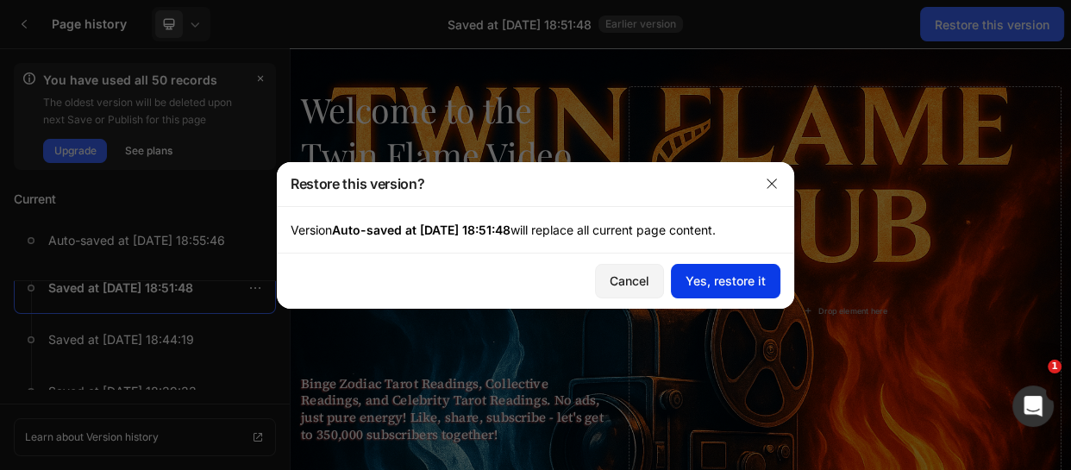
click at [708, 272] on div "Yes, restore it" at bounding box center [726, 281] width 80 height 18
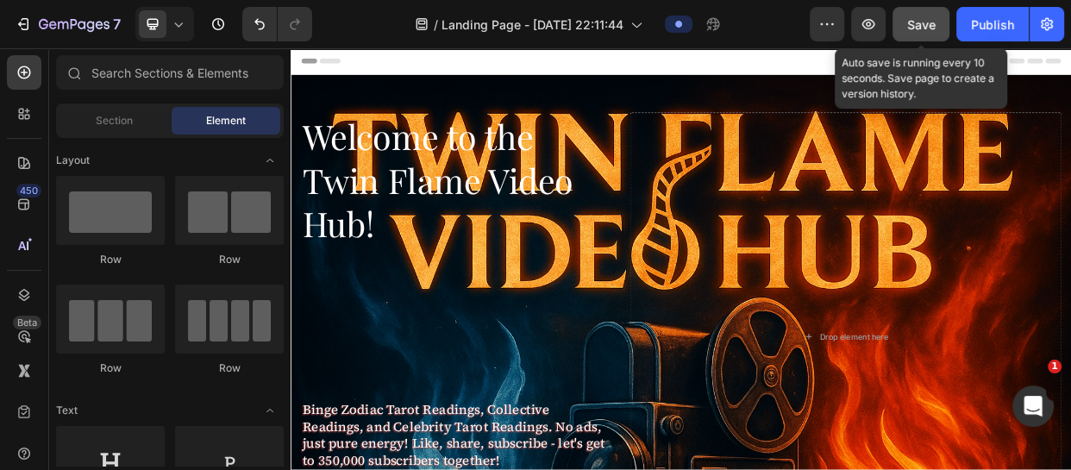
click at [920, 24] on span "Save" at bounding box center [922, 24] width 28 height 15
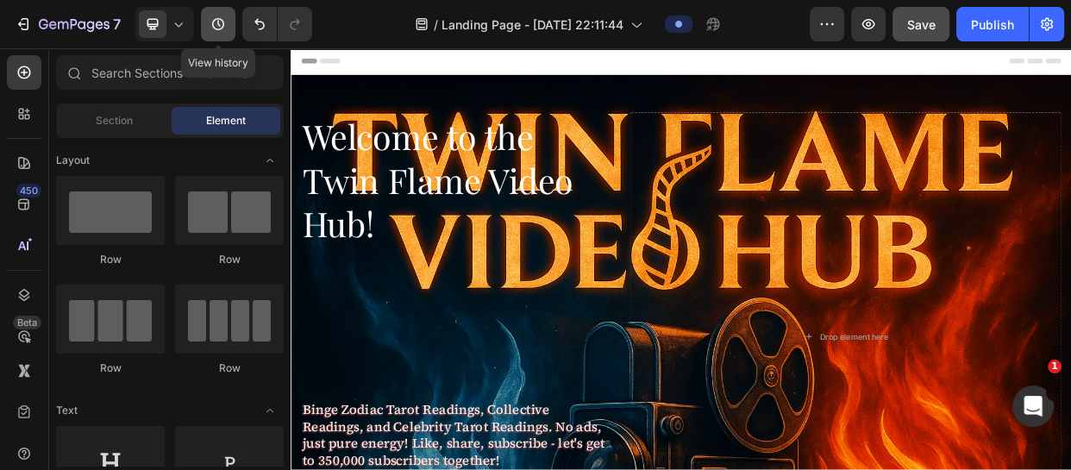
click at [201, 24] on button "button" at bounding box center [218, 24] width 35 height 35
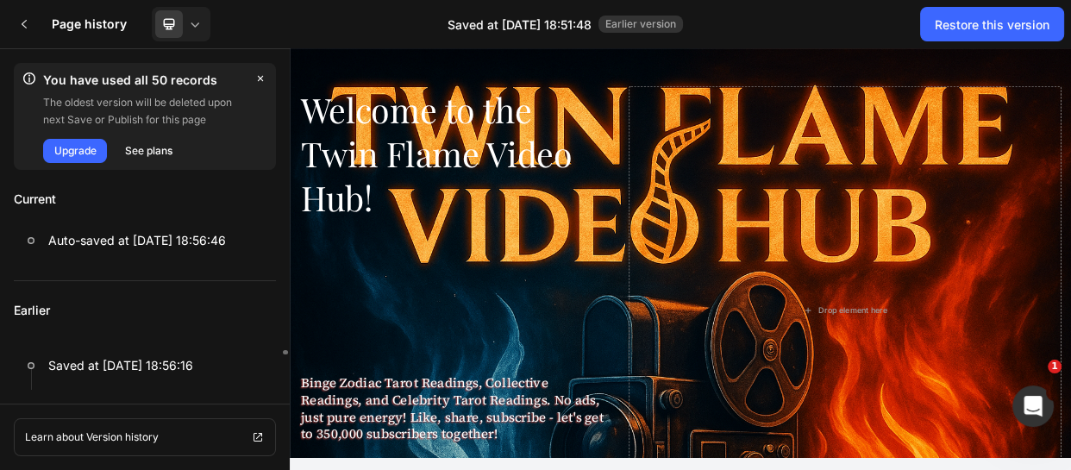
click at [240, 310] on p "Earlier" at bounding box center [145, 310] width 262 height 59
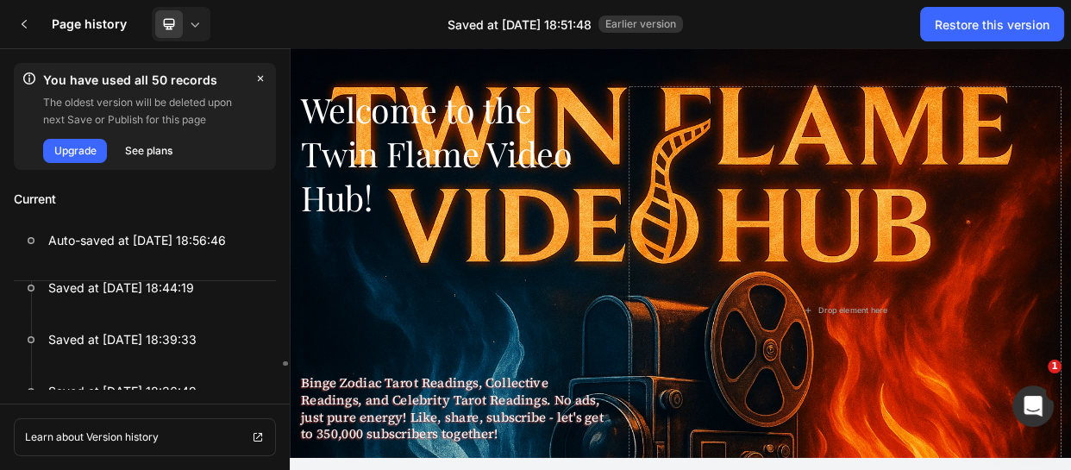
scroll to position [259, 0]
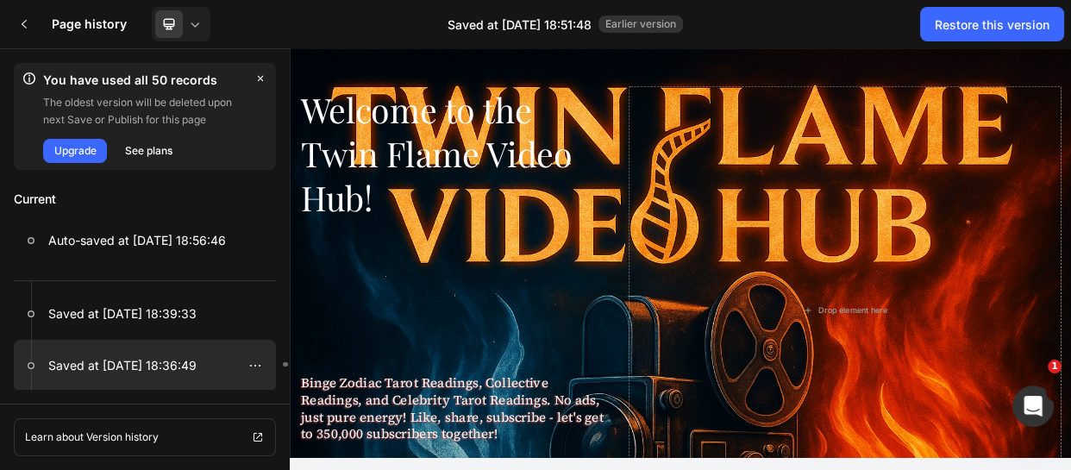
click at [223, 352] on div at bounding box center [145, 366] width 262 height 52
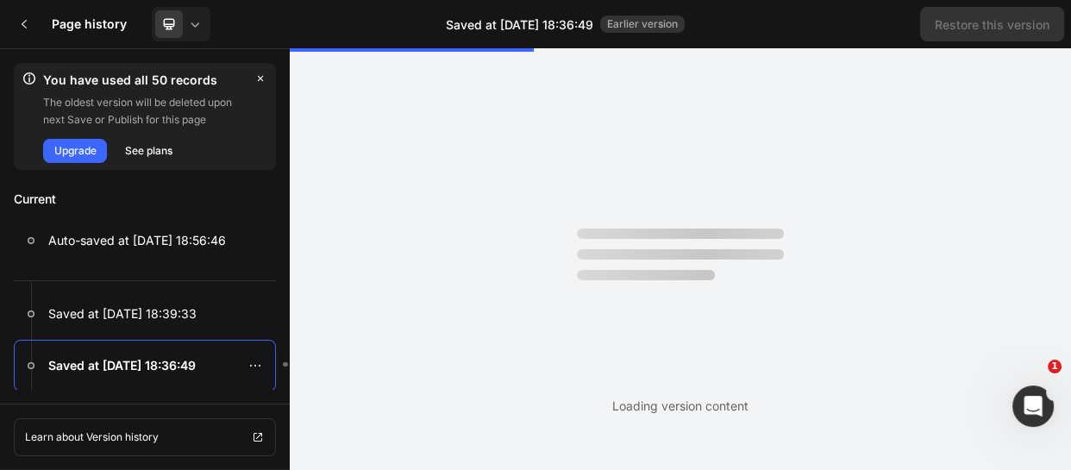
scroll to position [0, 0]
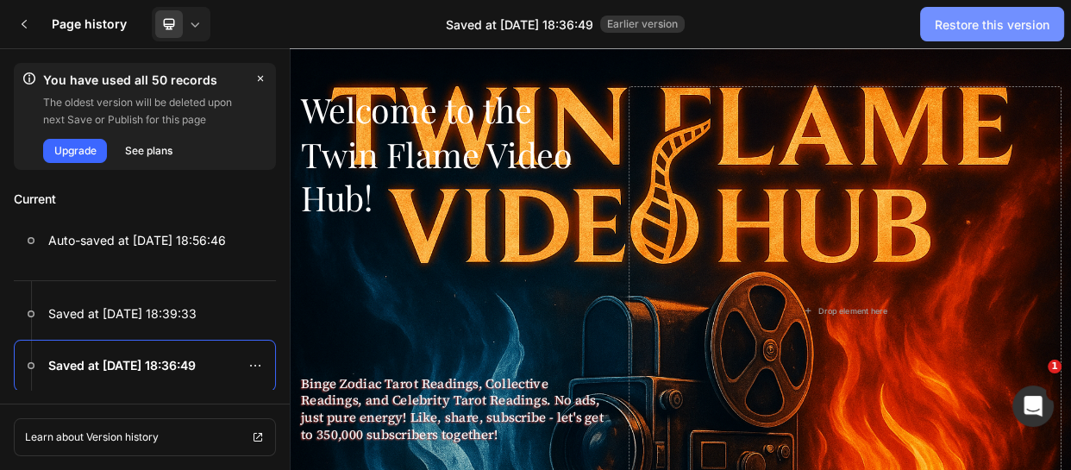
click at [978, 31] on div "Restore this version" at bounding box center [992, 25] width 115 height 18
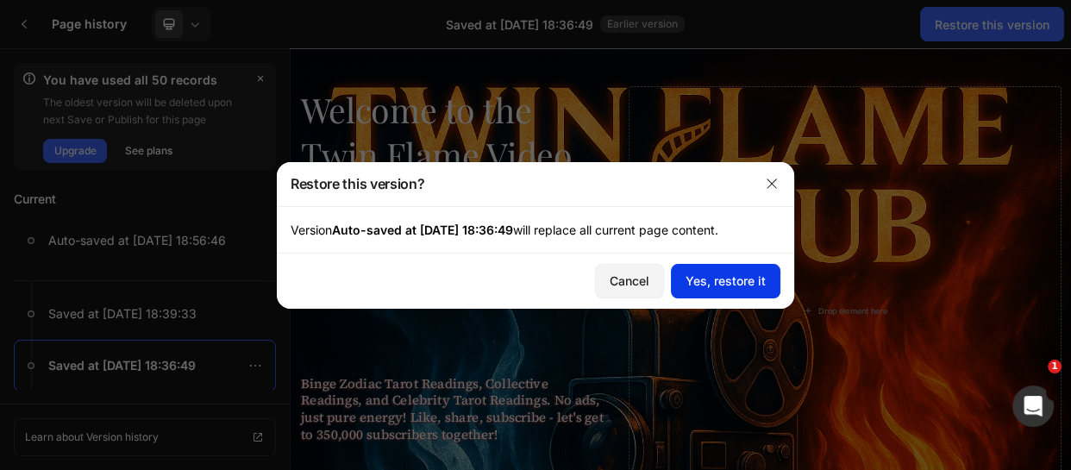
click at [716, 279] on div "Yes, restore it" at bounding box center [726, 281] width 80 height 18
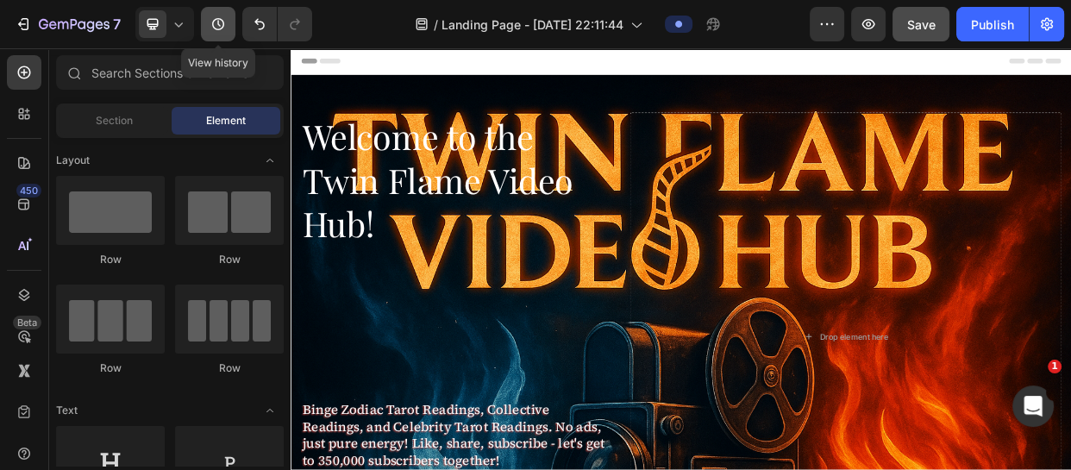
click at [217, 20] on icon "button" at bounding box center [218, 24] width 17 height 17
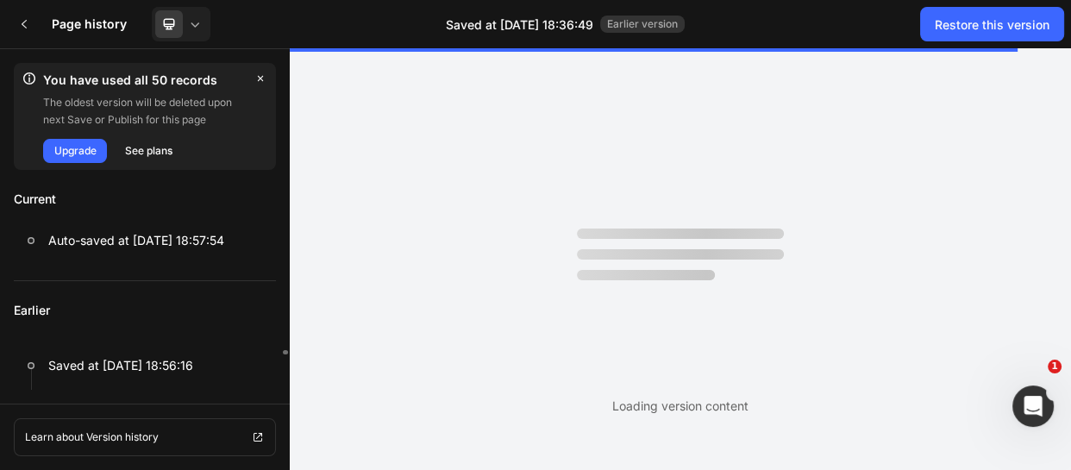
click at [233, 326] on p "Earlier" at bounding box center [145, 310] width 262 height 59
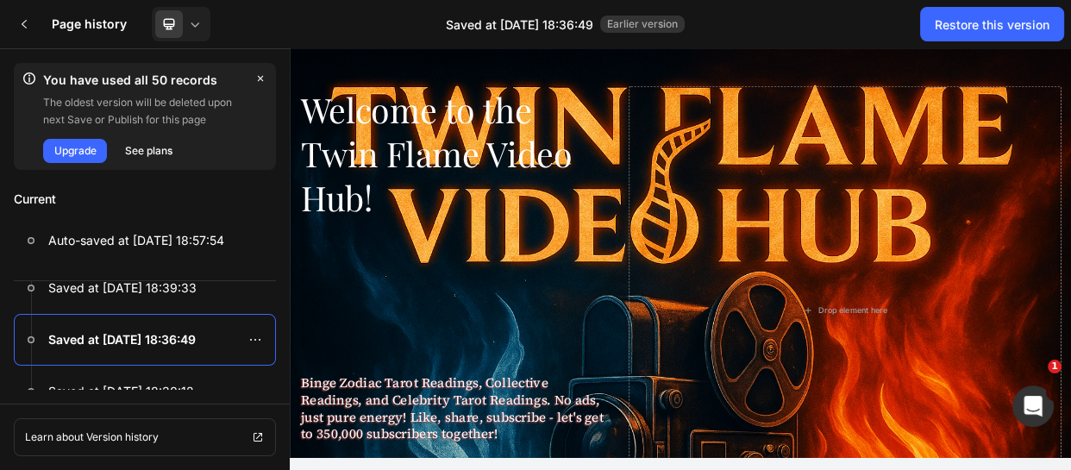
scroll to position [311, 0]
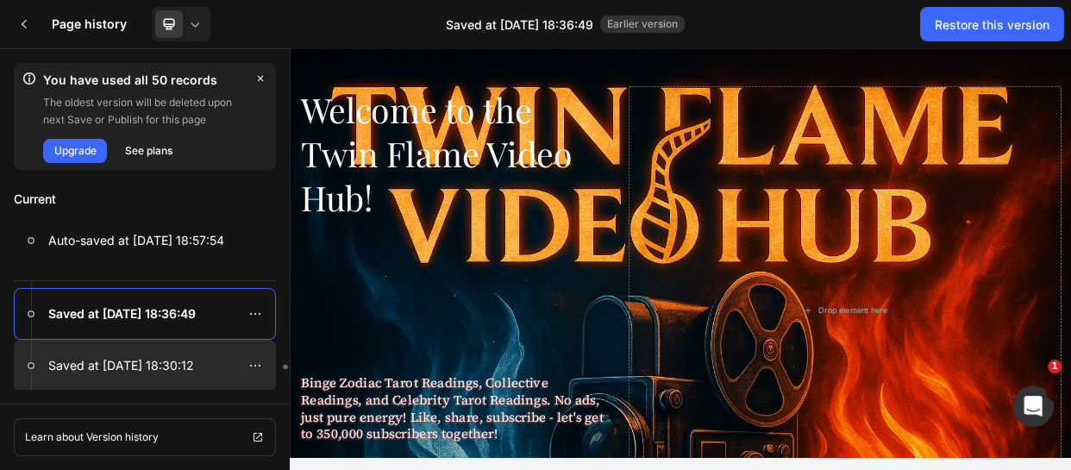
click at [204, 351] on div at bounding box center [145, 366] width 262 height 52
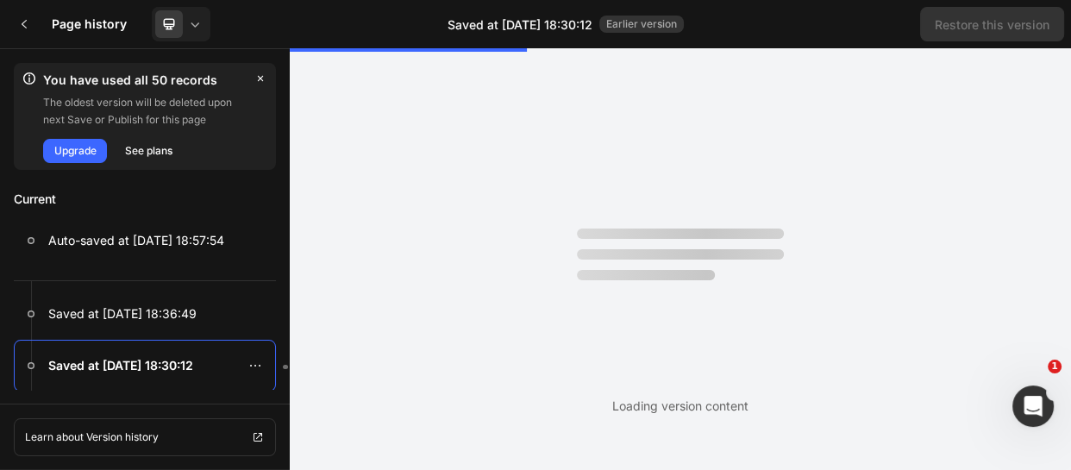
scroll to position [0, 0]
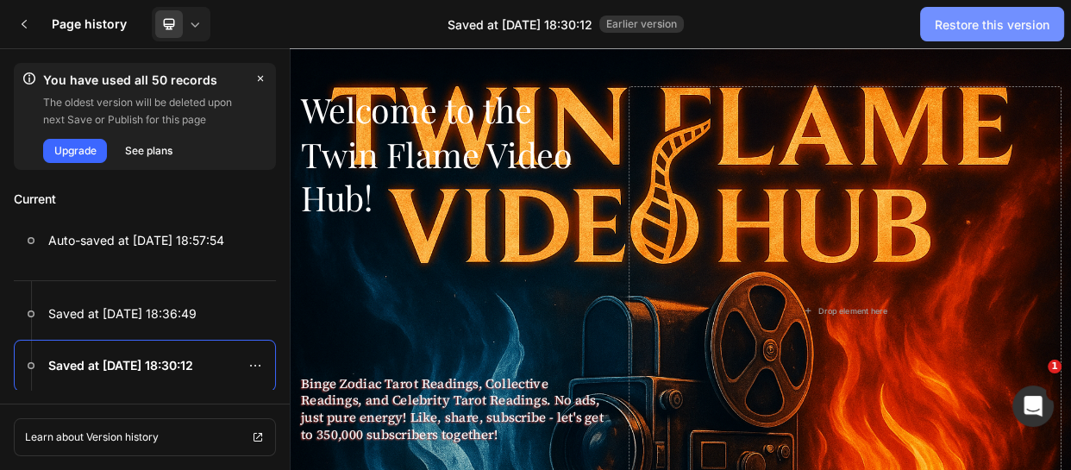
click at [1006, 20] on div "Restore this version" at bounding box center [992, 25] width 115 height 18
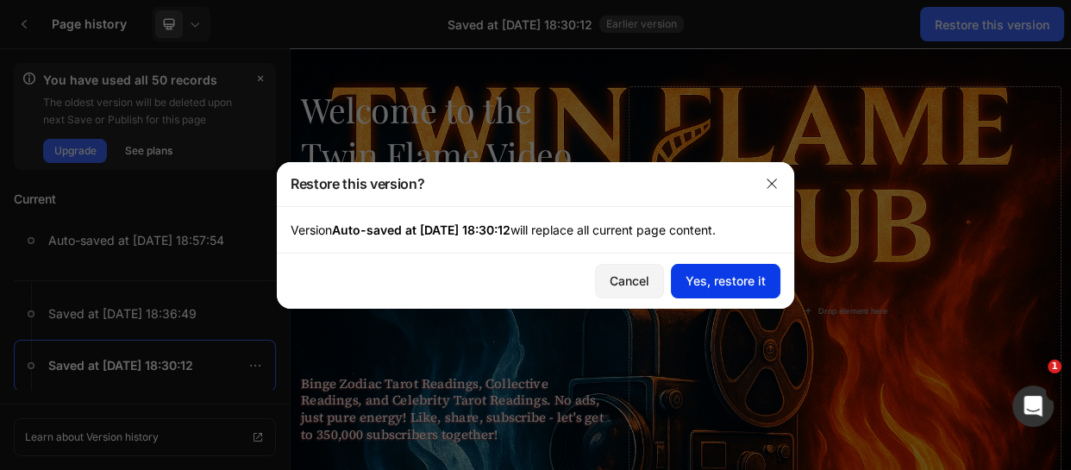
click at [715, 285] on div "Yes, restore it" at bounding box center [726, 281] width 80 height 18
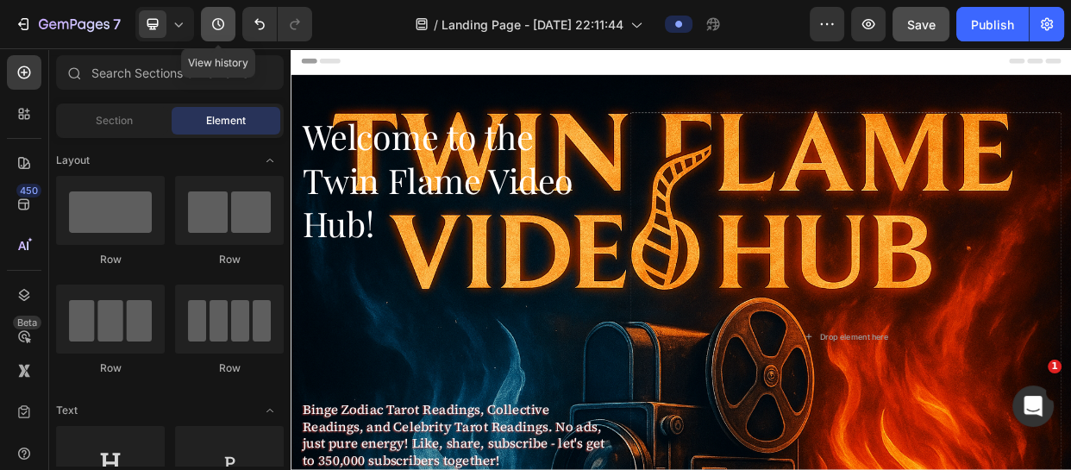
click at [220, 12] on button "button" at bounding box center [218, 24] width 35 height 35
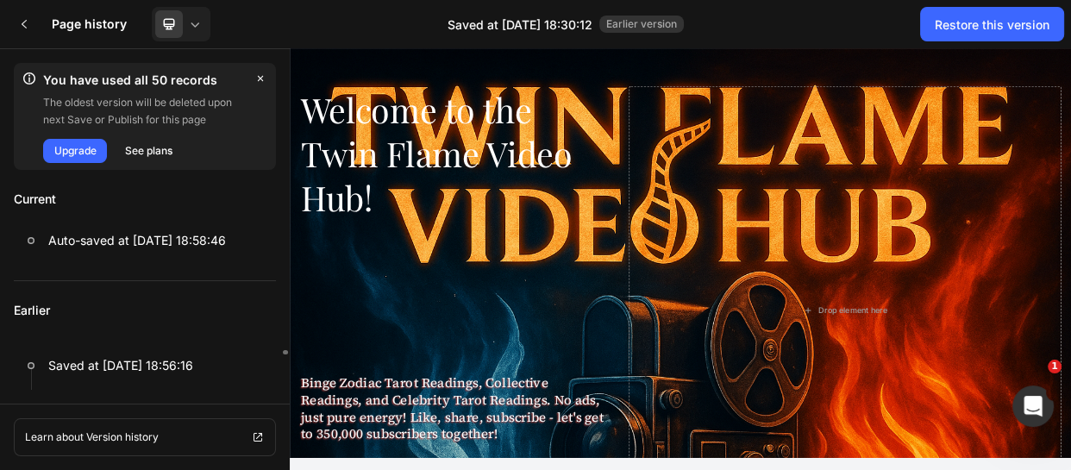
click at [229, 312] on p "Earlier" at bounding box center [145, 310] width 262 height 59
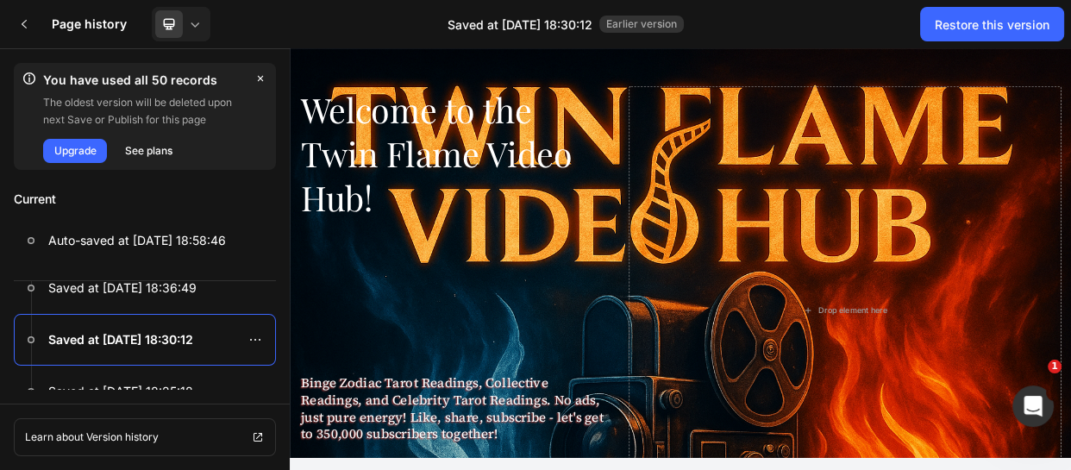
scroll to position [362, 0]
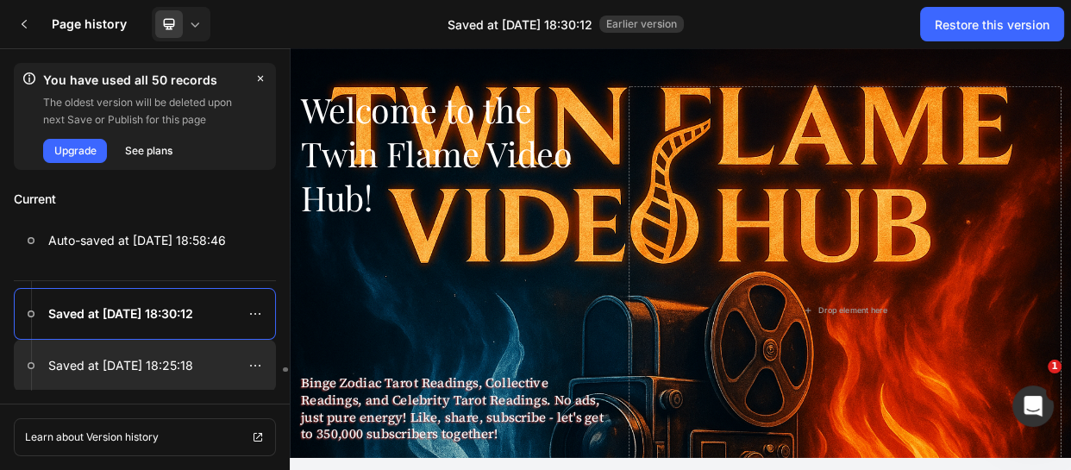
click at [174, 361] on p "Saved at [DATE] 18:25:18" at bounding box center [120, 365] width 145 height 21
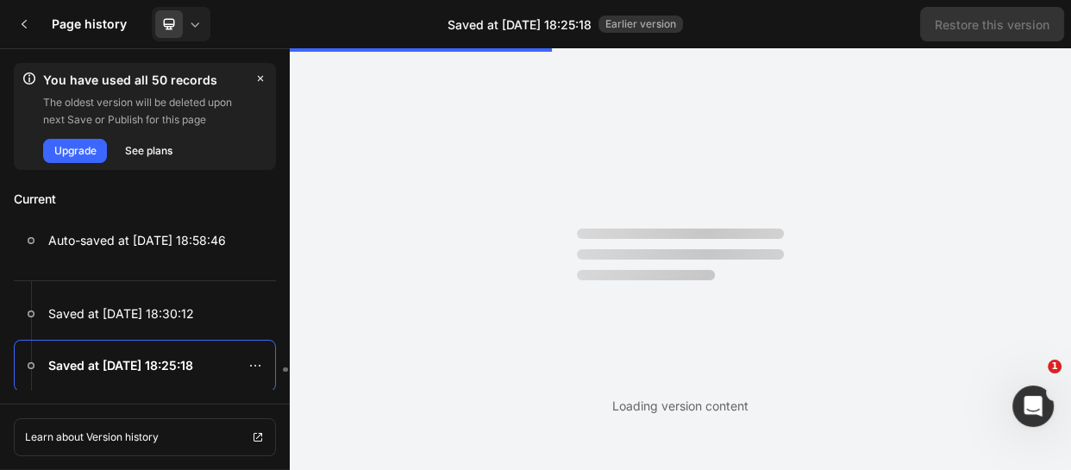
scroll to position [0, 0]
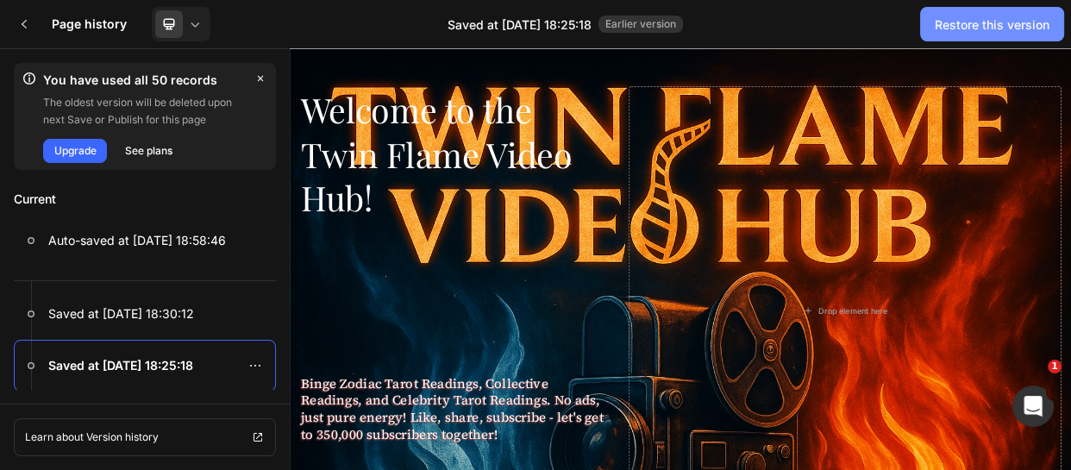
click at [981, 20] on div "Restore this version" at bounding box center [992, 25] width 115 height 18
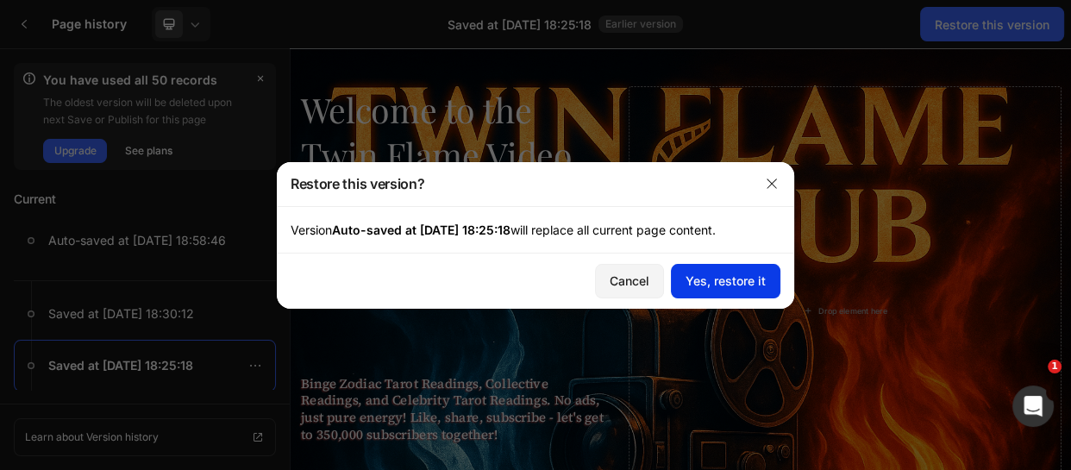
click at [711, 275] on div "Yes, restore it" at bounding box center [726, 281] width 80 height 18
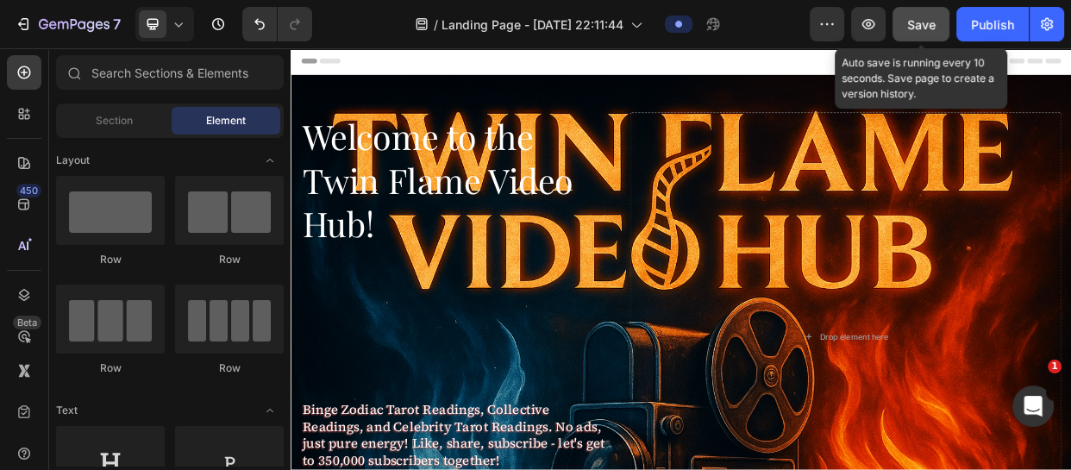
click at [930, 22] on span "Save" at bounding box center [922, 24] width 28 height 15
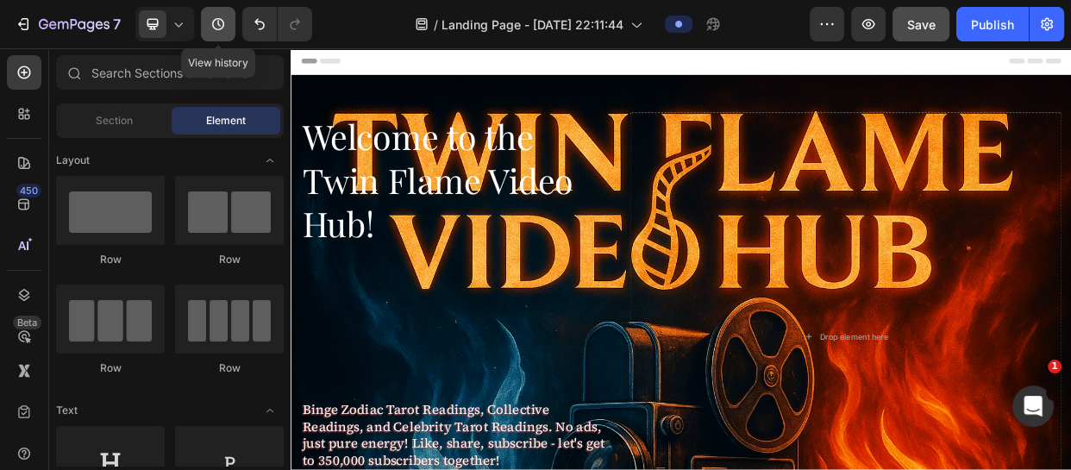
click at [220, 23] on icon "button" at bounding box center [218, 24] width 17 height 17
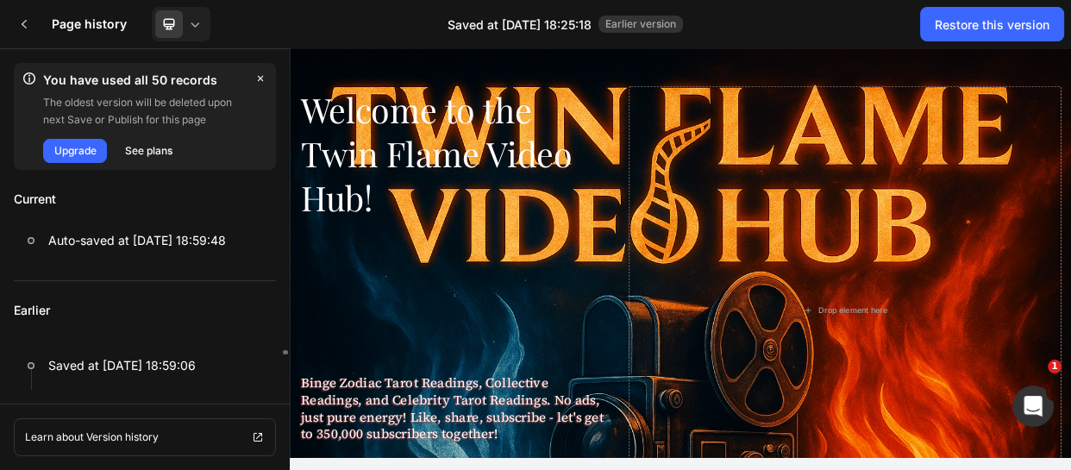
click at [250, 297] on p "Earlier" at bounding box center [145, 310] width 262 height 59
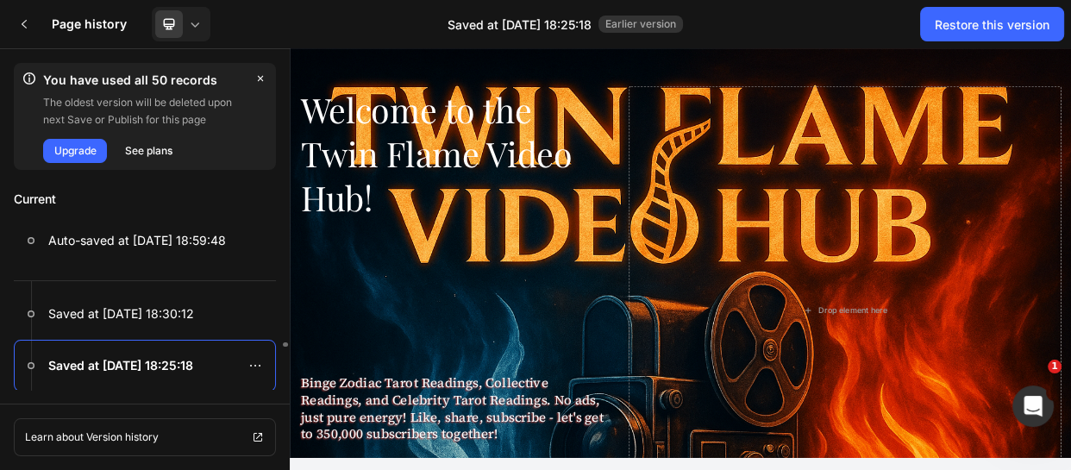
scroll to position [388, 0]
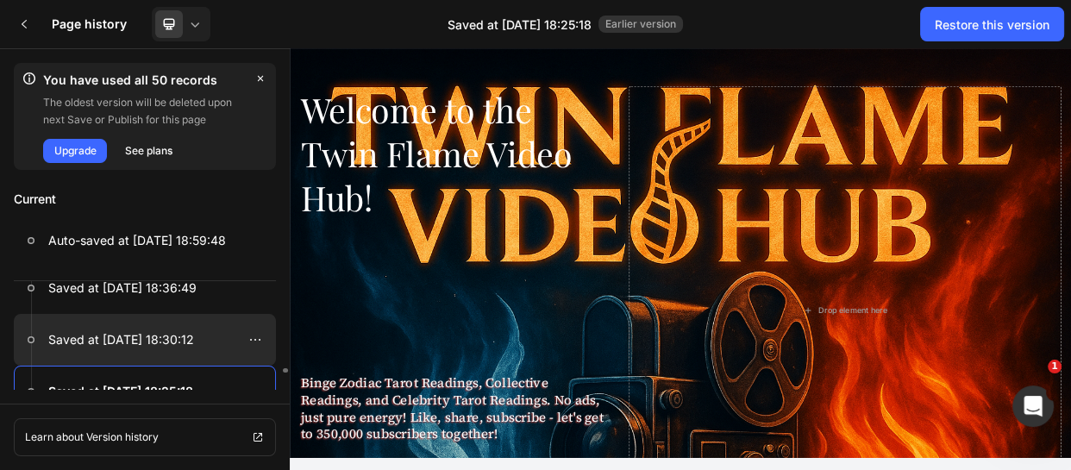
click at [237, 323] on div at bounding box center [145, 340] width 262 height 52
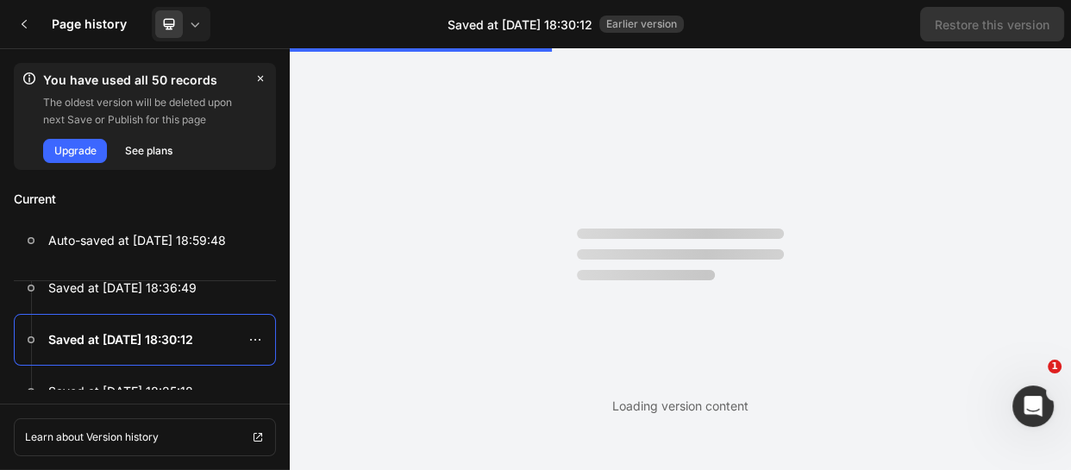
scroll to position [0, 0]
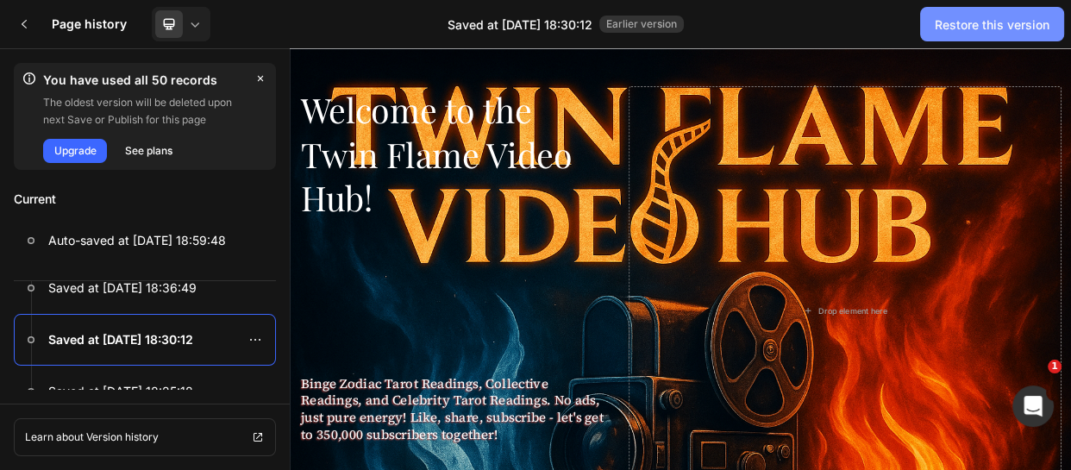
click at [970, 24] on div "Restore this version" at bounding box center [992, 25] width 115 height 18
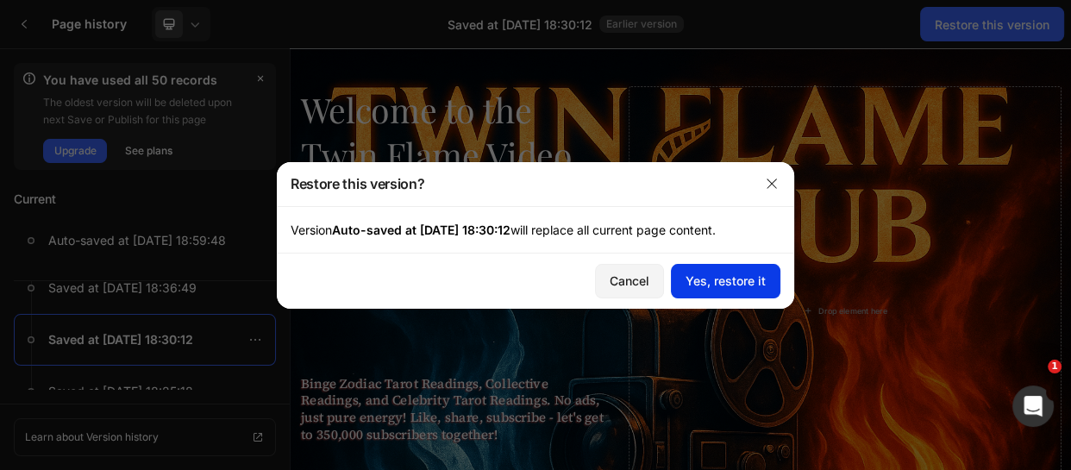
click at [739, 279] on div "Yes, restore it" at bounding box center [726, 281] width 80 height 18
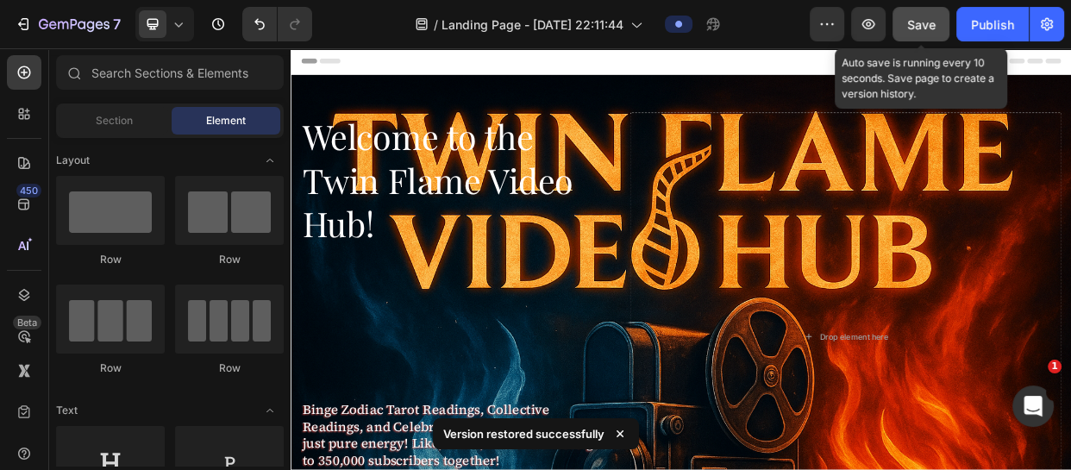
click at [923, 14] on button "Save" at bounding box center [921, 24] width 57 height 35
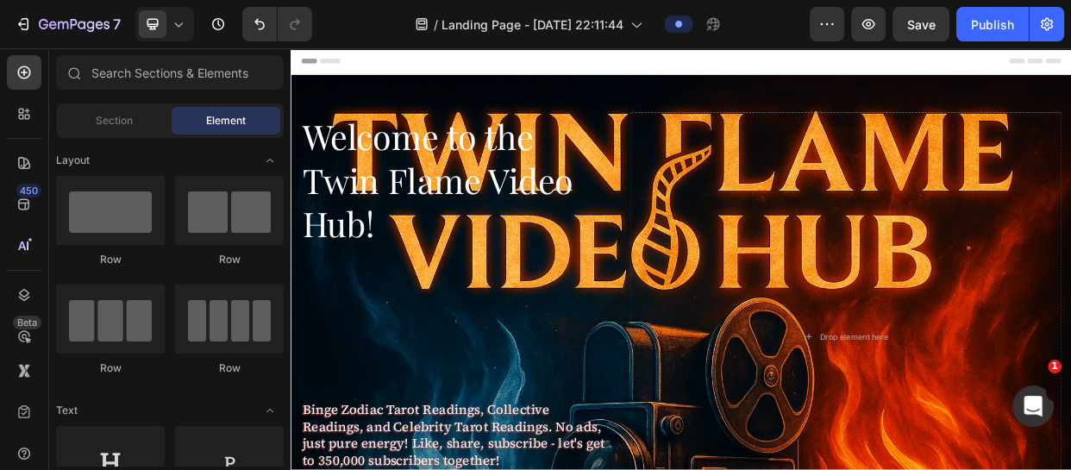
scroll to position [488, 0]
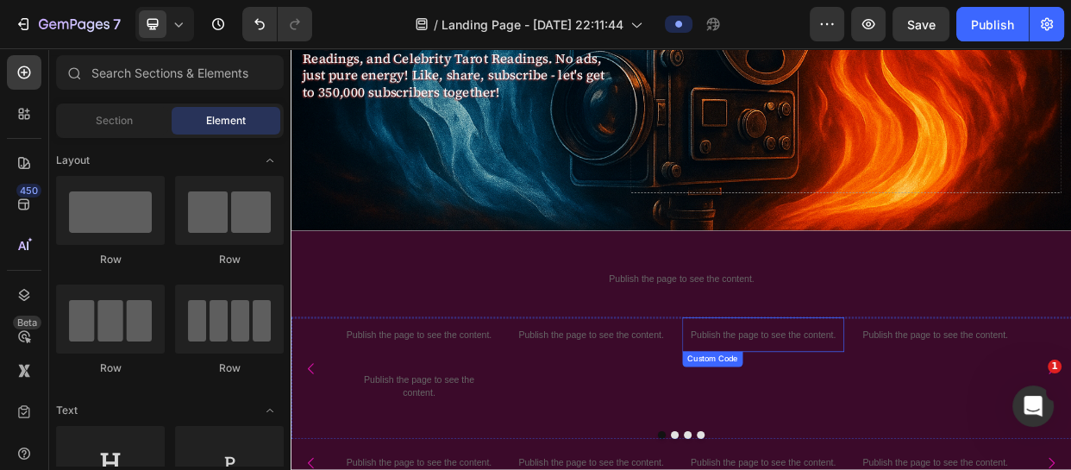
click at [1014, 445] on div "Publish the page to see the content." at bounding box center [916, 428] width 215 height 46
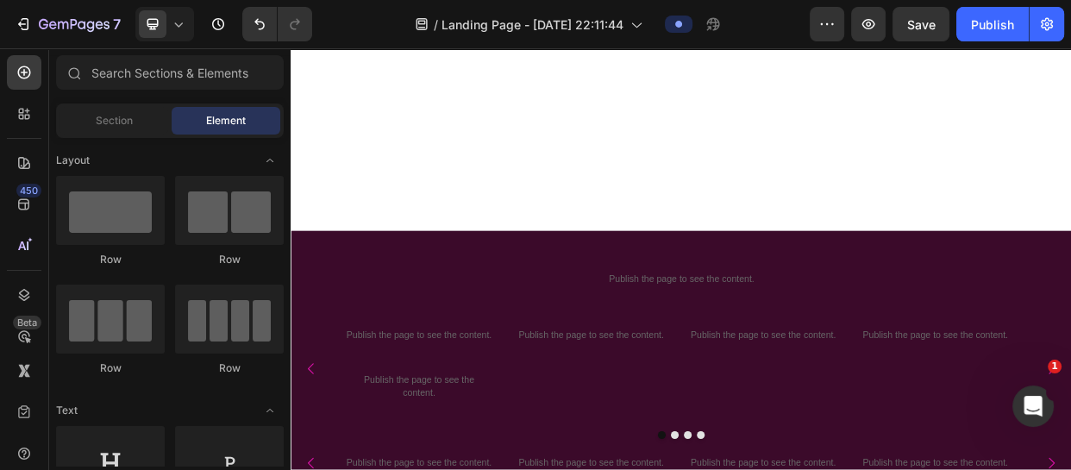
scroll to position [977, 0]
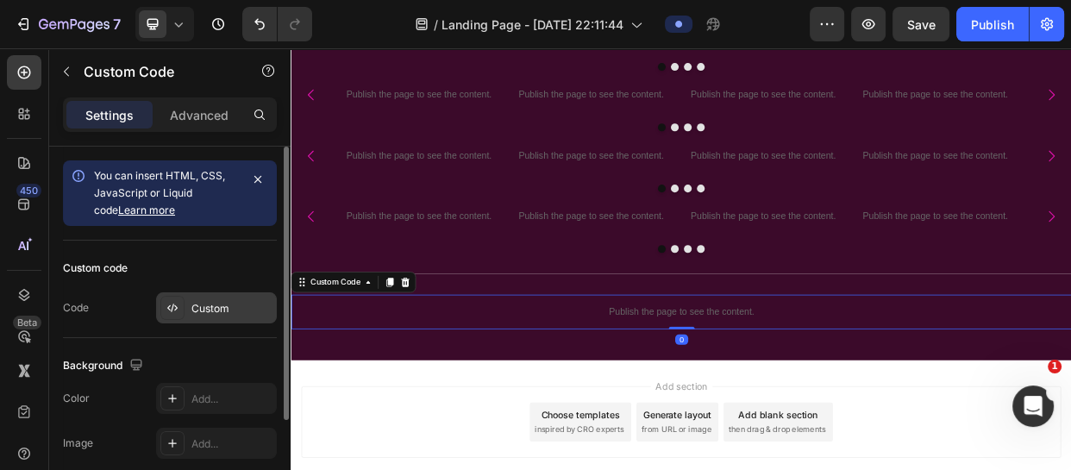
click at [211, 316] on div "Custom" at bounding box center [216, 307] width 121 height 31
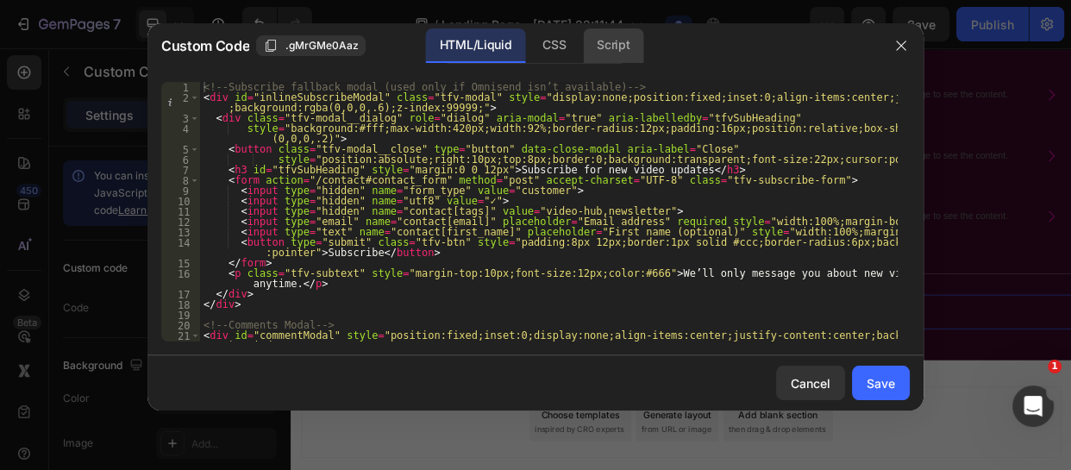
click at [600, 35] on div "Script" at bounding box center [613, 45] width 60 height 35
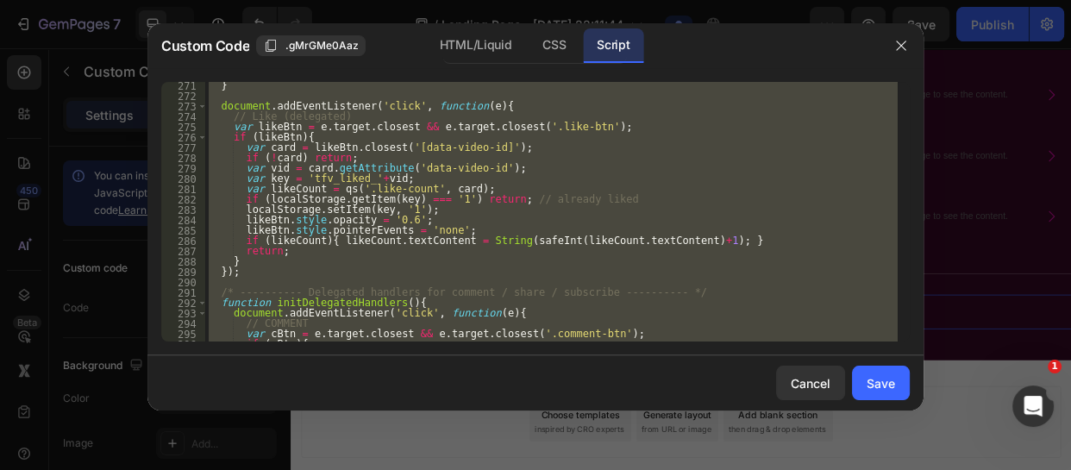
scroll to position [3383, 0]
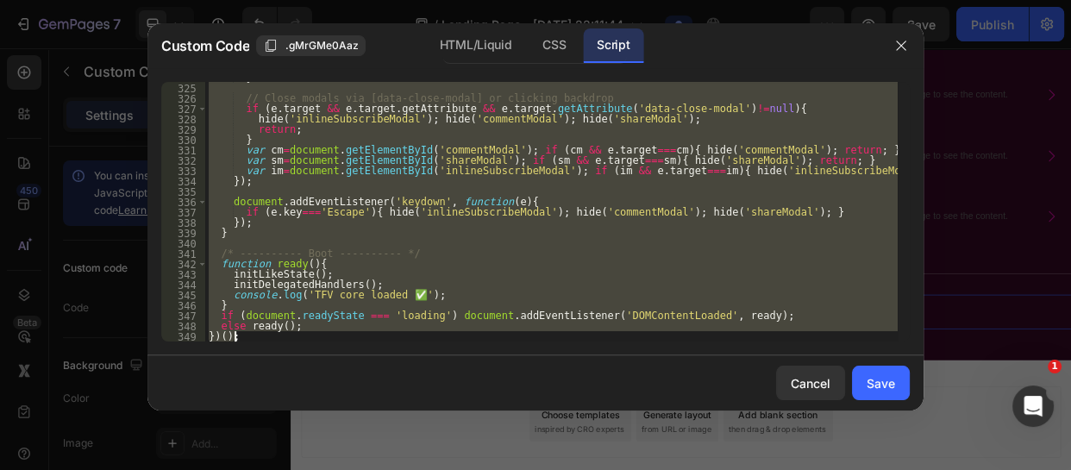
click at [249, 338] on div "} // Close modals via [data-close-modal] or clicking backdrop if ( e . target &…" at bounding box center [551, 212] width 693 height 260
type textarea "})();"
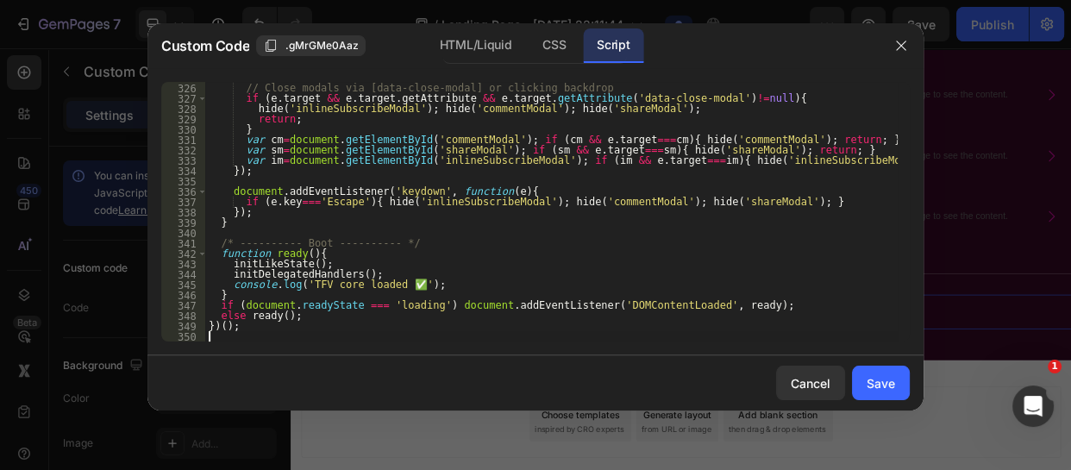
scroll to position [3395, 0]
paste textarea "})();"
type textarea "})();"
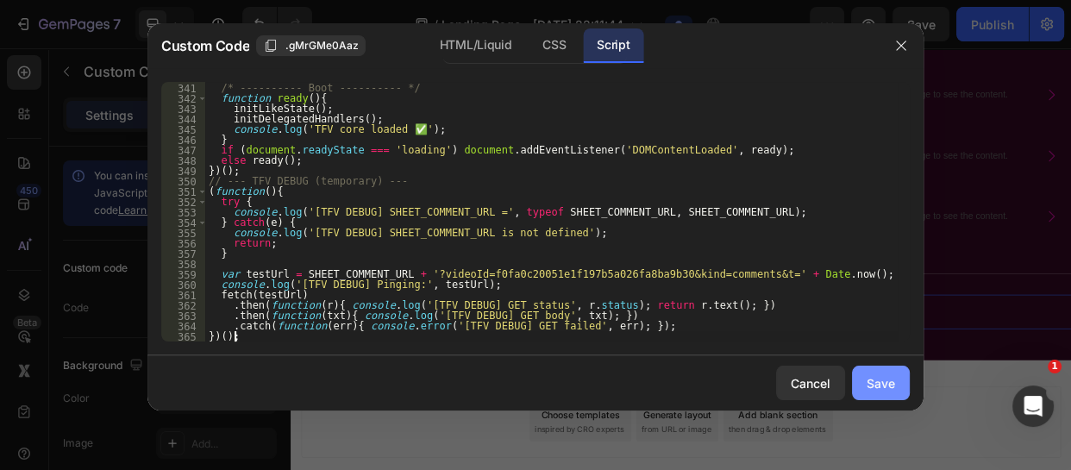
click at [876, 384] on div "Save" at bounding box center [881, 383] width 28 height 18
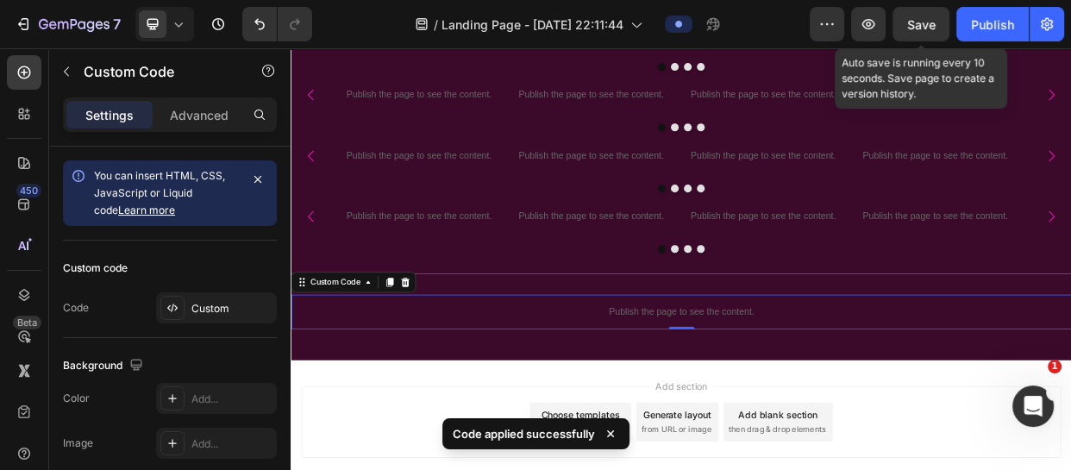
click at [932, 17] on span "Save" at bounding box center [922, 24] width 28 height 15
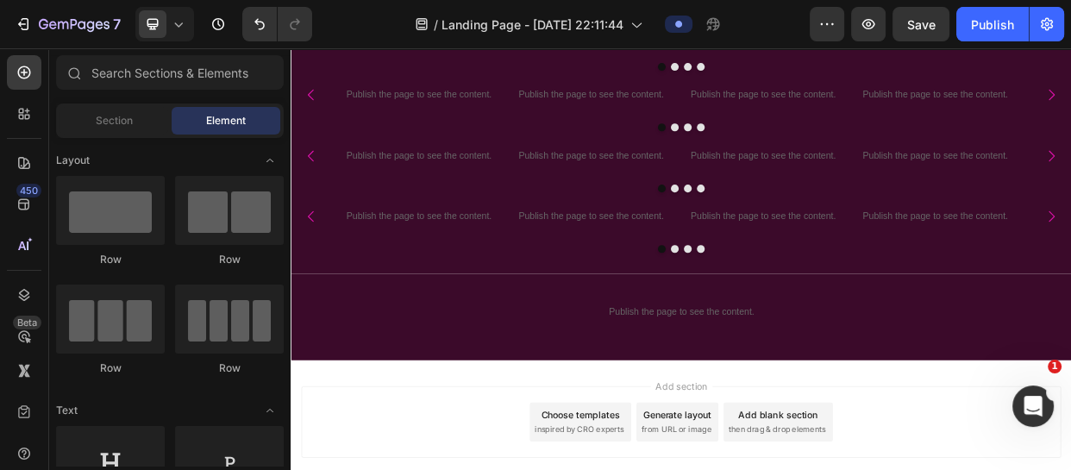
scroll to position [488, 0]
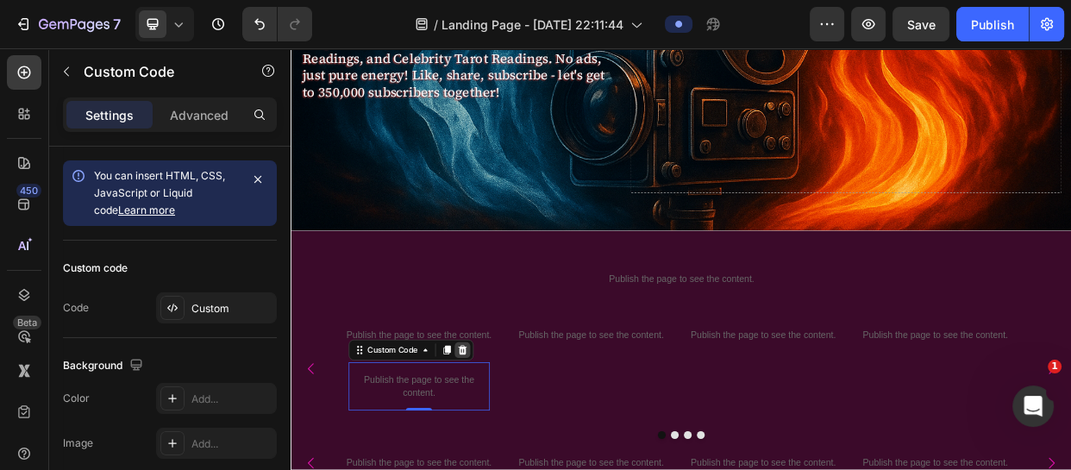
click at [522, 452] on icon at bounding box center [517, 449] width 11 height 12
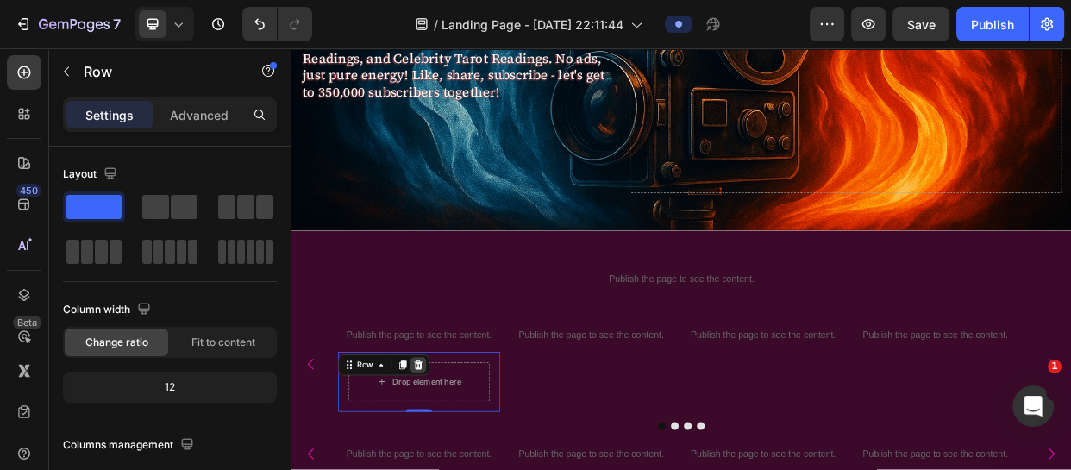
click at [455, 465] on icon at bounding box center [459, 468] width 11 height 12
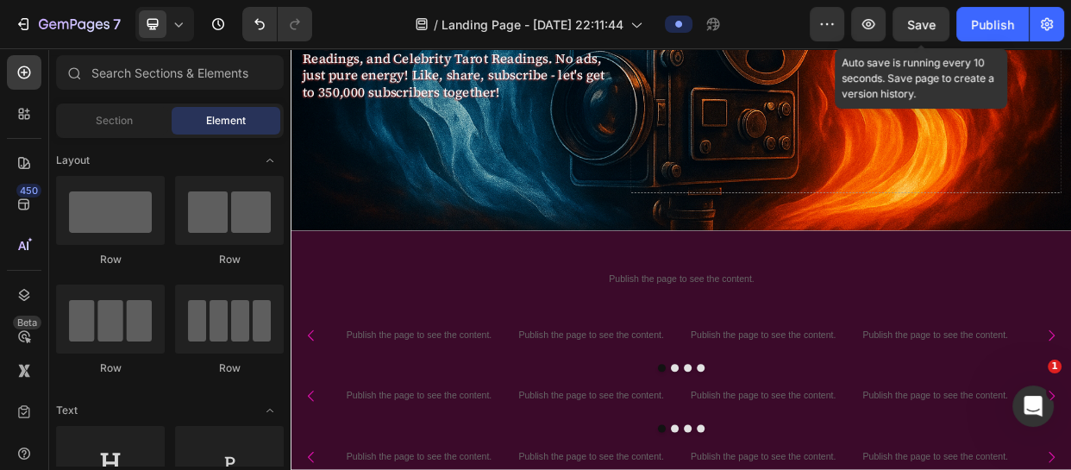
click at [917, 18] on span "Save" at bounding box center [922, 24] width 28 height 15
